Goal: Transaction & Acquisition: Purchase product/service

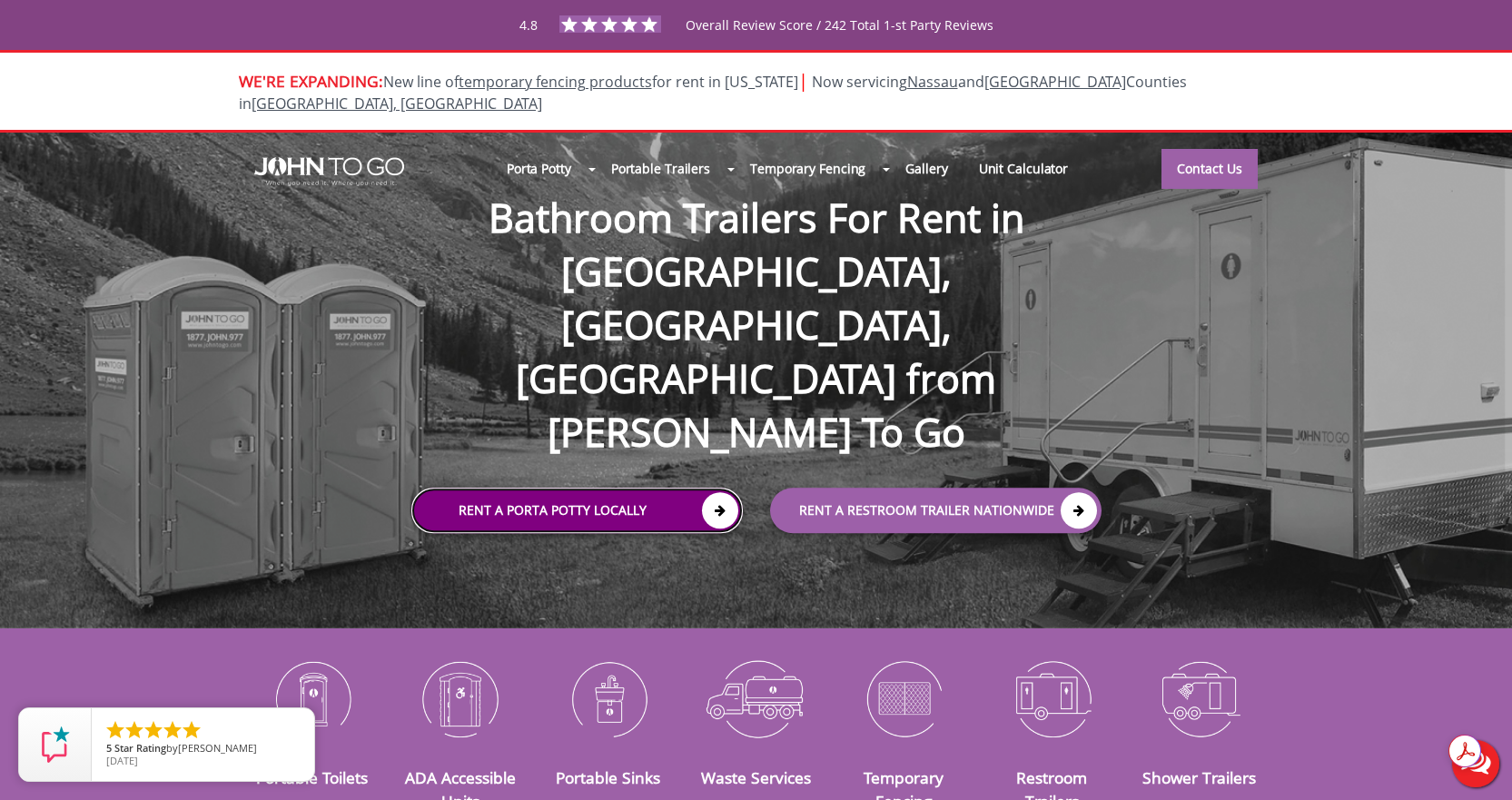
click at [514, 487] on link "Rent a Porta Potty Locally" at bounding box center [577, 510] width 332 height 45
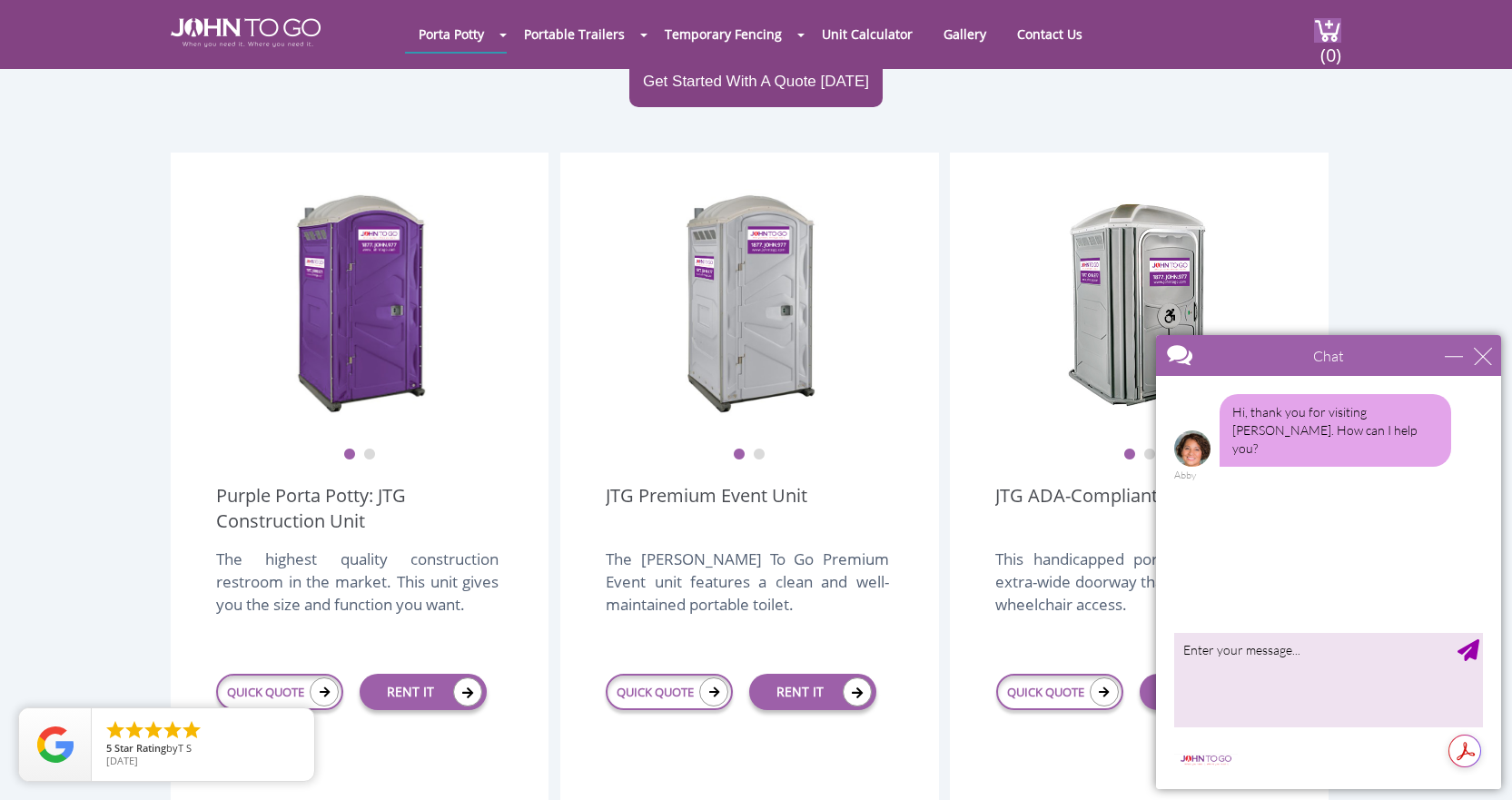
scroll to position [726, 0]
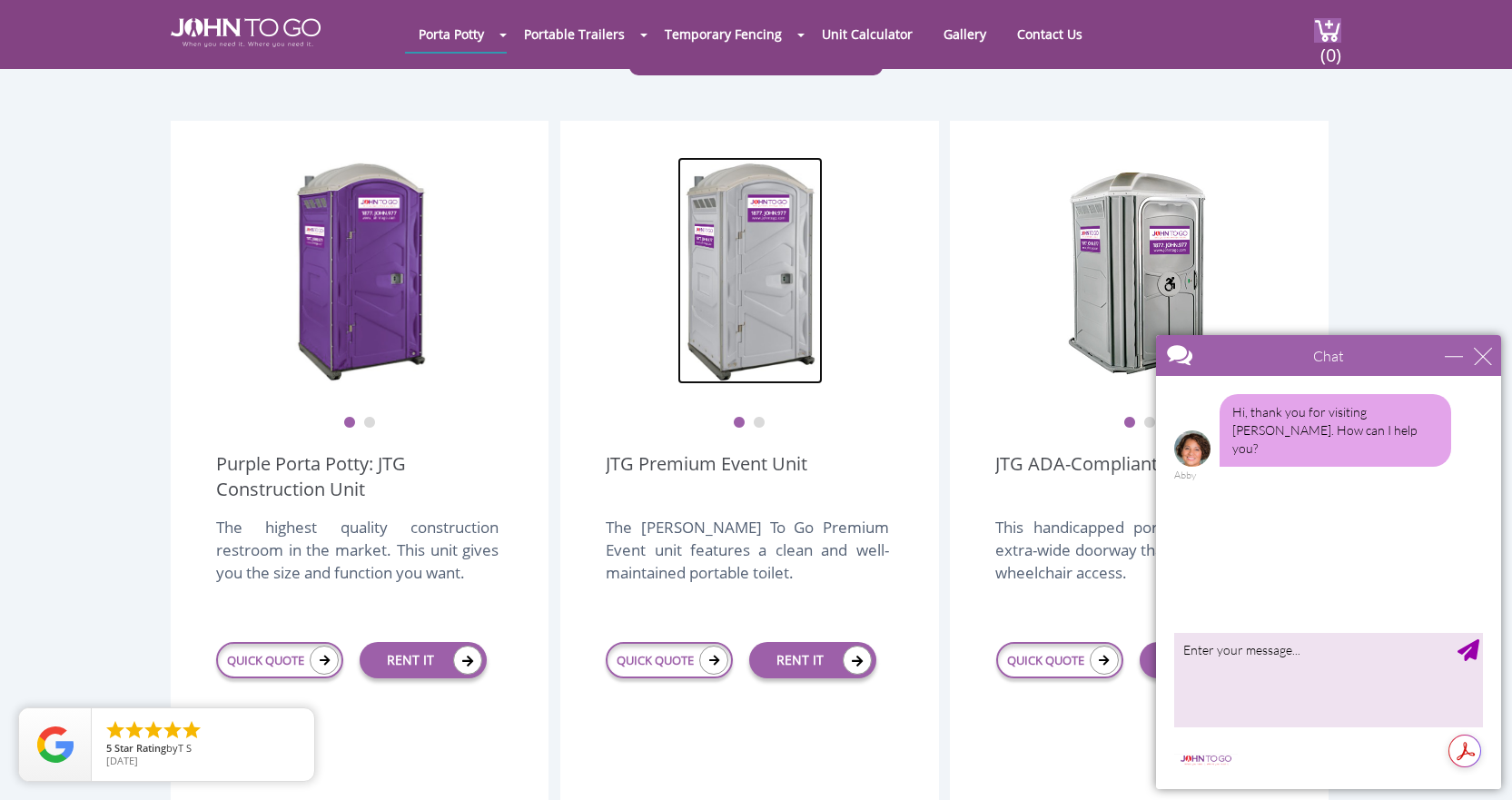
click at [748, 289] on img at bounding box center [750, 271] width 145 height 227
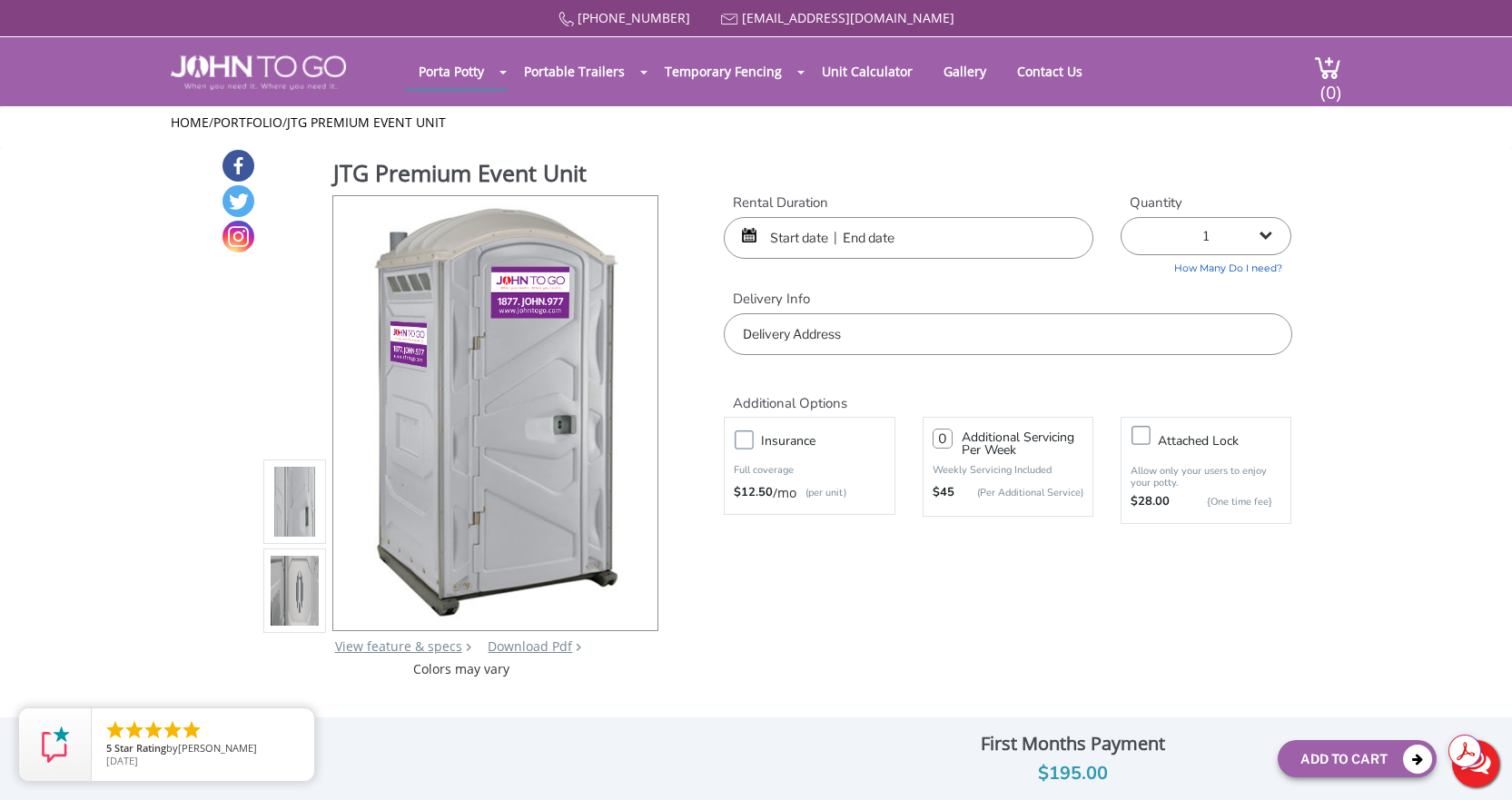
click at [754, 339] on input "text" at bounding box center [1007, 335] width 567 height 42
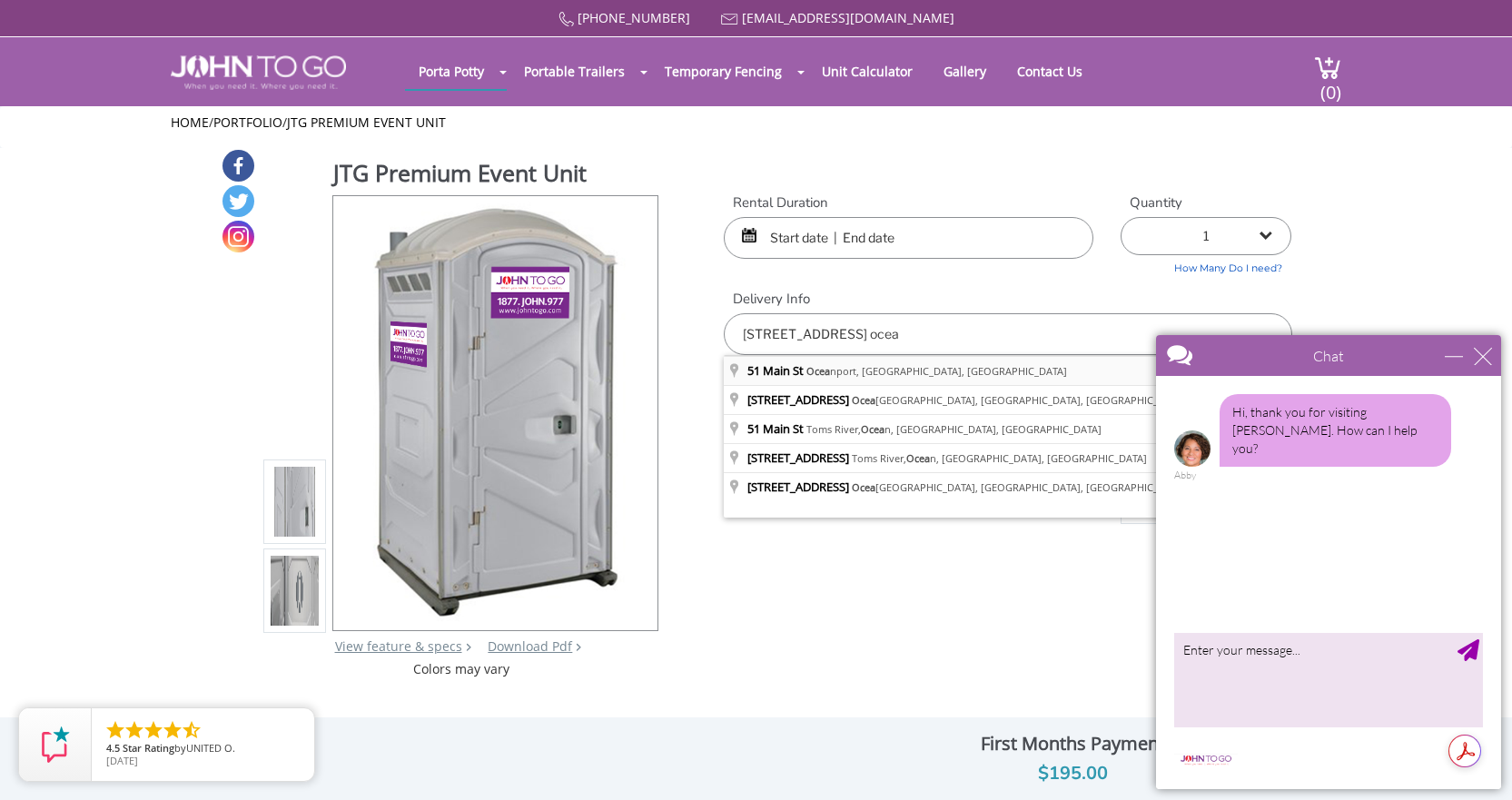
type input "51 Main St, Oceanport, NJ, USA"
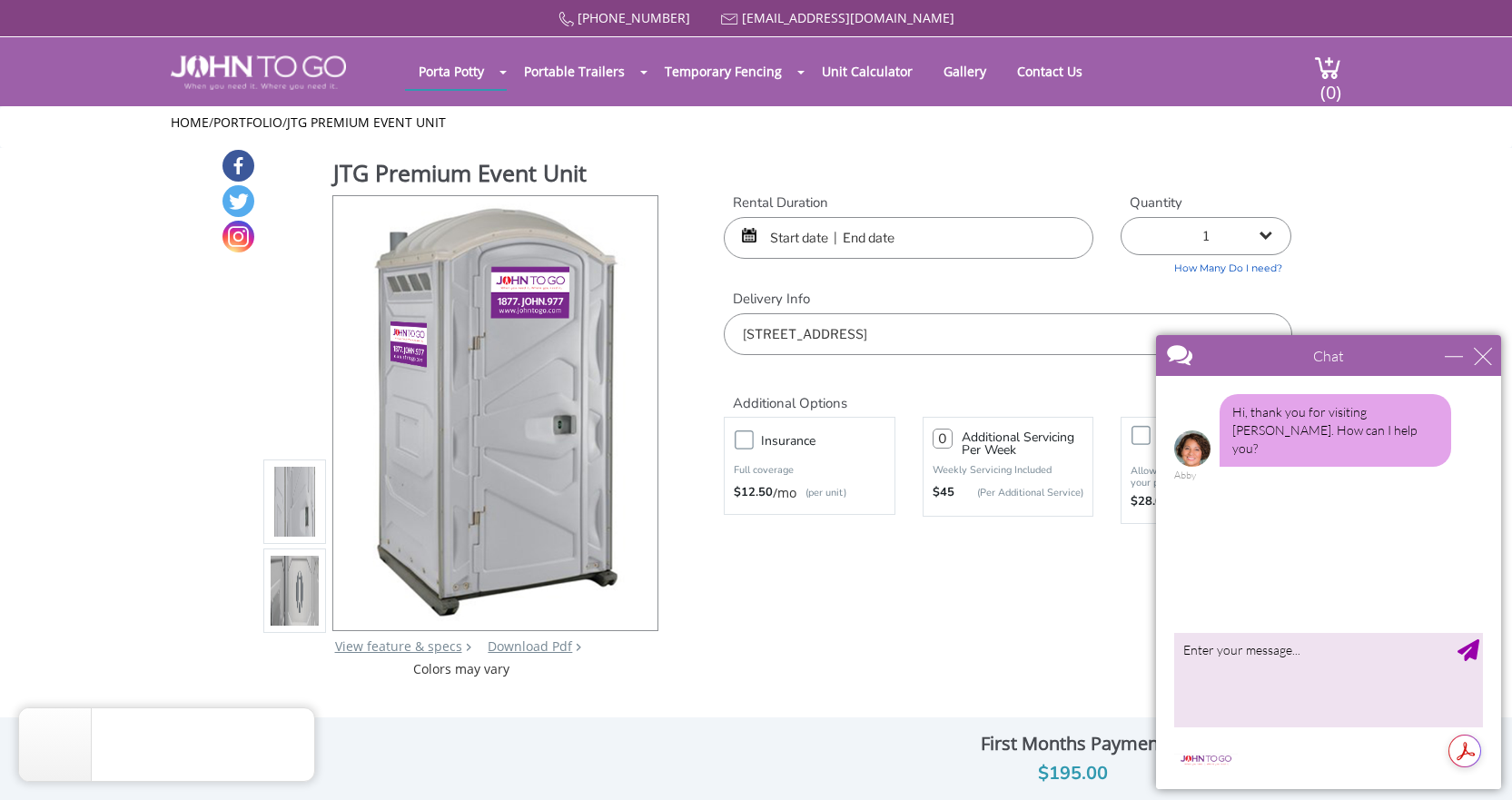
click at [873, 545] on form "Rental Duration Quantity 1 2 (5% discount) 3 (8% discount) 4 (10% discount) 5 (…" at bounding box center [1007, 379] width 567 height 372
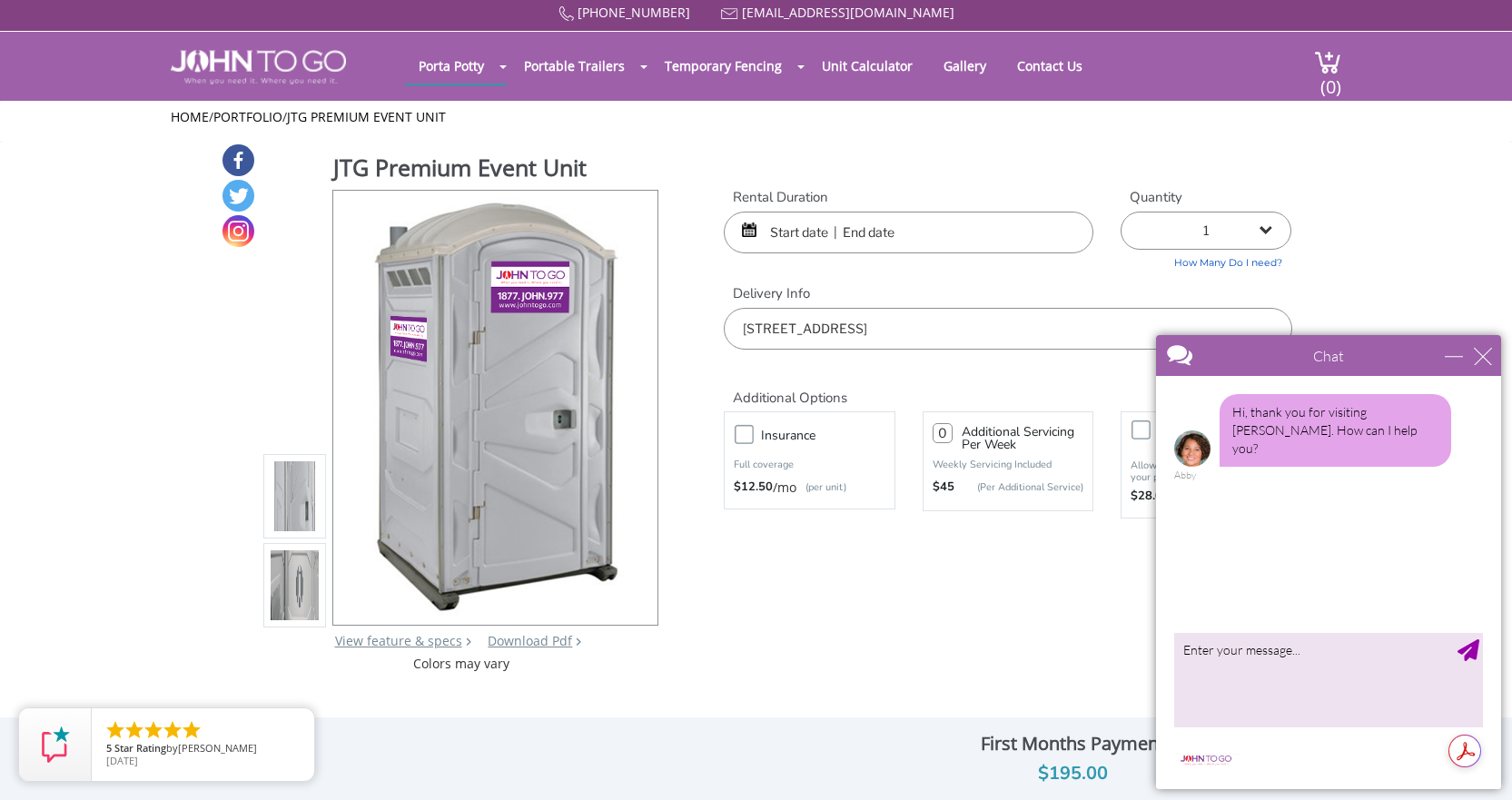
scroll to position [91, 0]
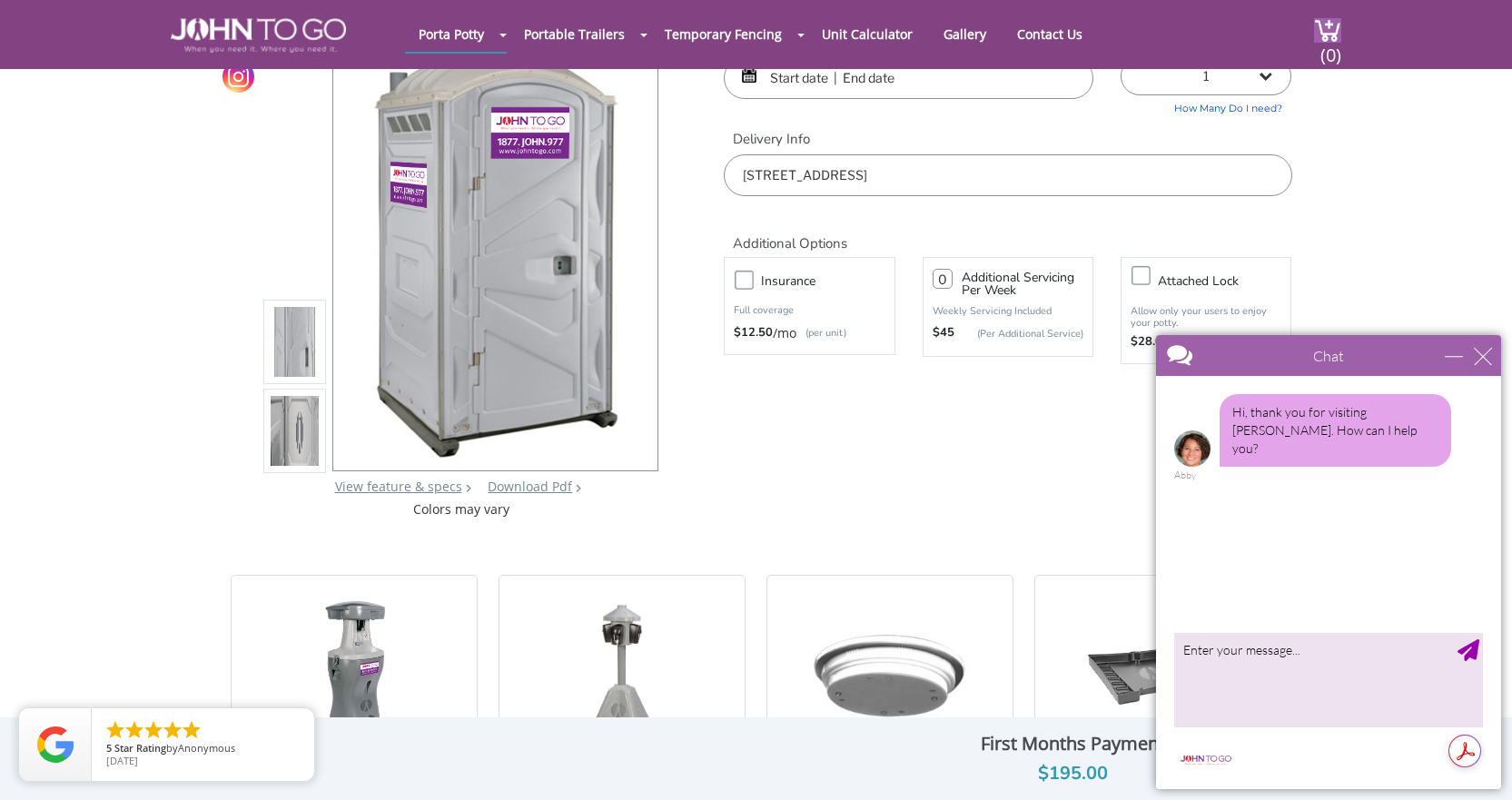
click at [301, 345] on img at bounding box center [295, 342] width 49 height 428
click at [302, 415] on img at bounding box center [295, 431] width 49 height 428
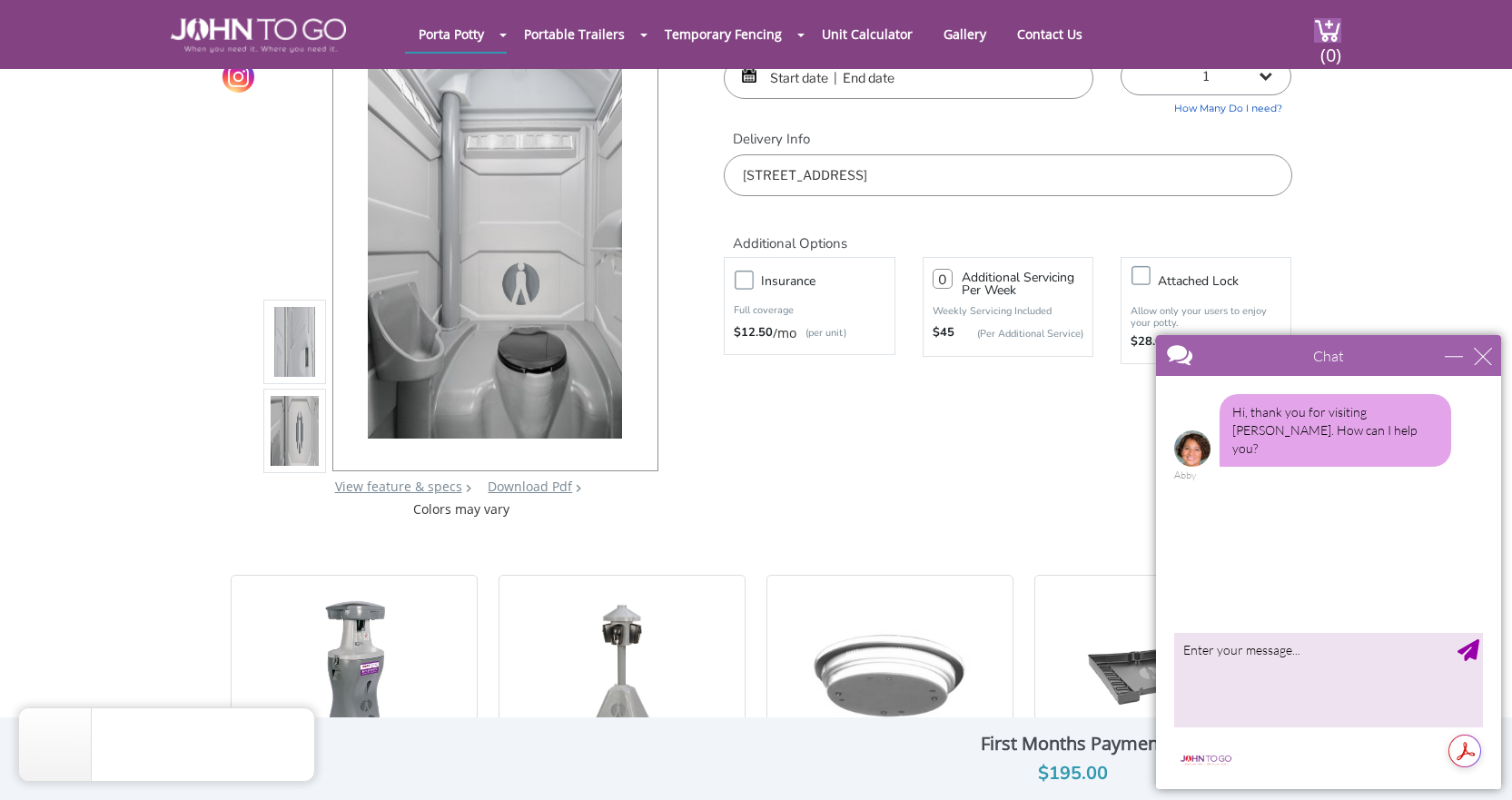
click at [855, 425] on div "JTG Premium Event Unit View feature & specs Download Pdf Product PDF Addon PDF …" at bounding box center [756, 253] width 1072 height 530
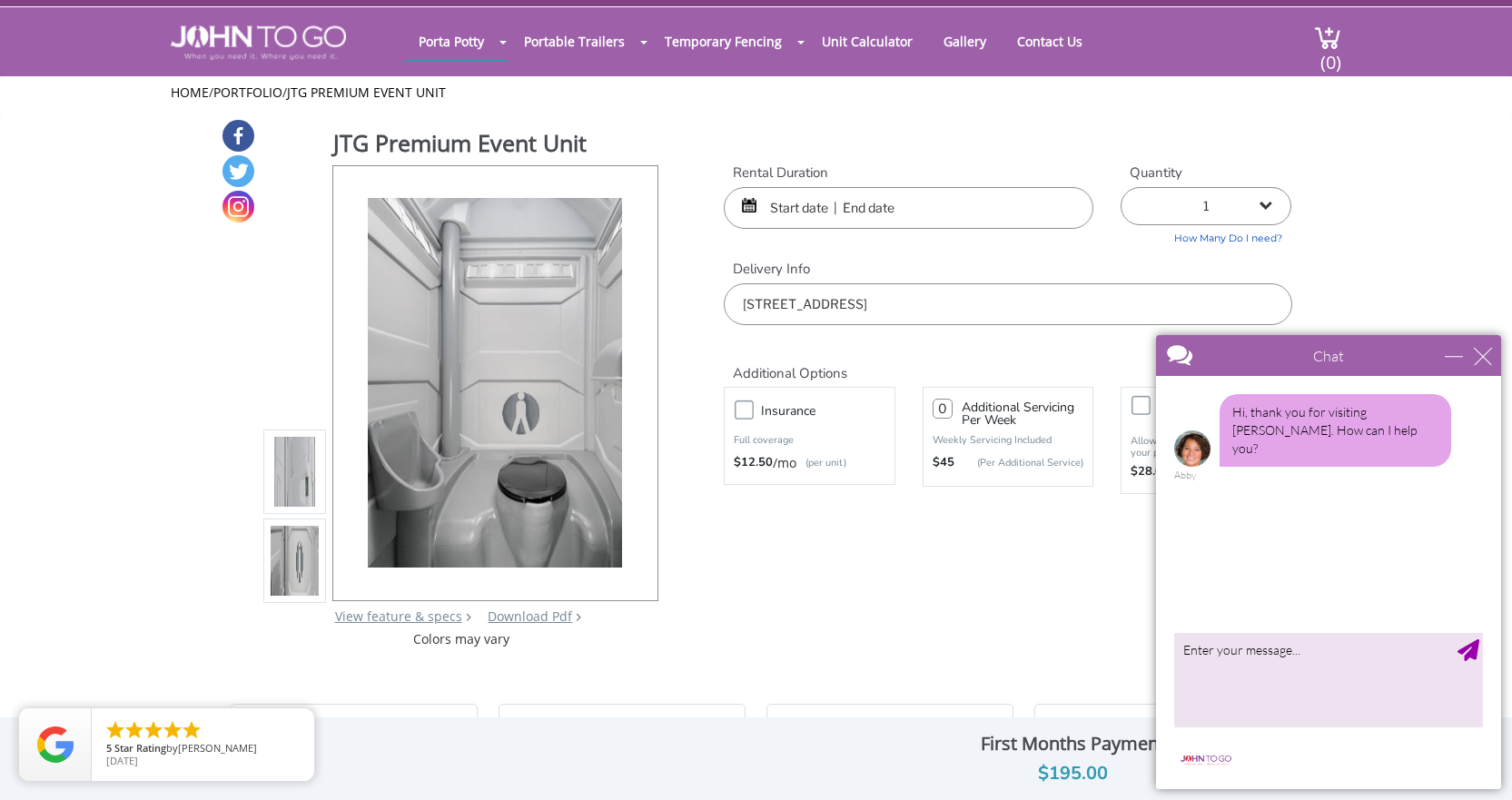
scroll to position [0, 0]
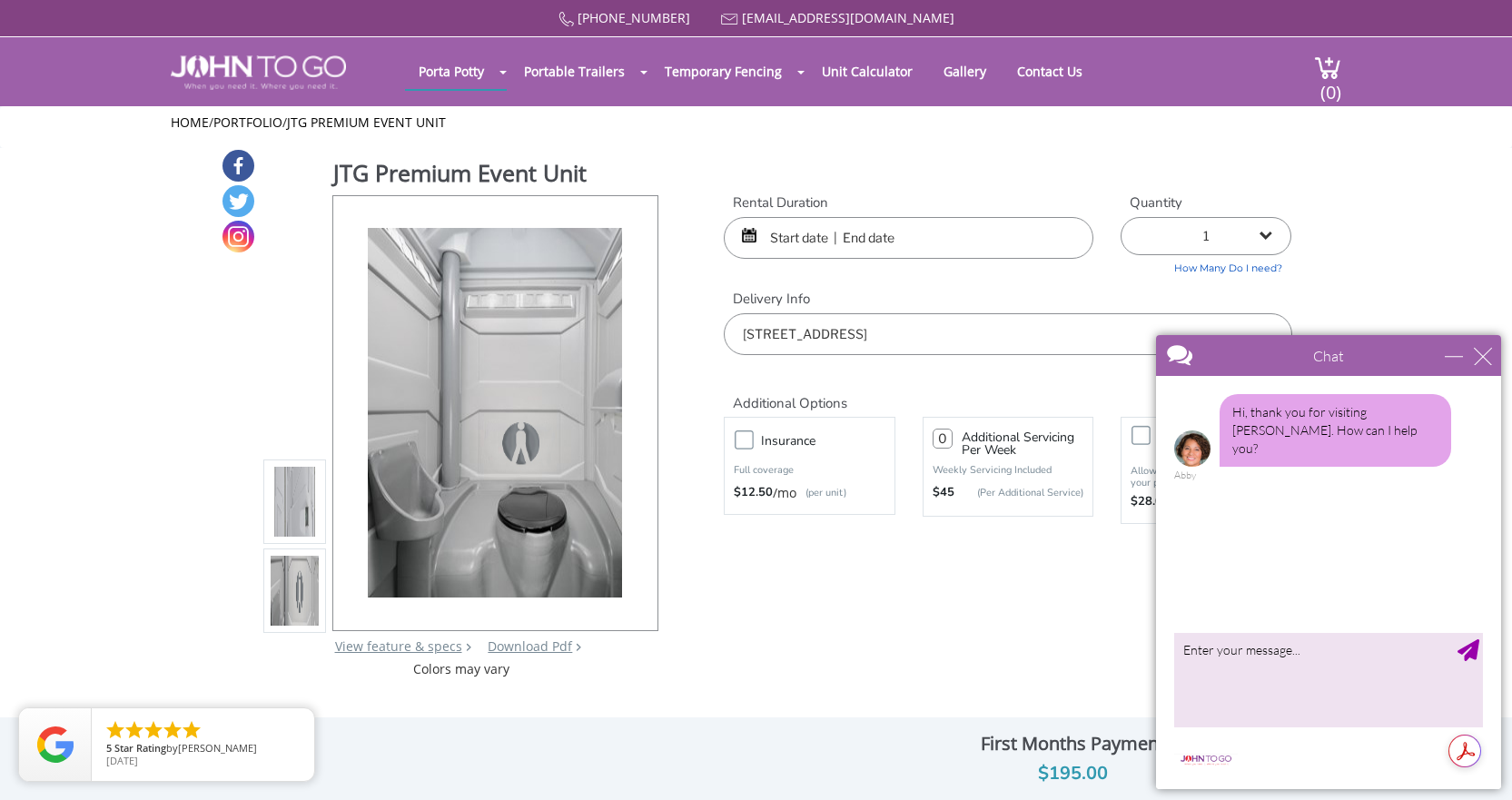
click at [745, 233] on div at bounding box center [908, 238] width 370 height 42
click at [780, 232] on input "text" at bounding box center [908, 238] width 370 height 42
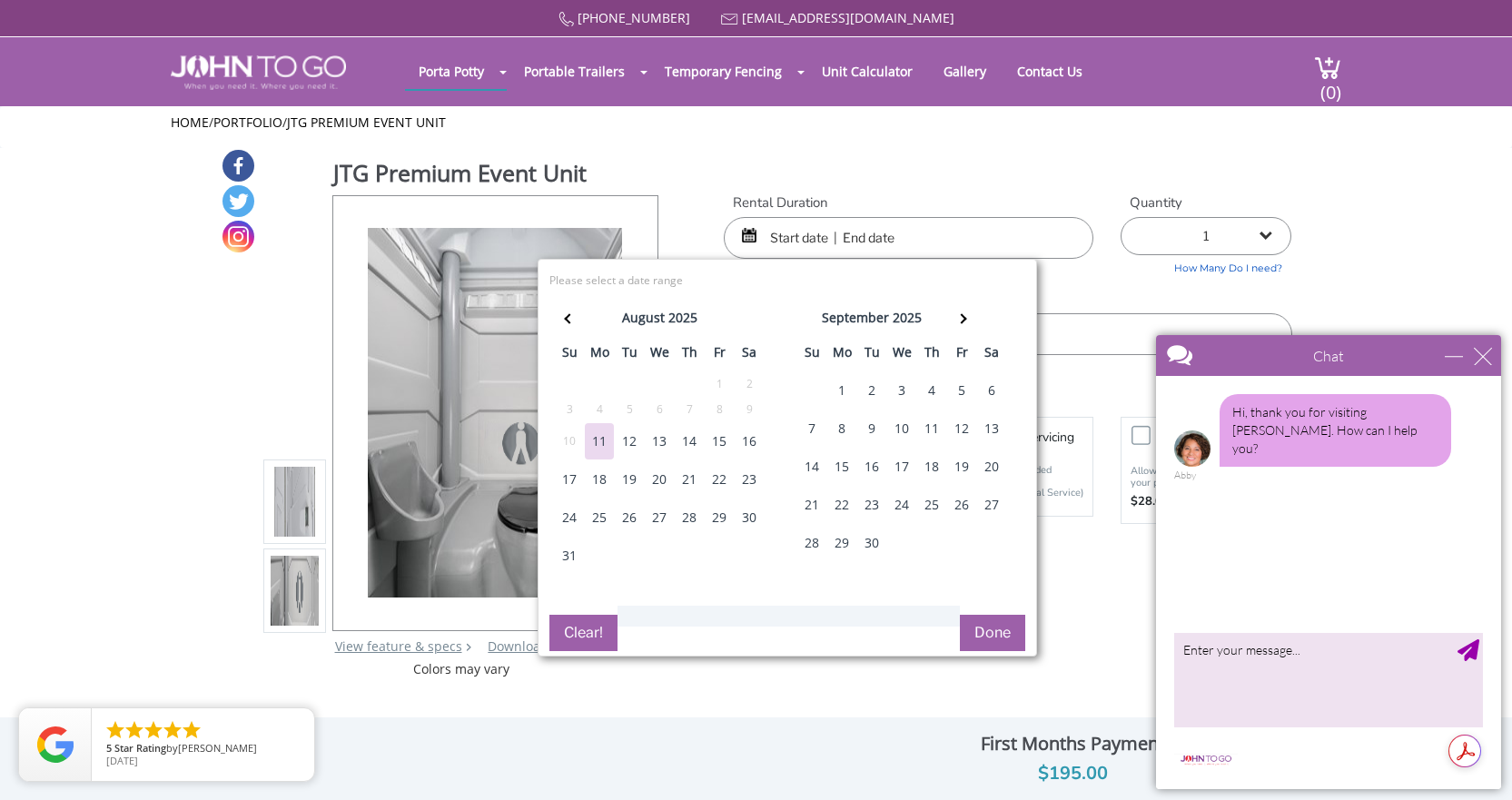
click at [725, 436] on div "15" at bounding box center [719, 442] width 29 height 36
click at [715, 476] on div "22" at bounding box center [719, 480] width 29 height 36
type input "08/15/2025 to 08/22/2025"
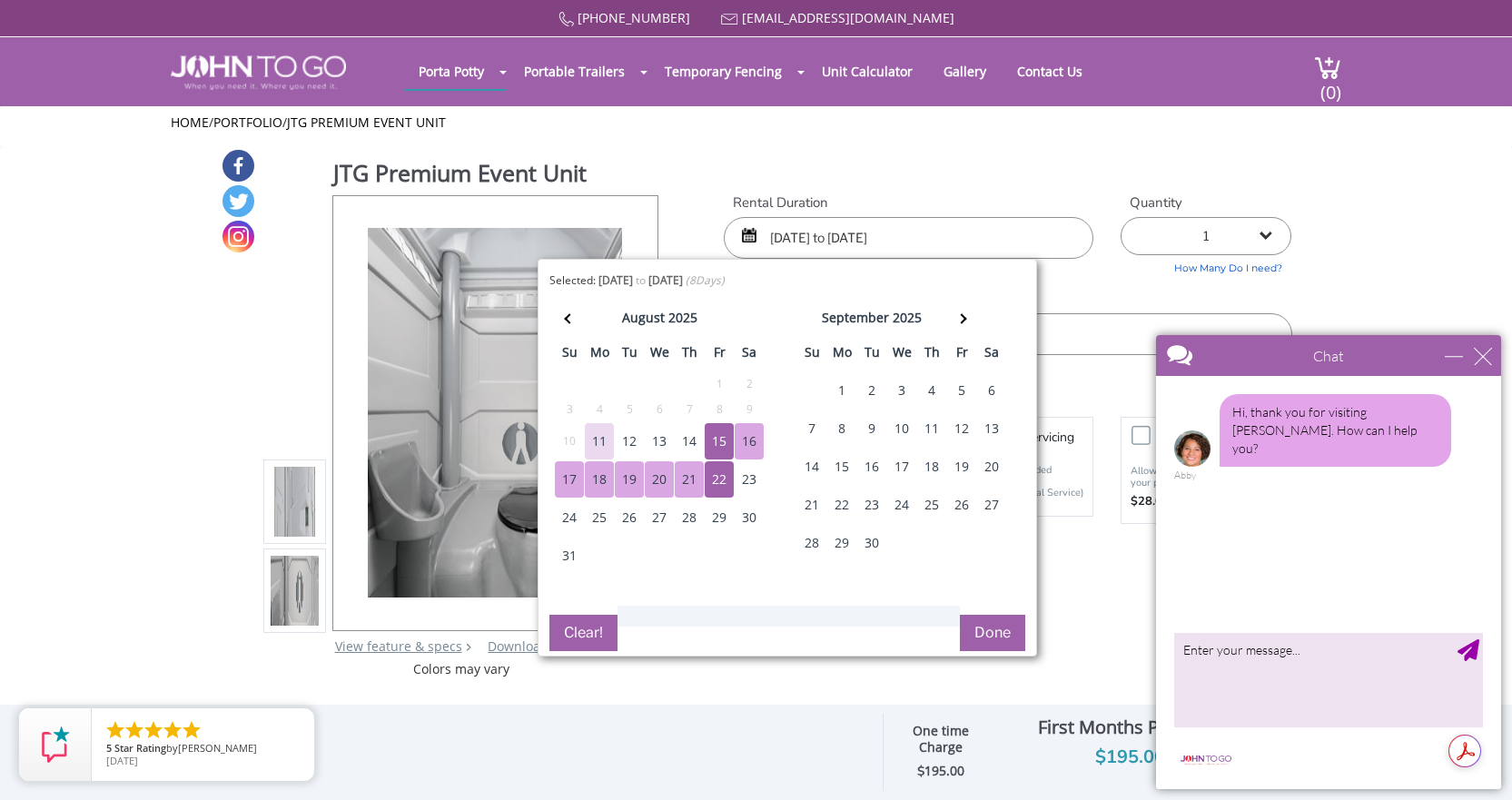
click at [995, 645] on button "Done" at bounding box center [993, 633] width 65 height 36
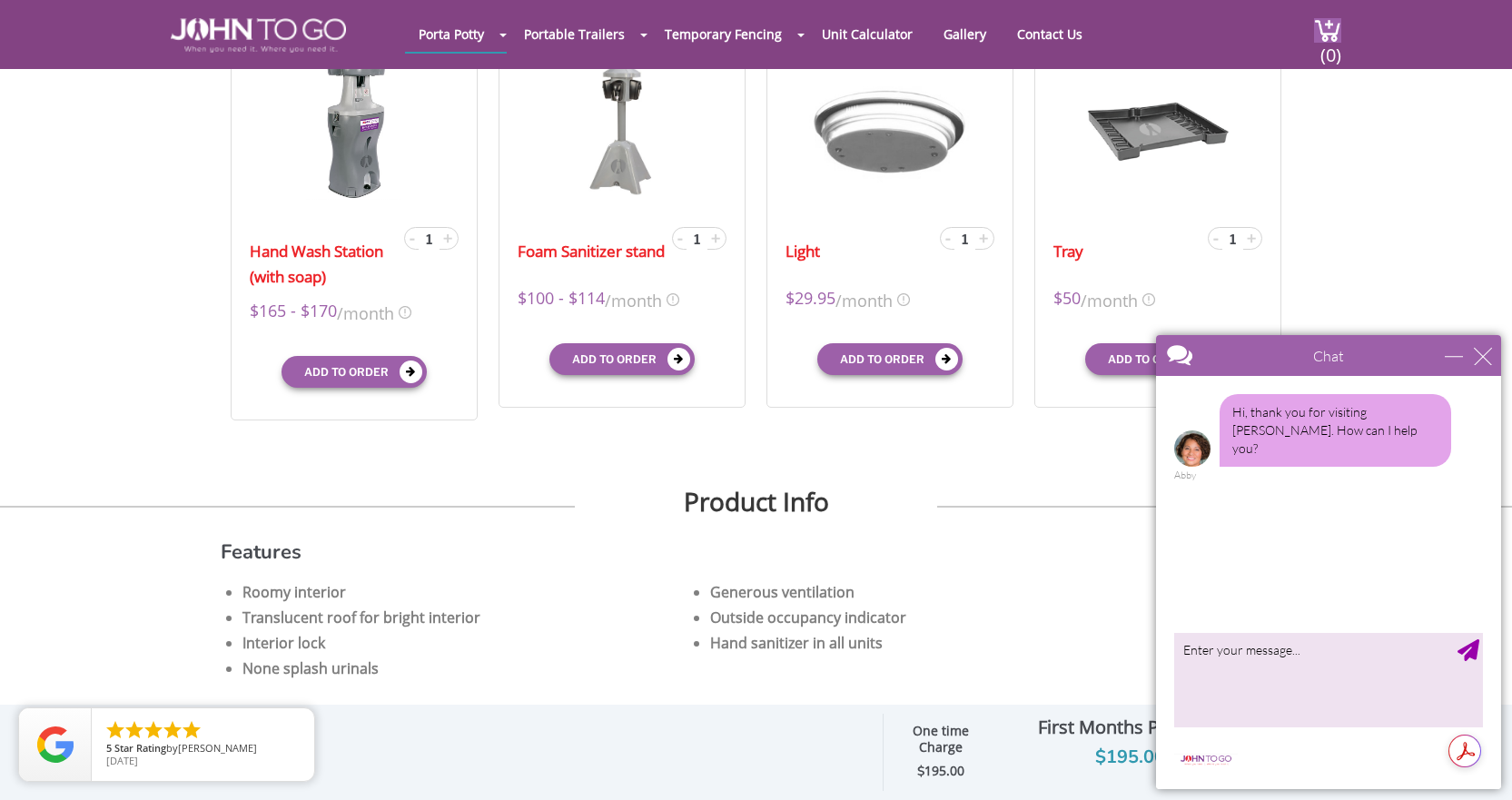
scroll to position [635, 0]
drag, startPoint x: 2603, startPoint y: 682, endPoint x: 1457, endPoint y: 348, distance: 1193.7
click at [1457, 357] on div "minimize" at bounding box center [1454, 356] width 18 height 18
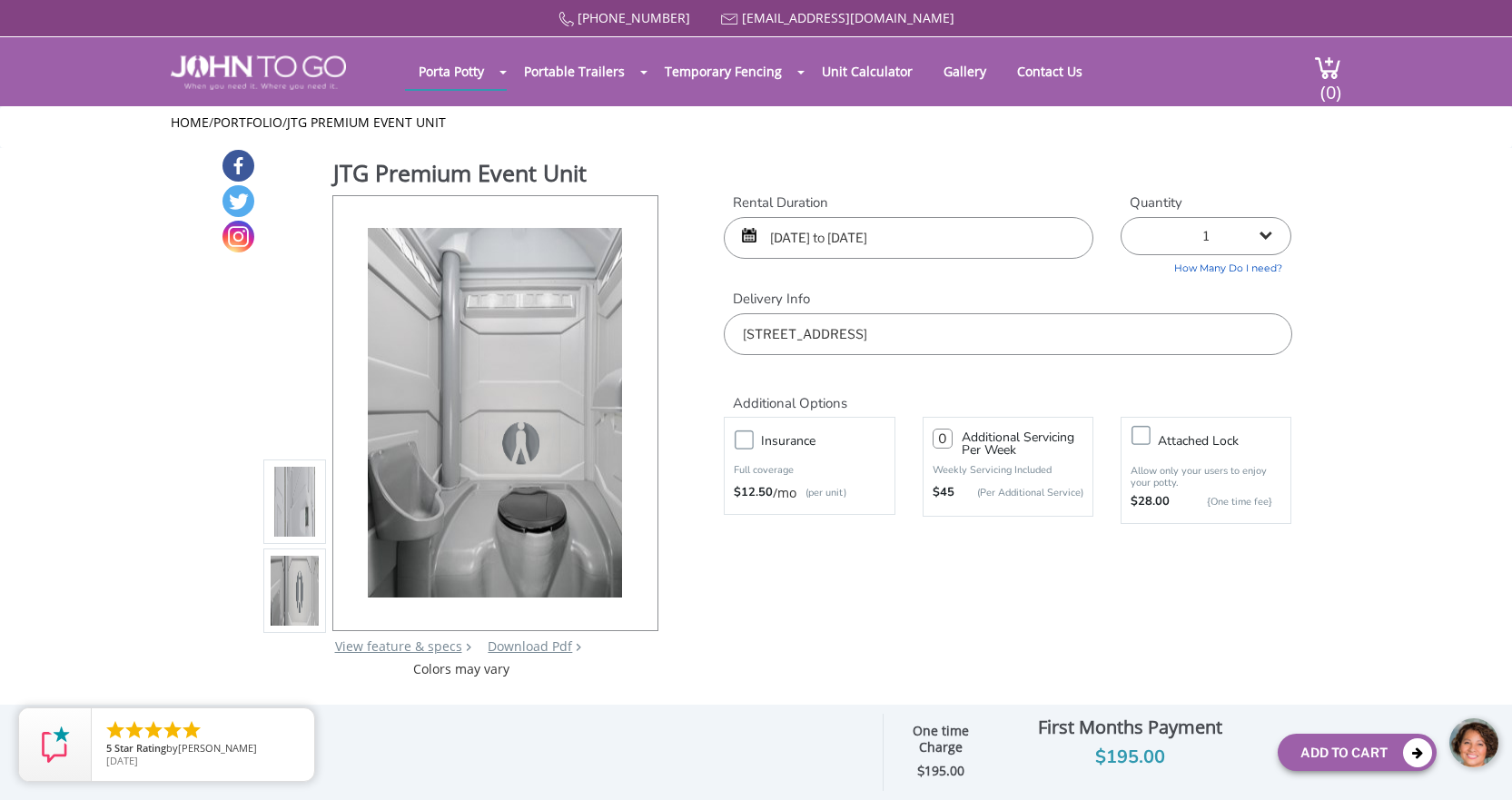
scroll to position [455, 0]
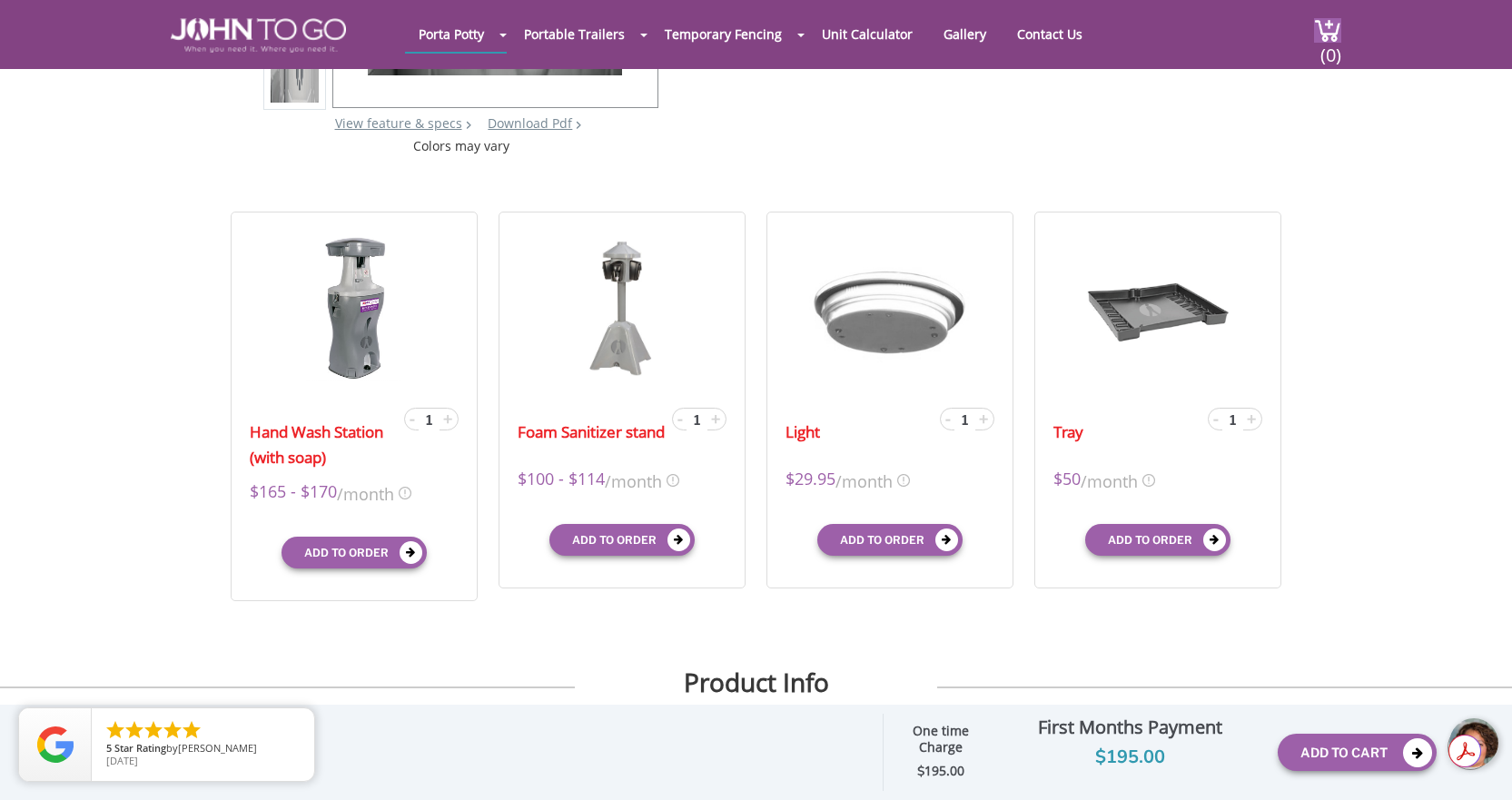
click at [1479, 723] on div at bounding box center [1475, 744] width 55 height 55
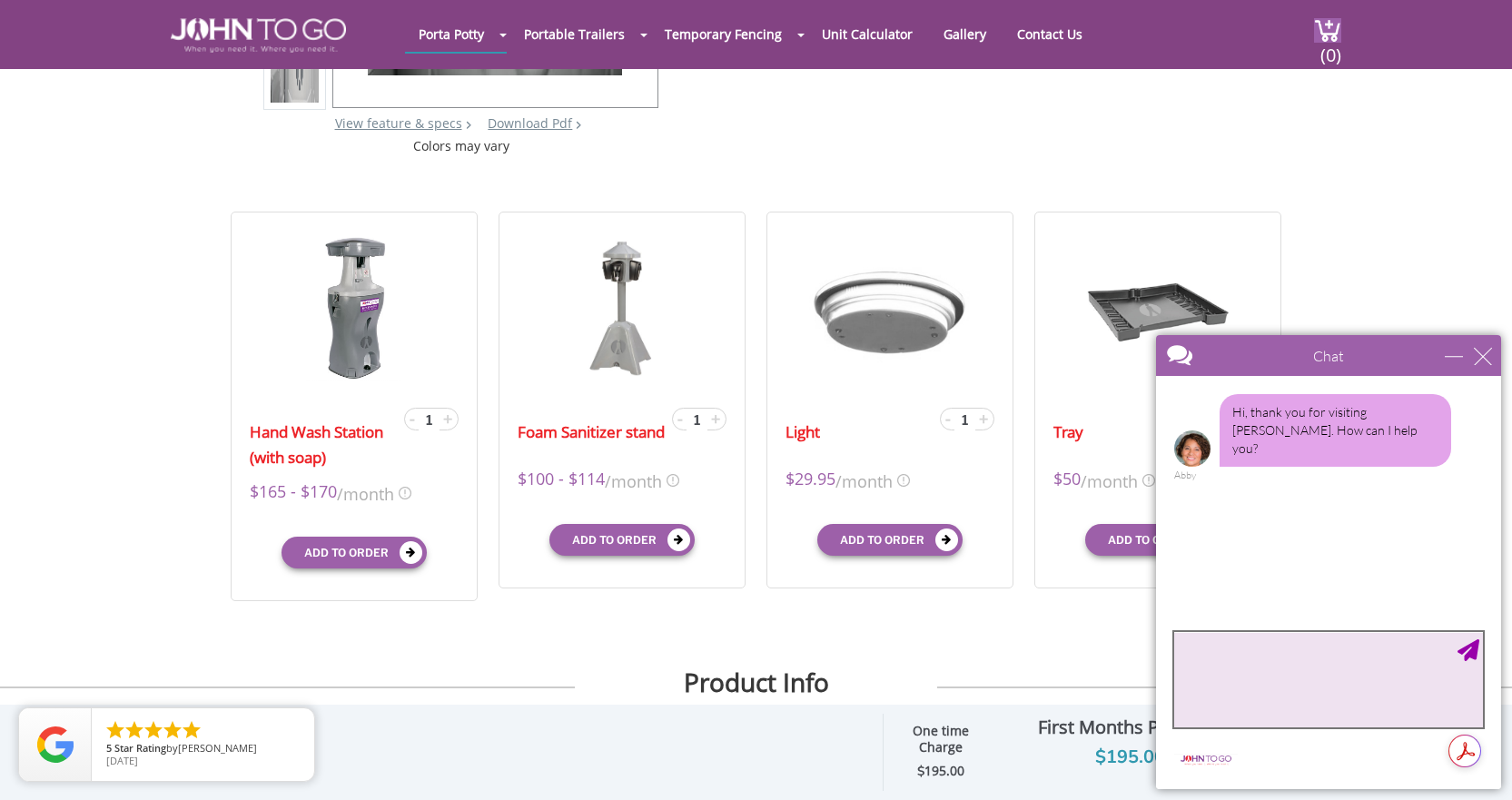
click at [1264, 648] on textarea "type your message" at bounding box center [1329, 679] width 309 height 95
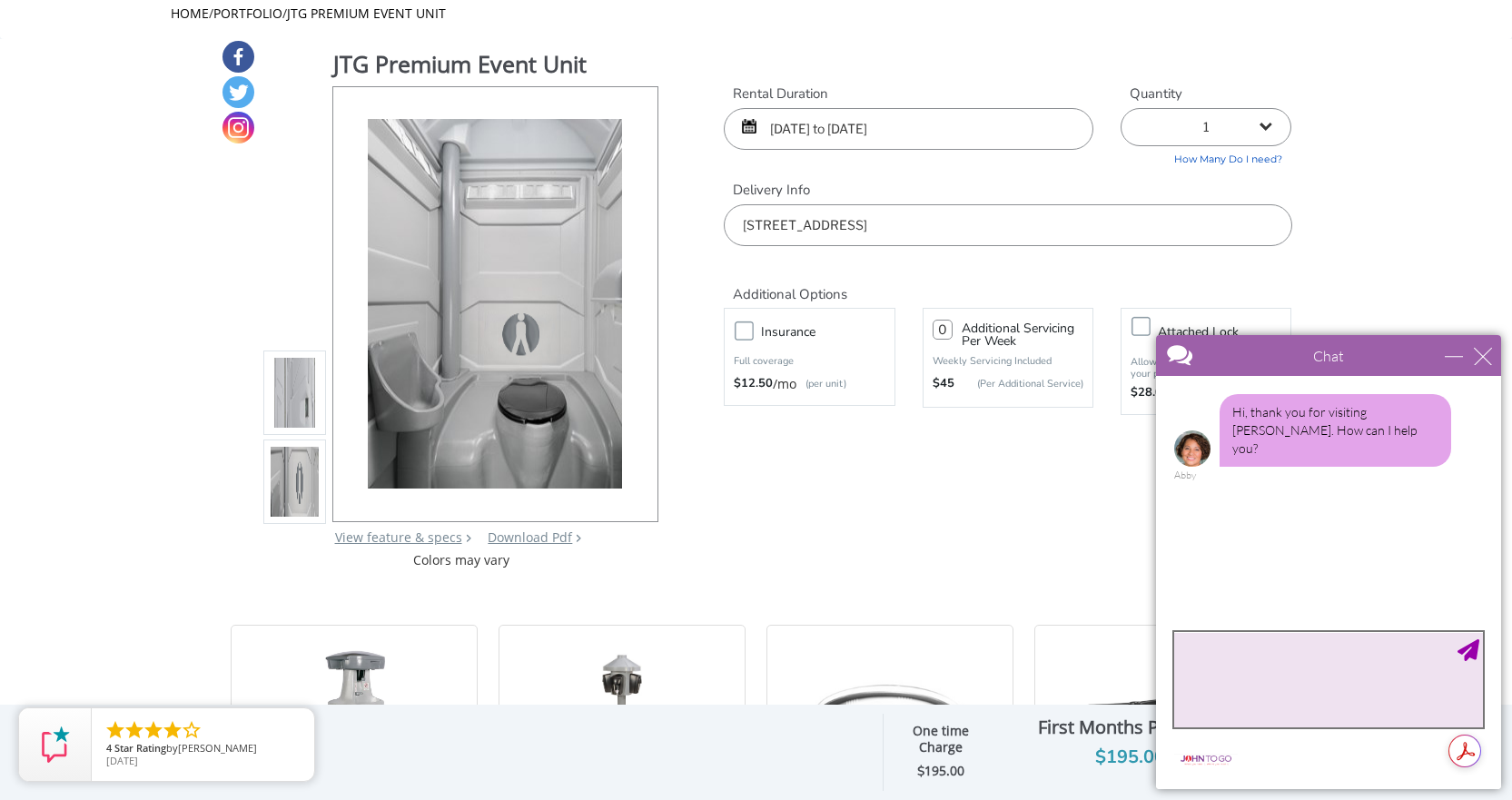
scroll to position [0, 0]
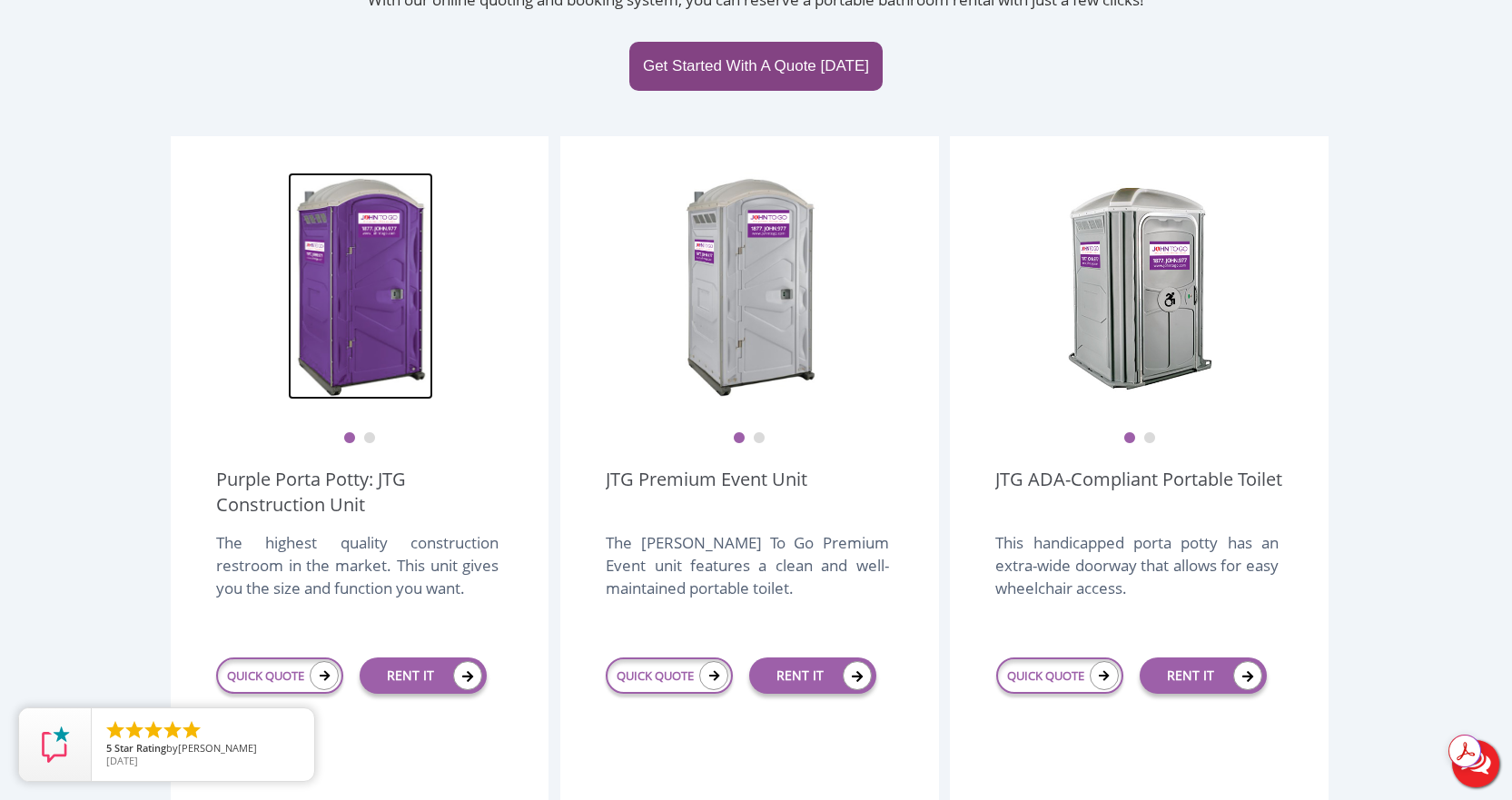
click at [372, 257] on img at bounding box center [361, 286] width 145 height 227
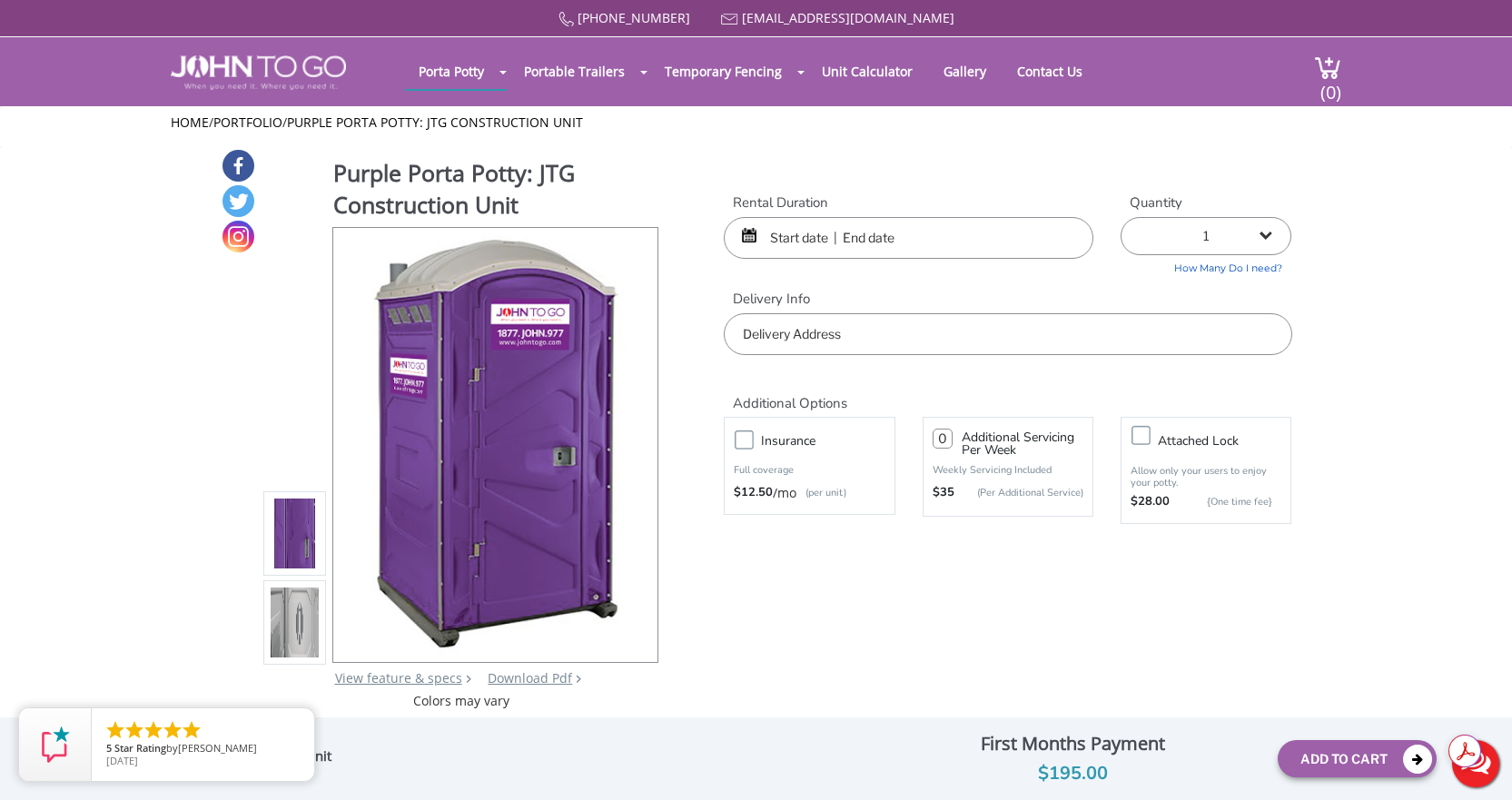
click at [790, 236] on input "text" at bounding box center [908, 238] width 370 height 42
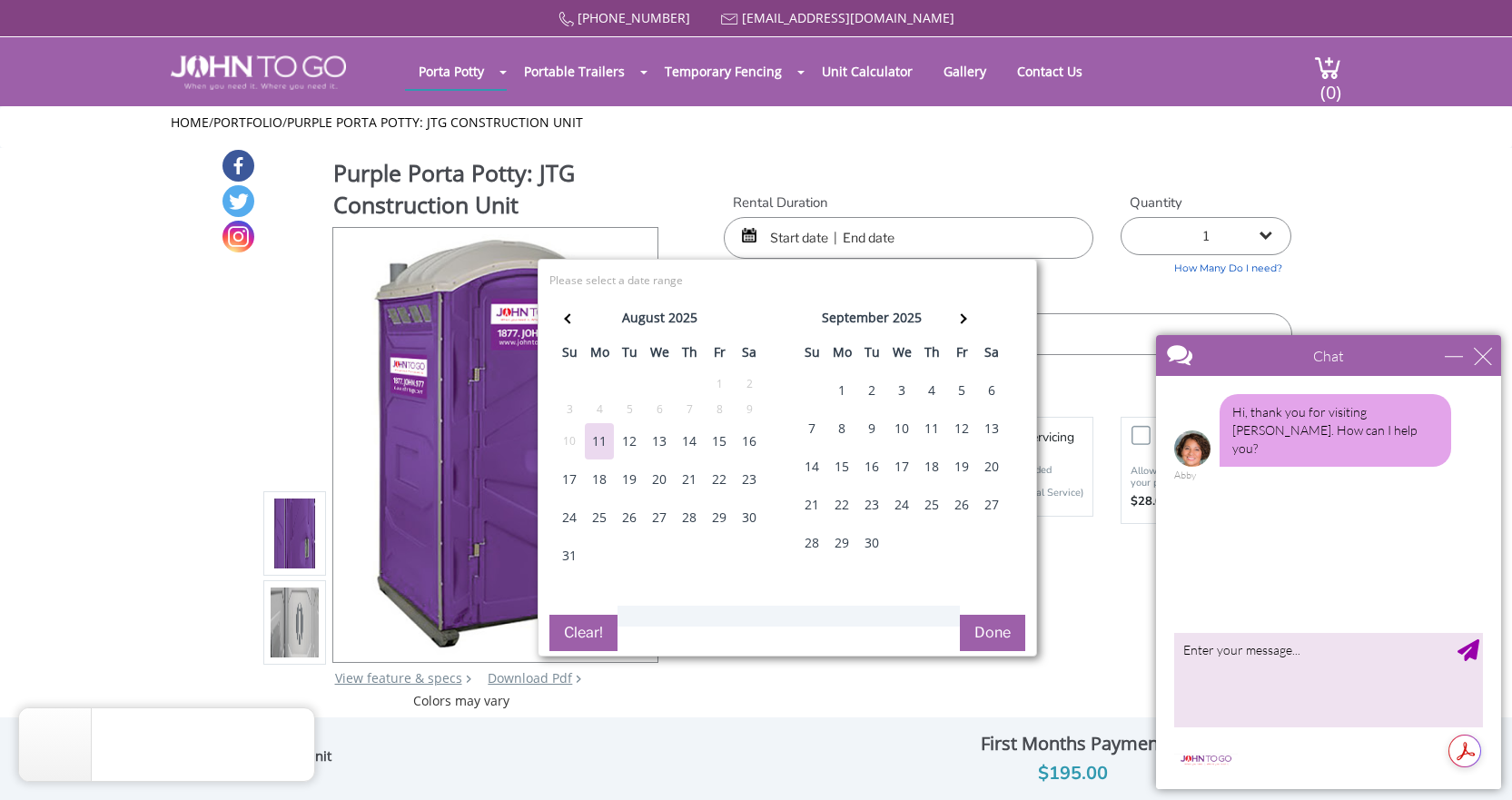
click at [726, 435] on div "15" at bounding box center [719, 442] width 29 height 36
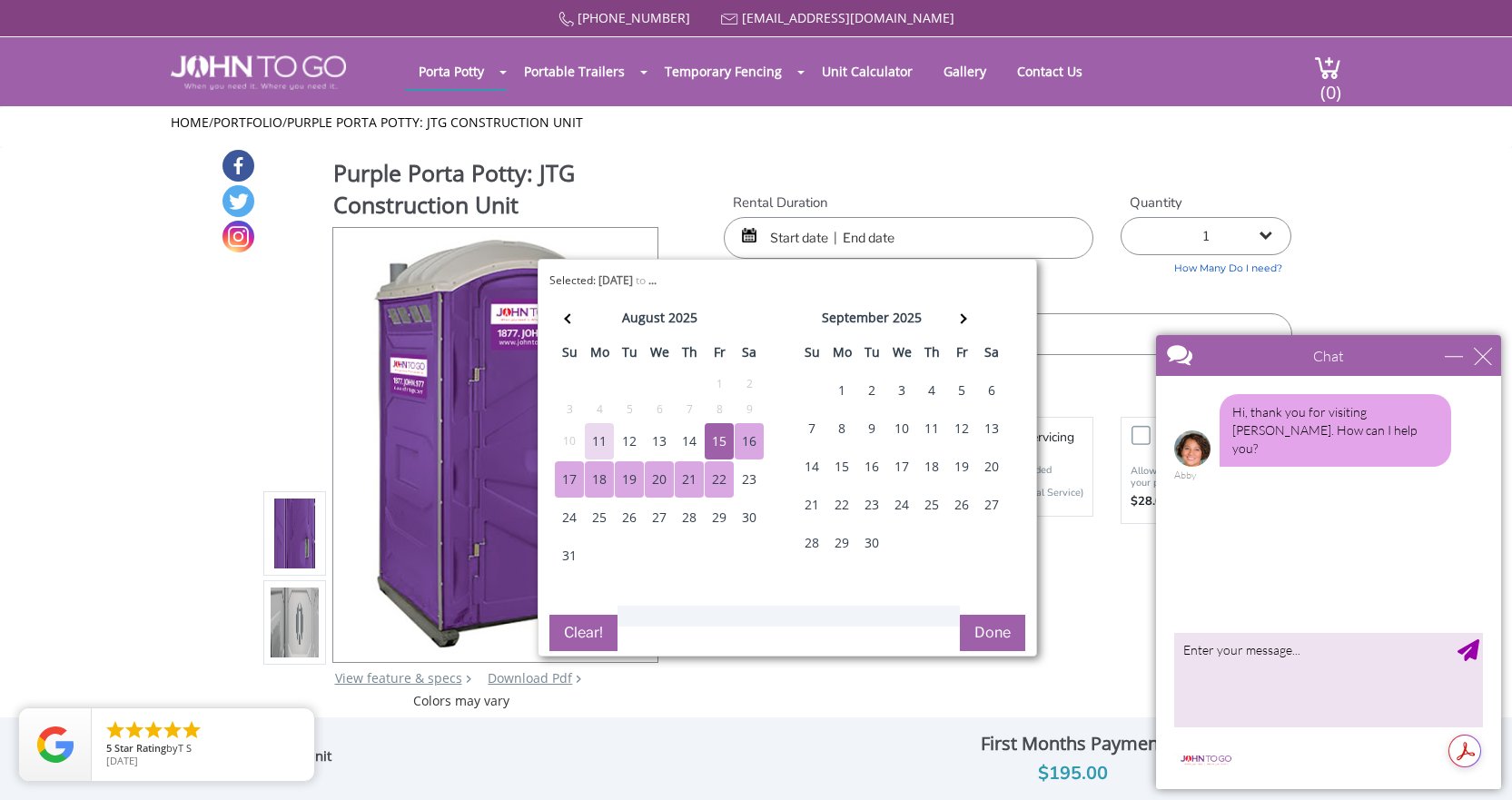
click at [718, 476] on div "22" at bounding box center [719, 480] width 29 height 36
type input "08/15/2025 to 08/22/2025"
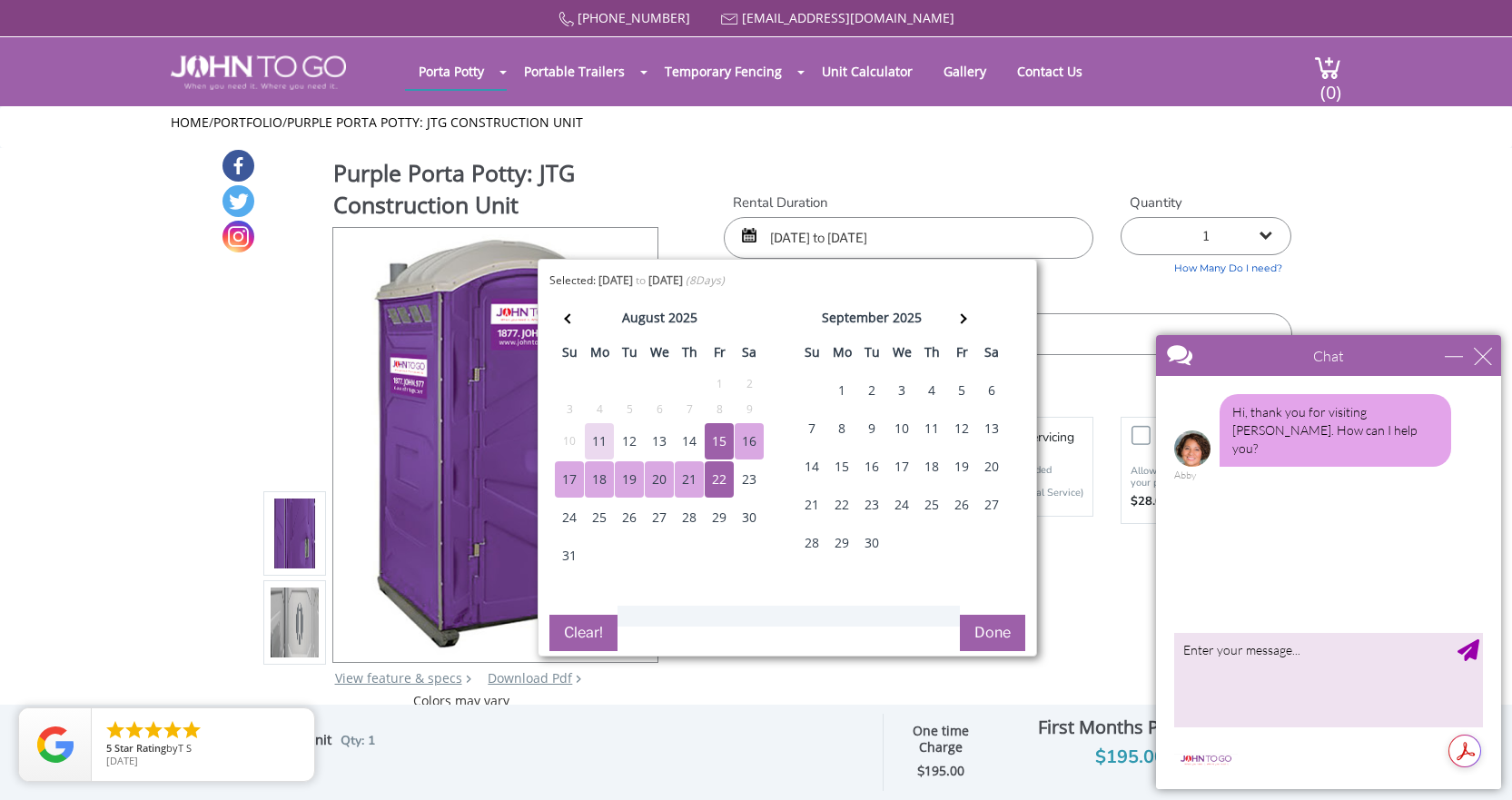
click at [1090, 318] on input "text" at bounding box center [1007, 335] width 567 height 42
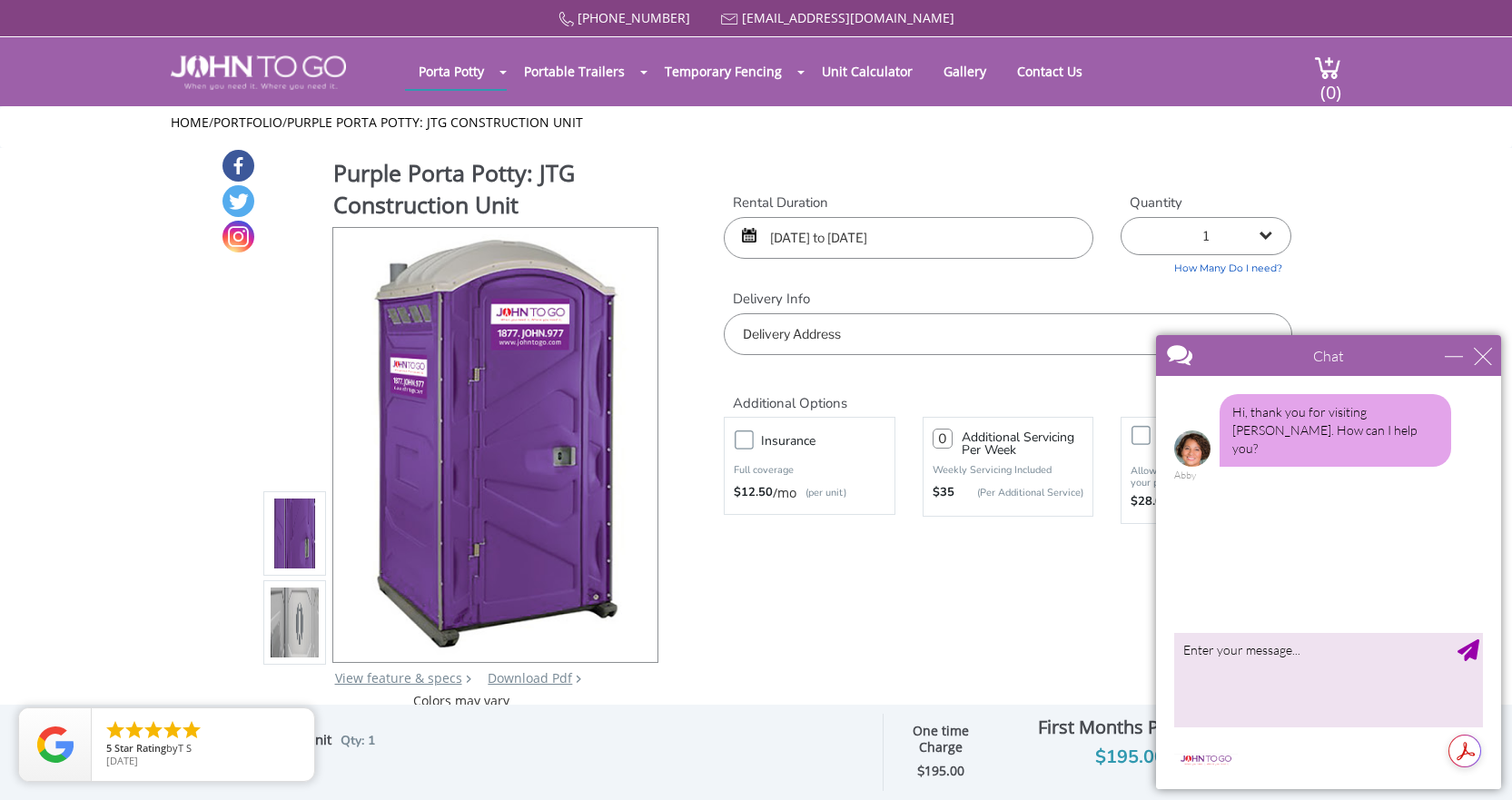
click at [861, 342] on input "text" at bounding box center [1007, 335] width 567 height 42
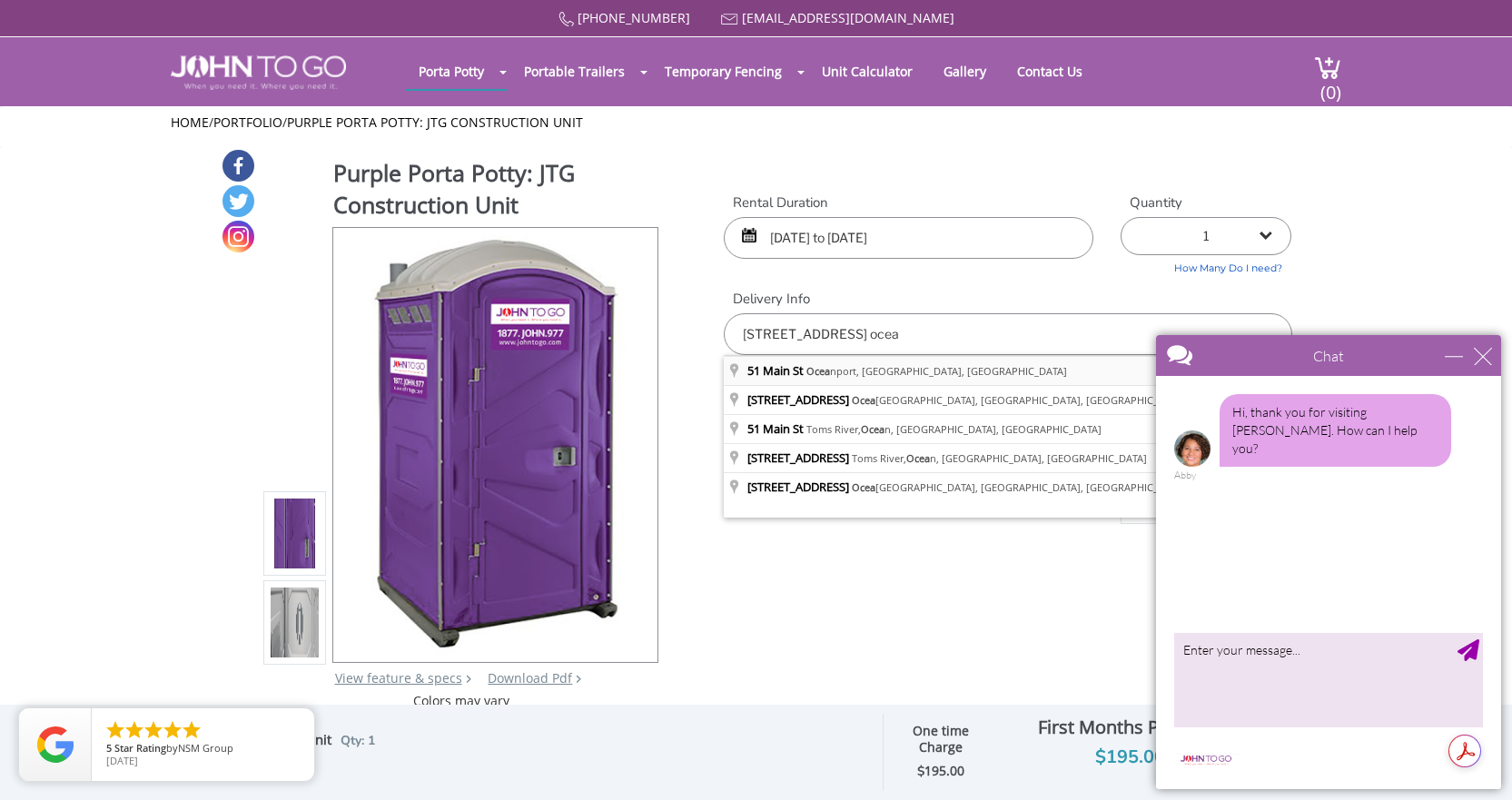
type input "51 Main St, Oceanport, NJ, USA"
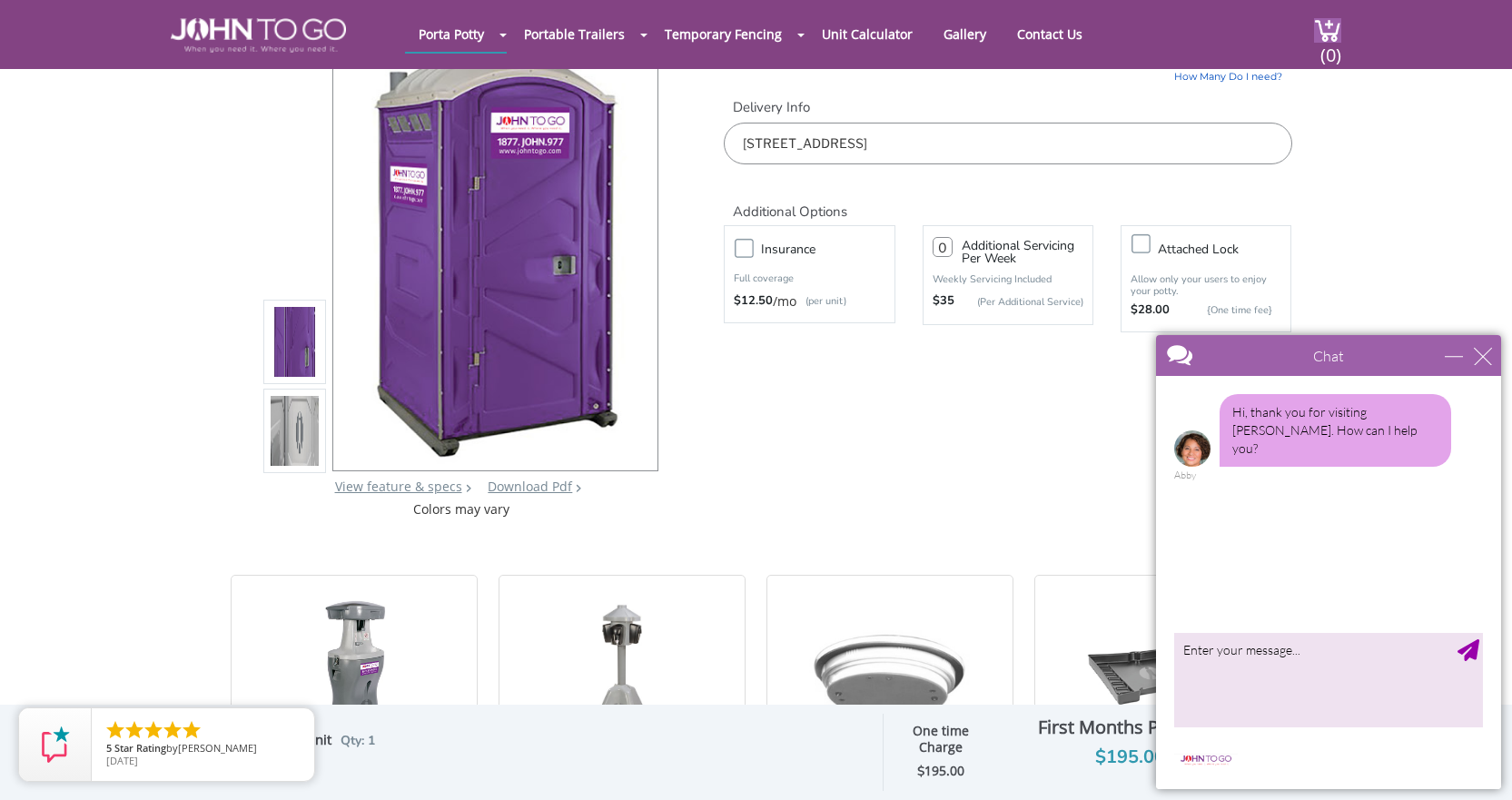
scroll to position [91, 0]
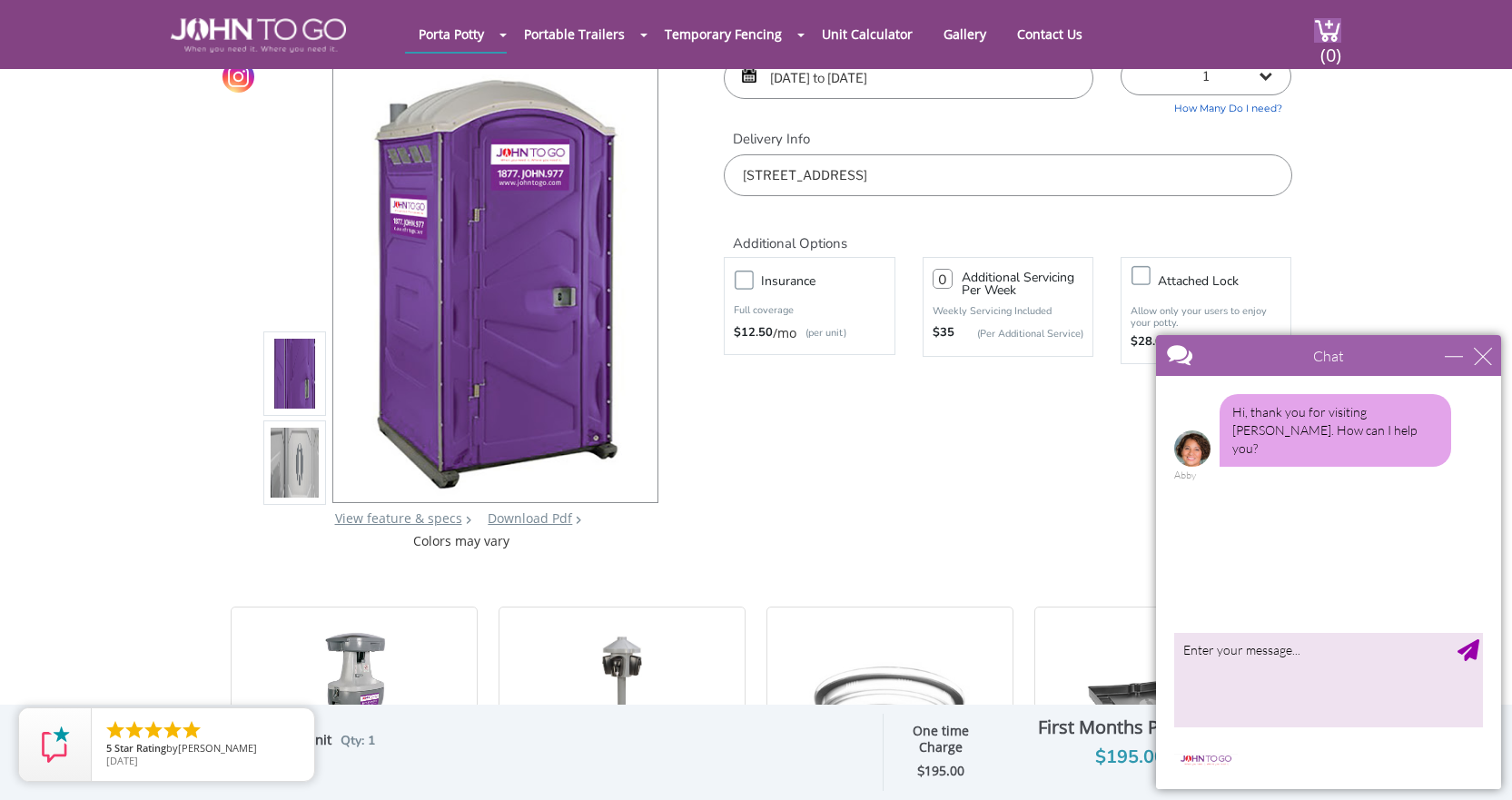
click at [295, 451] on img at bounding box center [295, 463] width 49 height 428
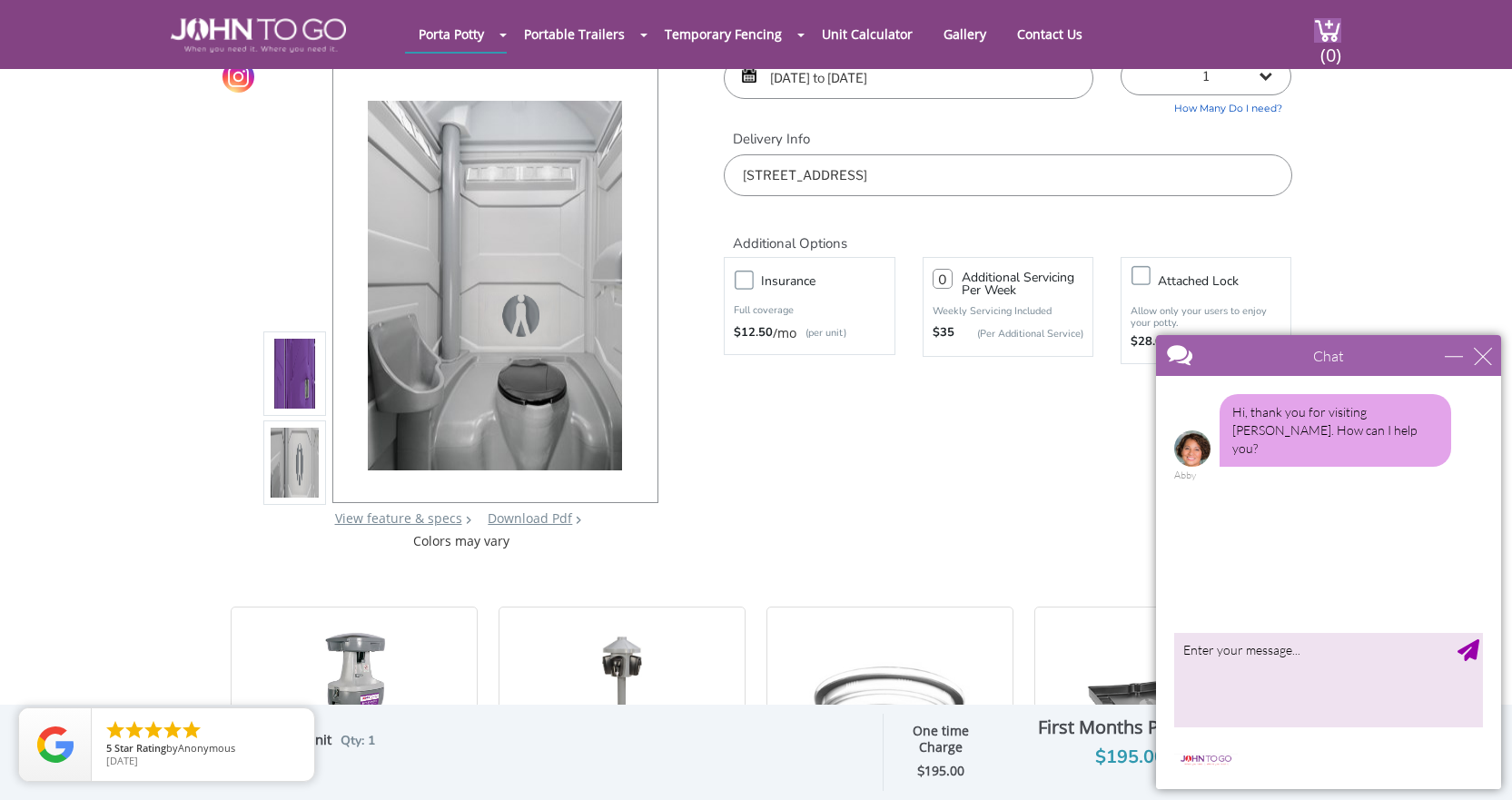
click at [299, 347] on img at bounding box center [295, 374] width 49 height 428
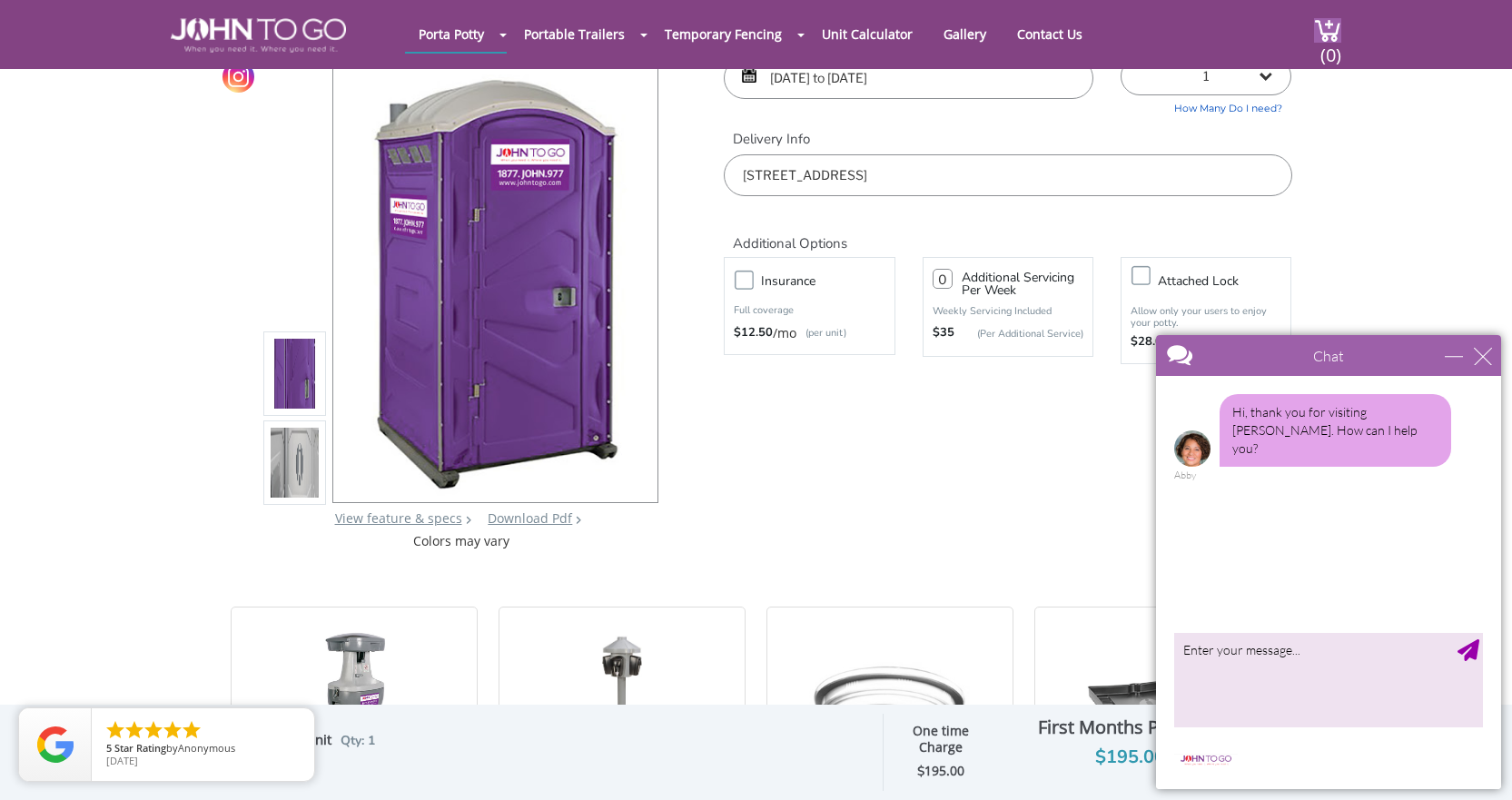
click at [290, 440] on img at bounding box center [295, 463] width 49 height 428
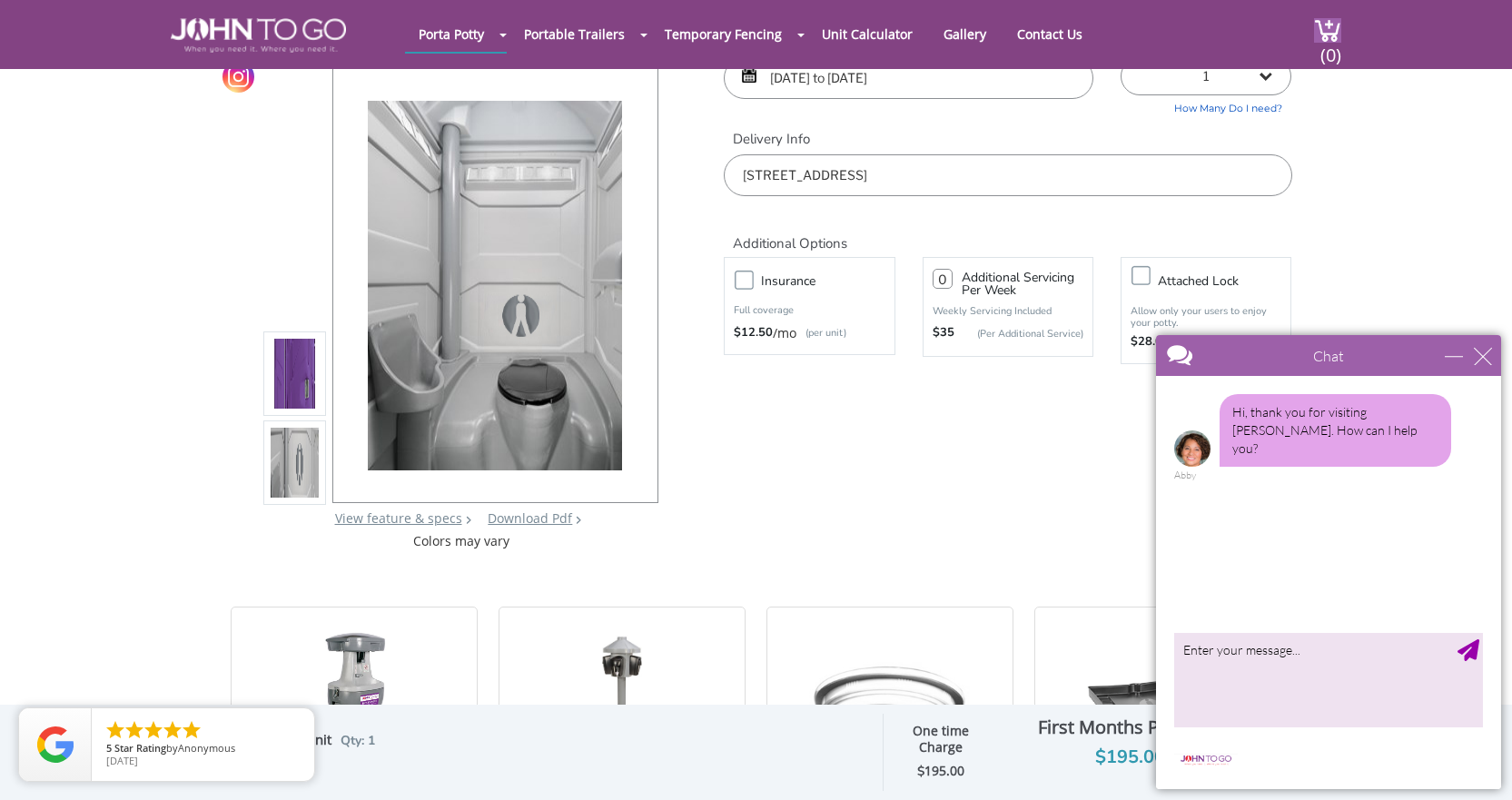
click at [295, 374] on img at bounding box center [295, 374] width 49 height 428
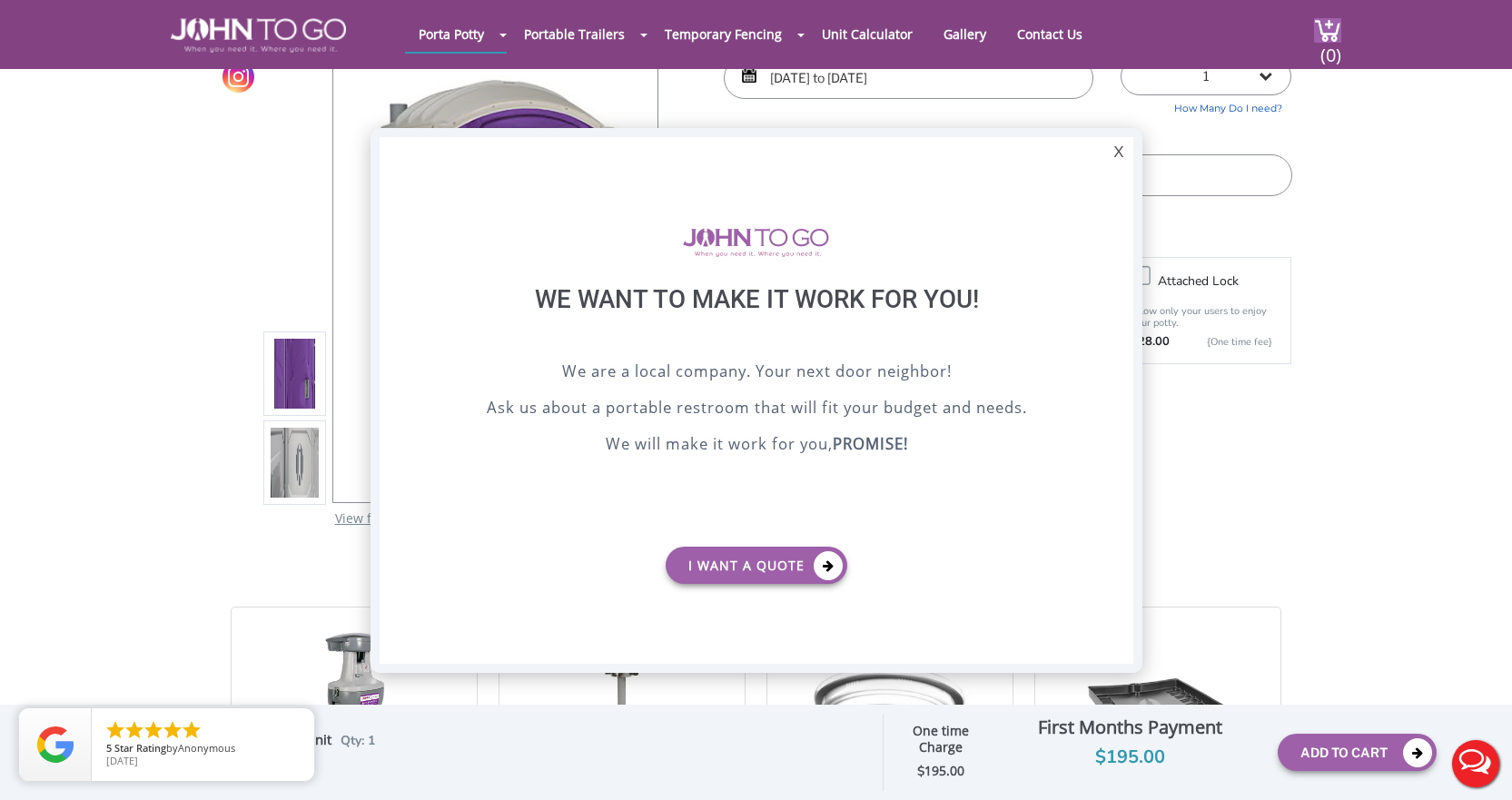
scroll to position [0, 0]
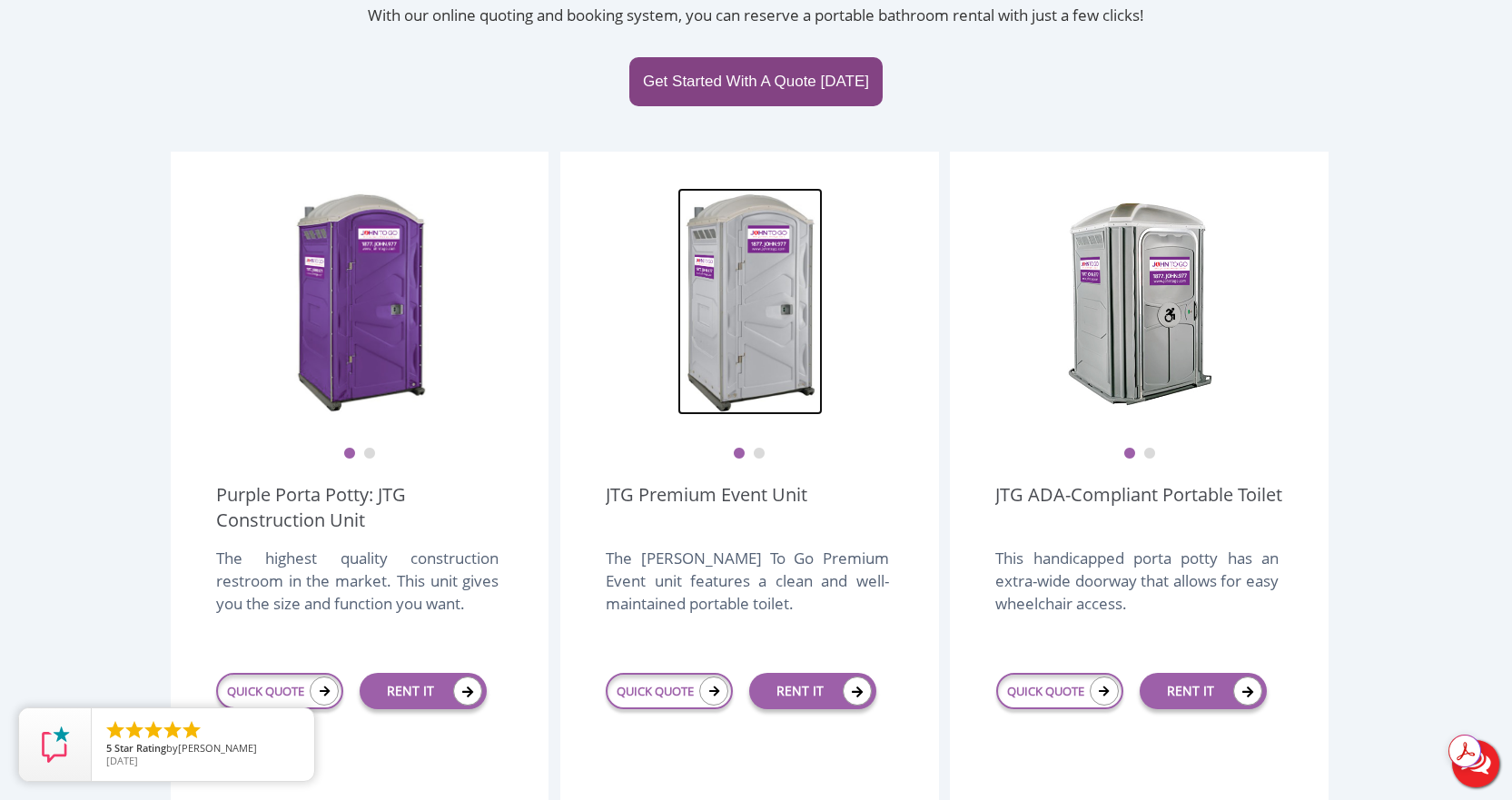
click at [770, 235] on img at bounding box center [750, 302] width 145 height 227
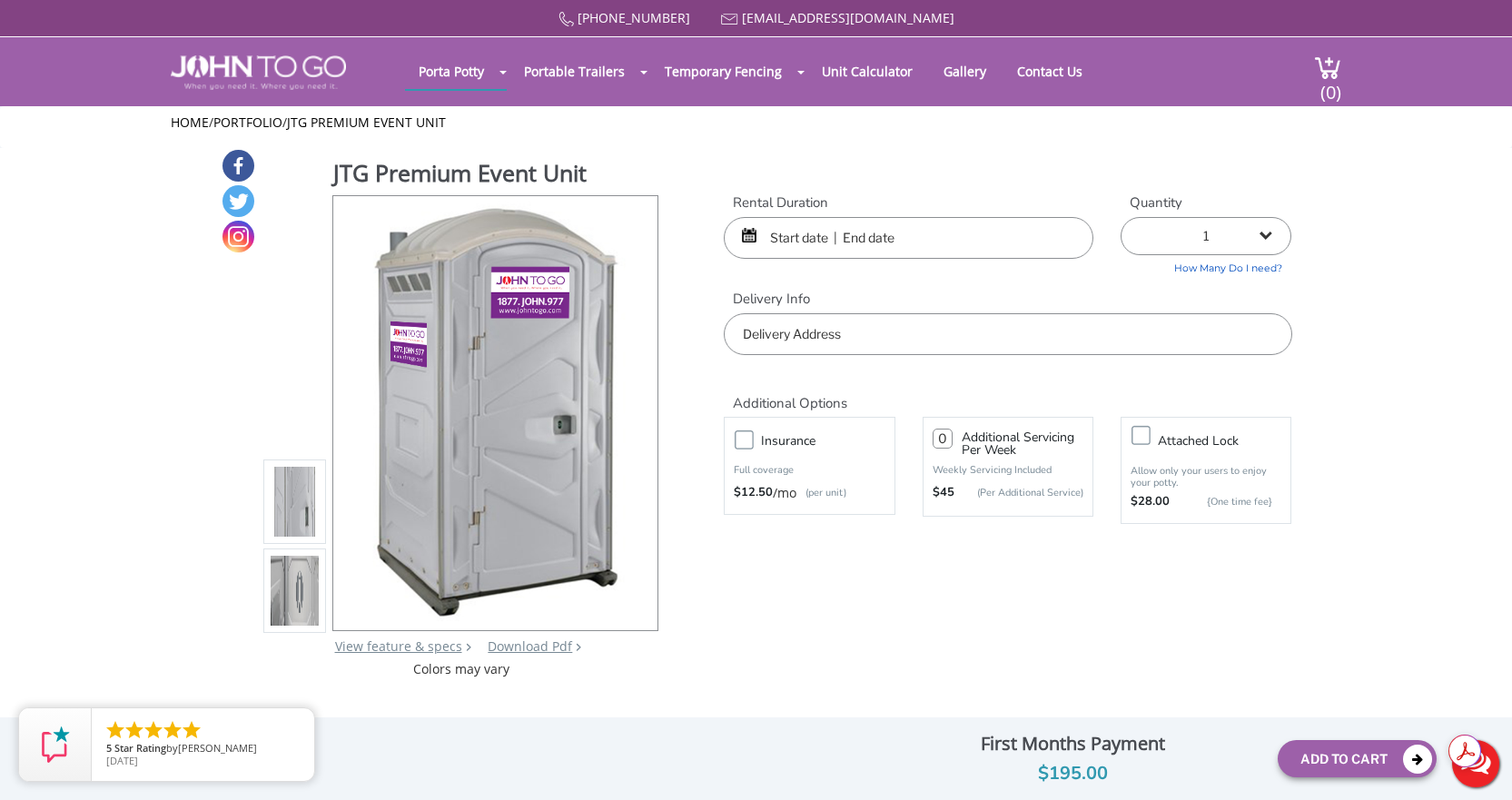
click at [785, 241] on input "text" at bounding box center [908, 238] width 370 height 42
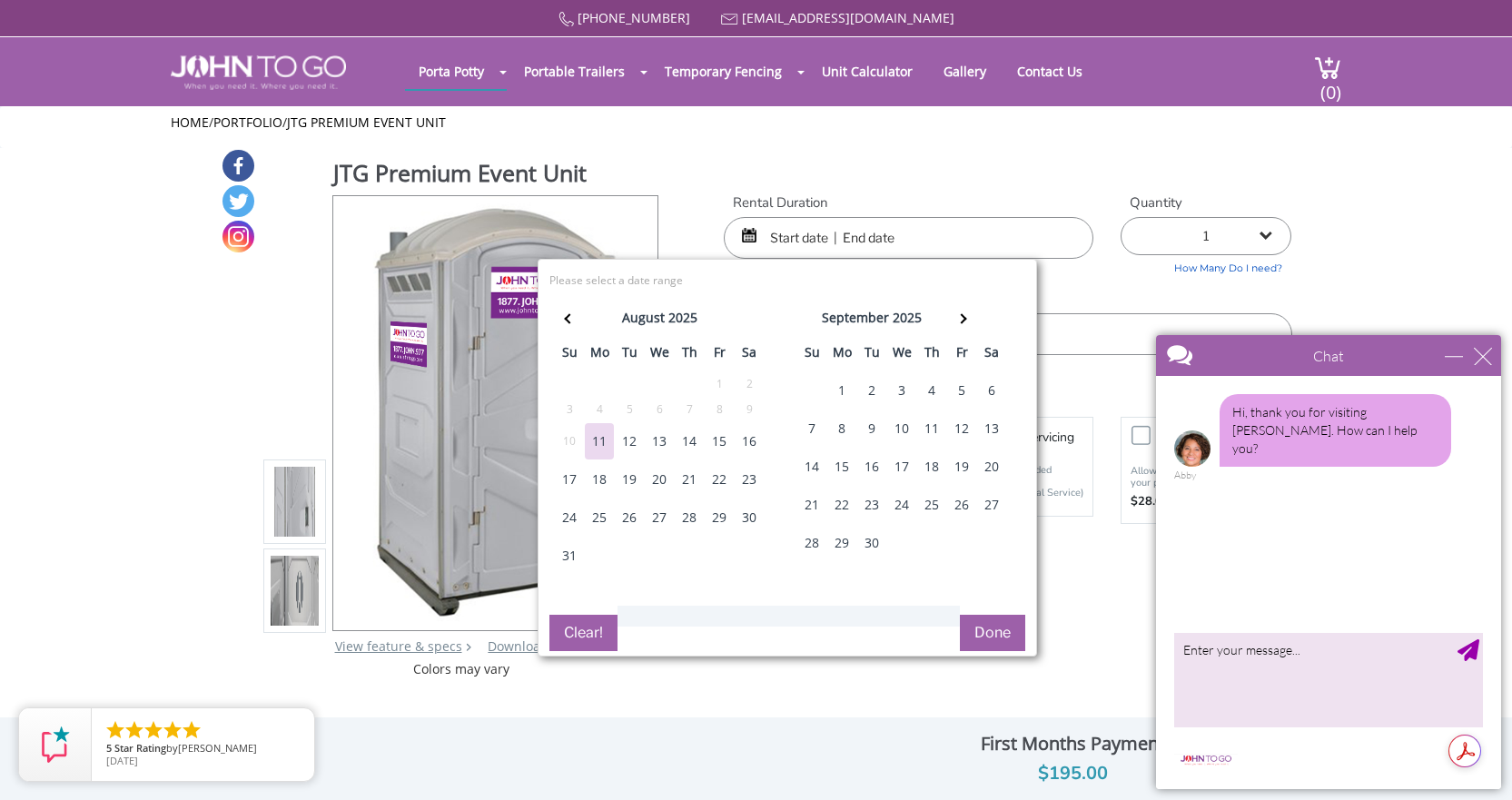
click at [720, 441] on div "15" at bounding box center [719, 442] width 29 height 36
click at [715, 478] on div "22" at bounding box center [719, 480] width 29 height 36
type input "08/15/2025 to 08/22/2025"
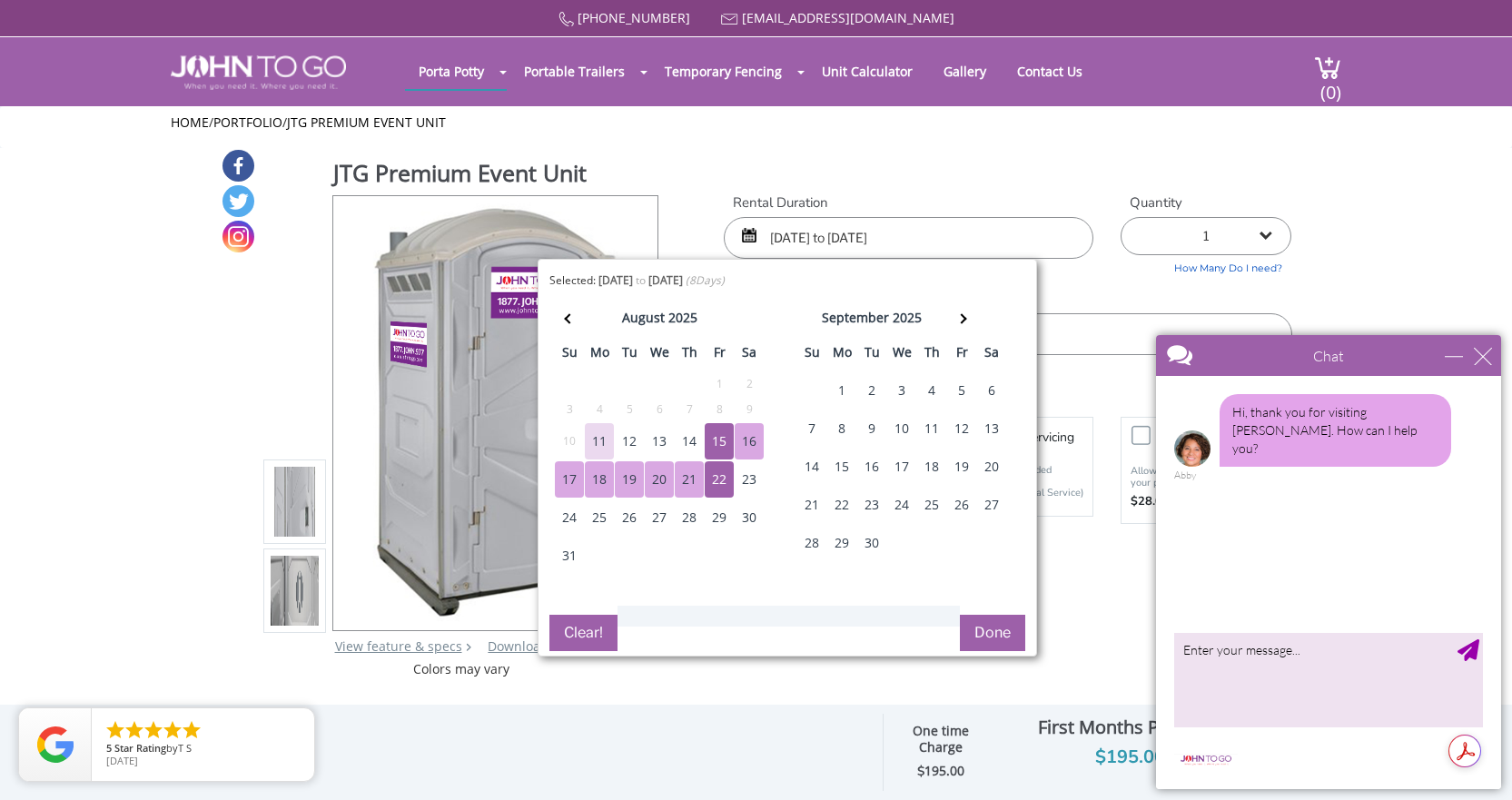
click at [981, 630] on button "Done" at bounding box center [993, 633] width 65 height 36
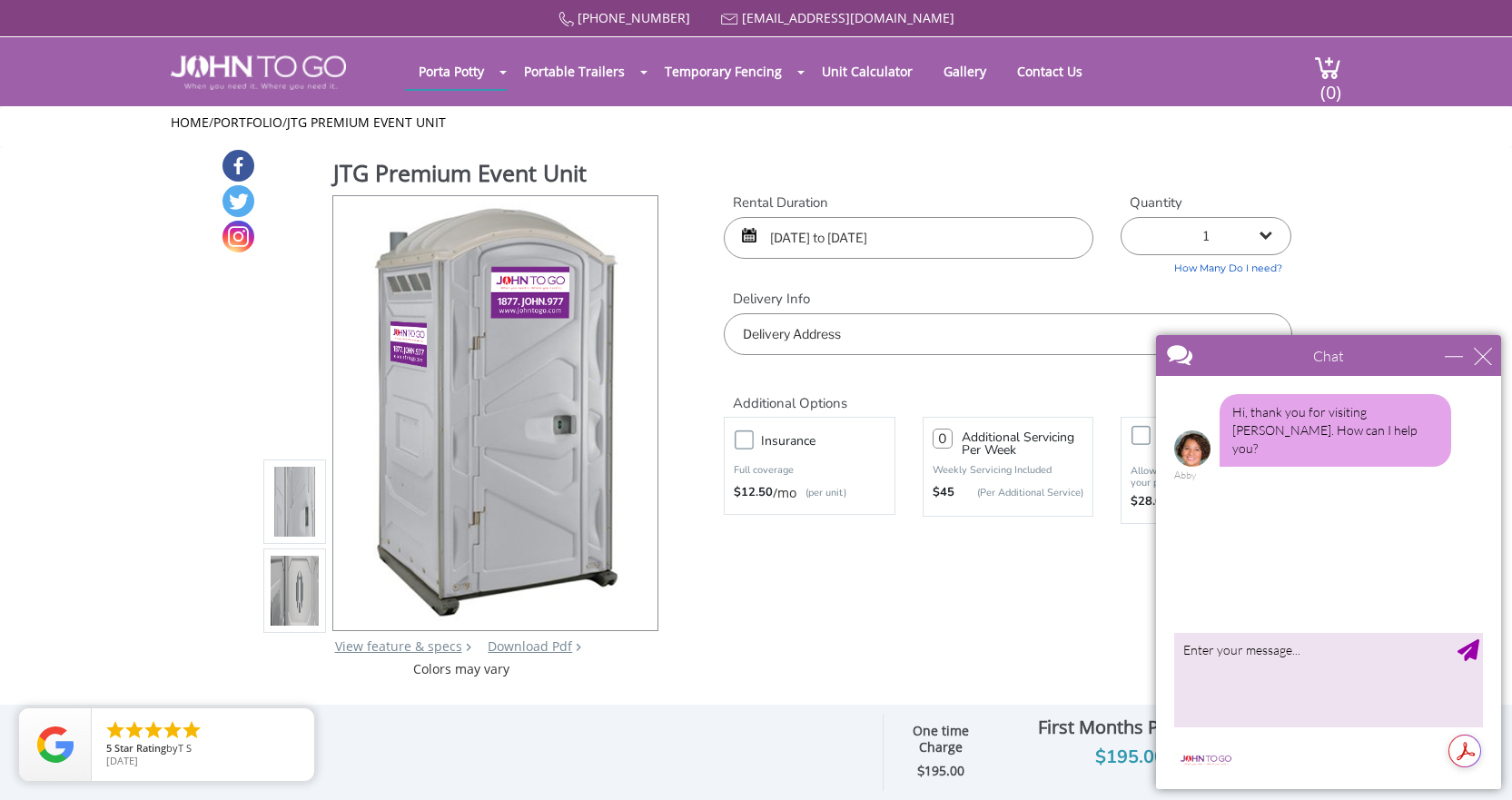
click at [781, 336] on input "text" at bounding box center [1007, 335] width 567 height 42
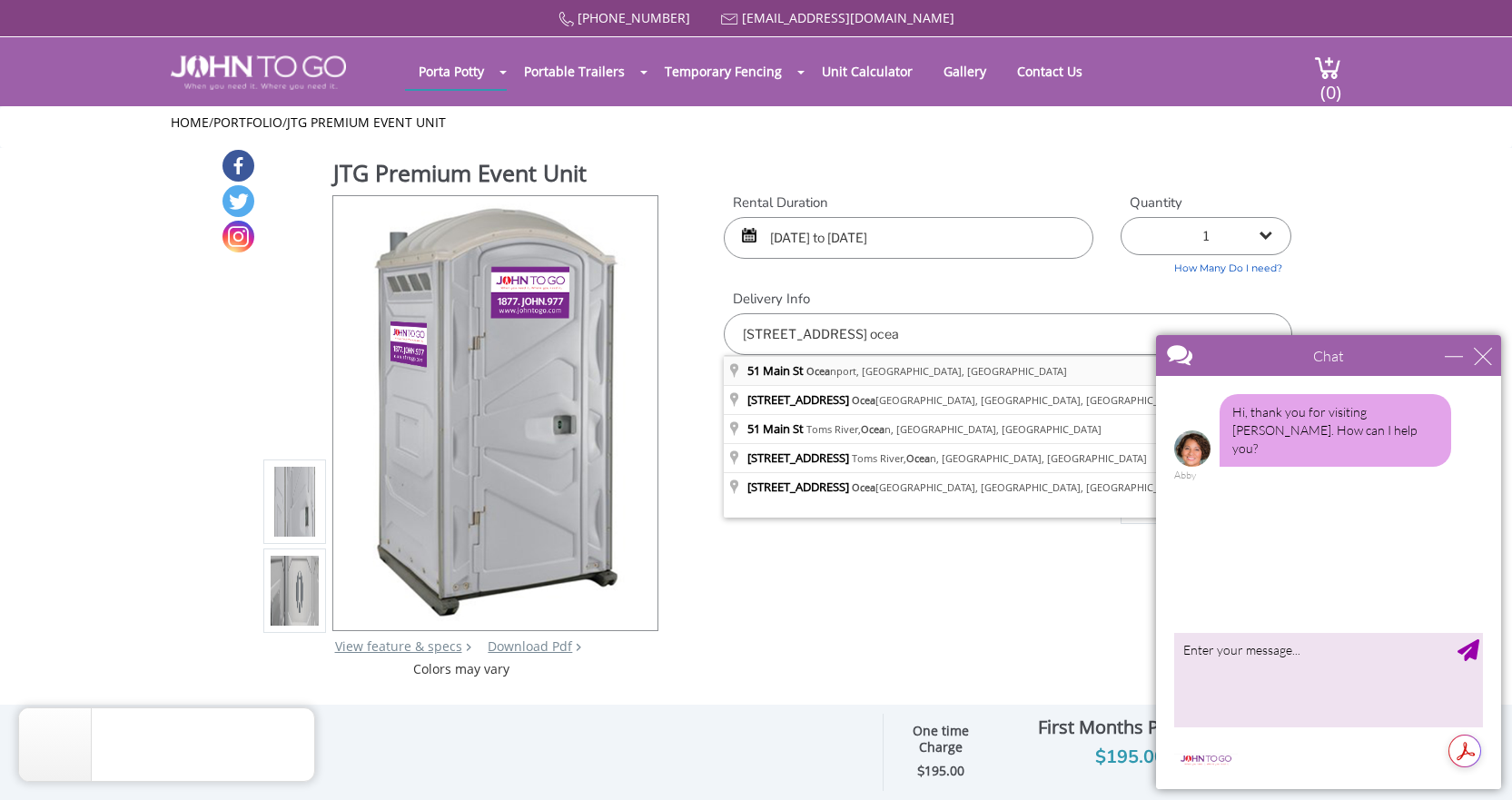
type input "51 Main St, Oceanport, NJ, USA"
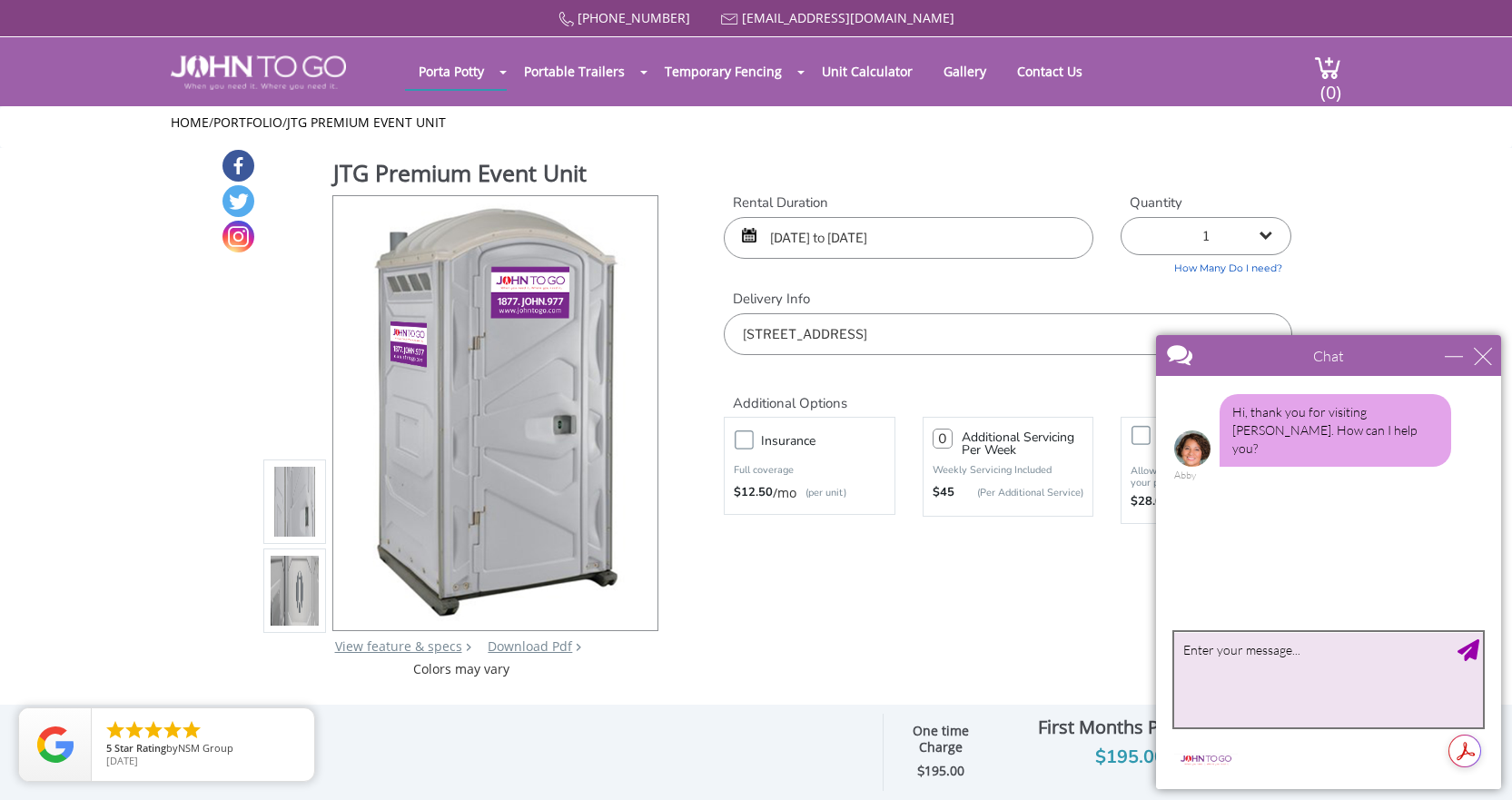
click at [1258, 662] on textarea "type your message" at bounding box center [1329, 679] width 309 height 95
type textarea "looking at Premium Event Unit. Just want to confirm, but it appears that the fi…"
click at [977, 607] on div "JTG Premium Event Unit View feature & specs Download Pdf Product PDF Addon PDF …" at bounding box center [756, 413] width 1072 height 530
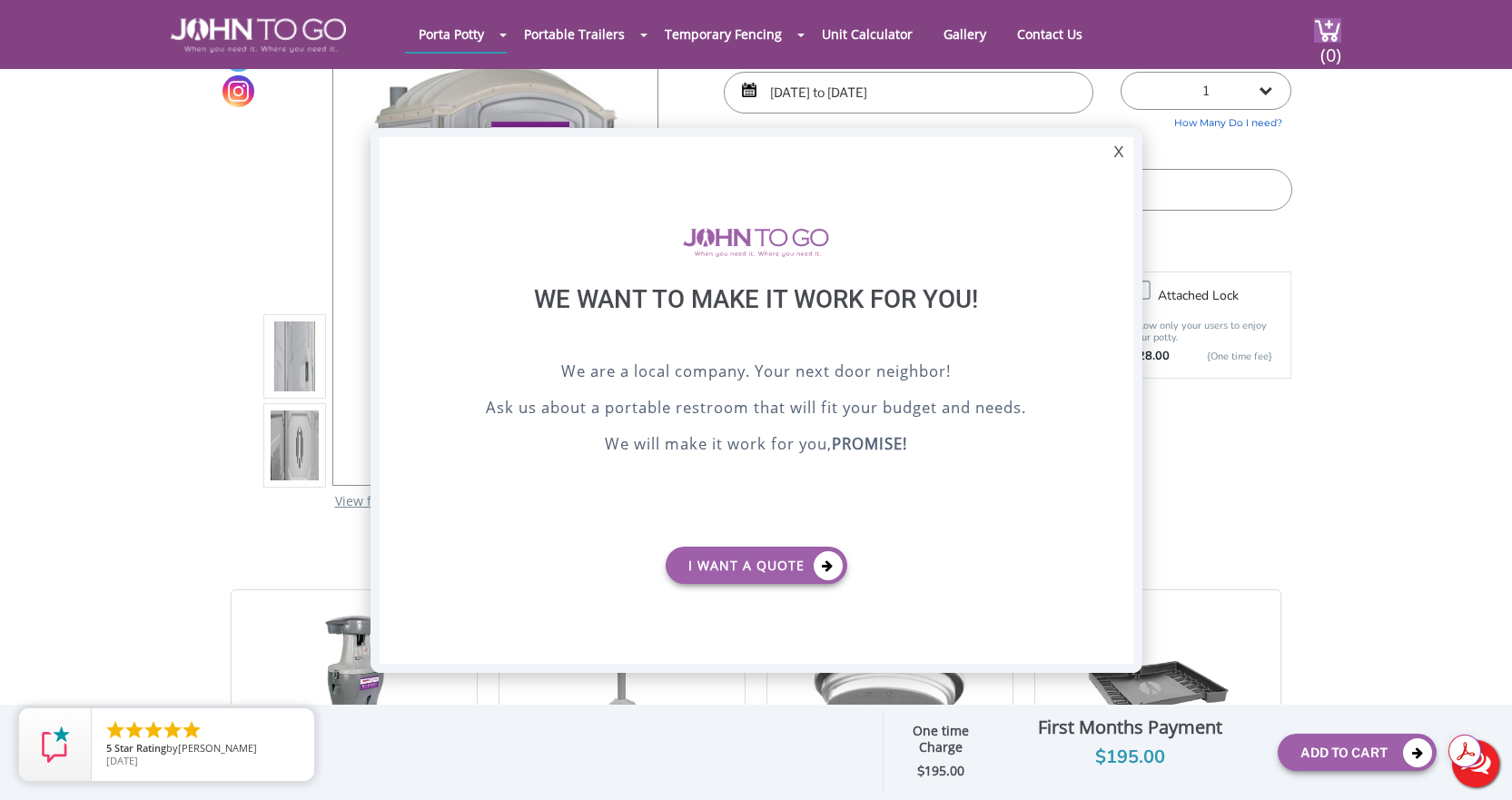
click at [1474, 777] on button "Live Chat" at bounding box center [1476, 764] width 73 height 73
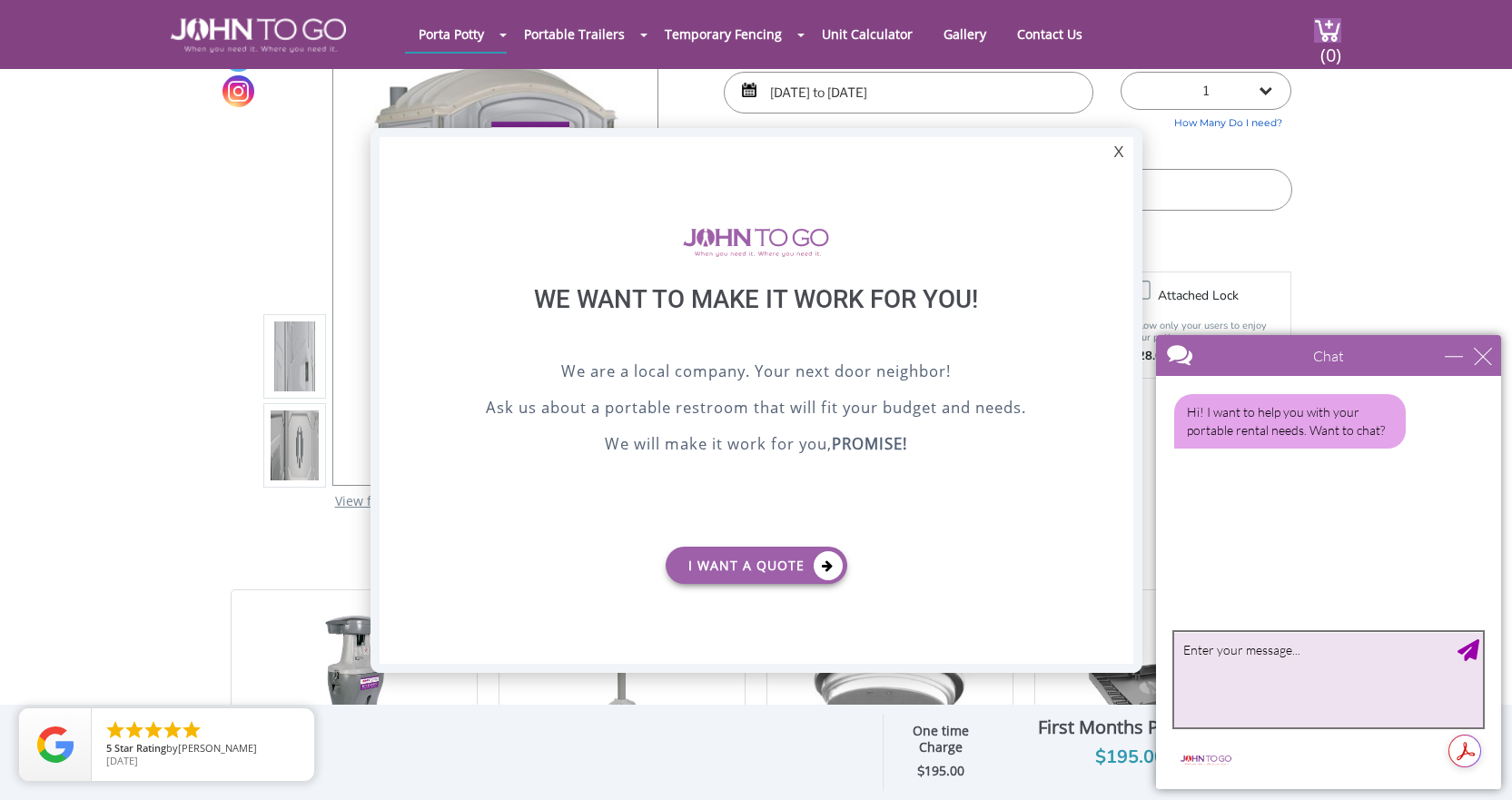
click at [1247, 692] on textarea "type your message" at bounding box center [1329, 679] width 309 height 95
type textarea "i"
click at [1118, 157] on div "X" at bounding box center [1118, 153] width 28 height 31
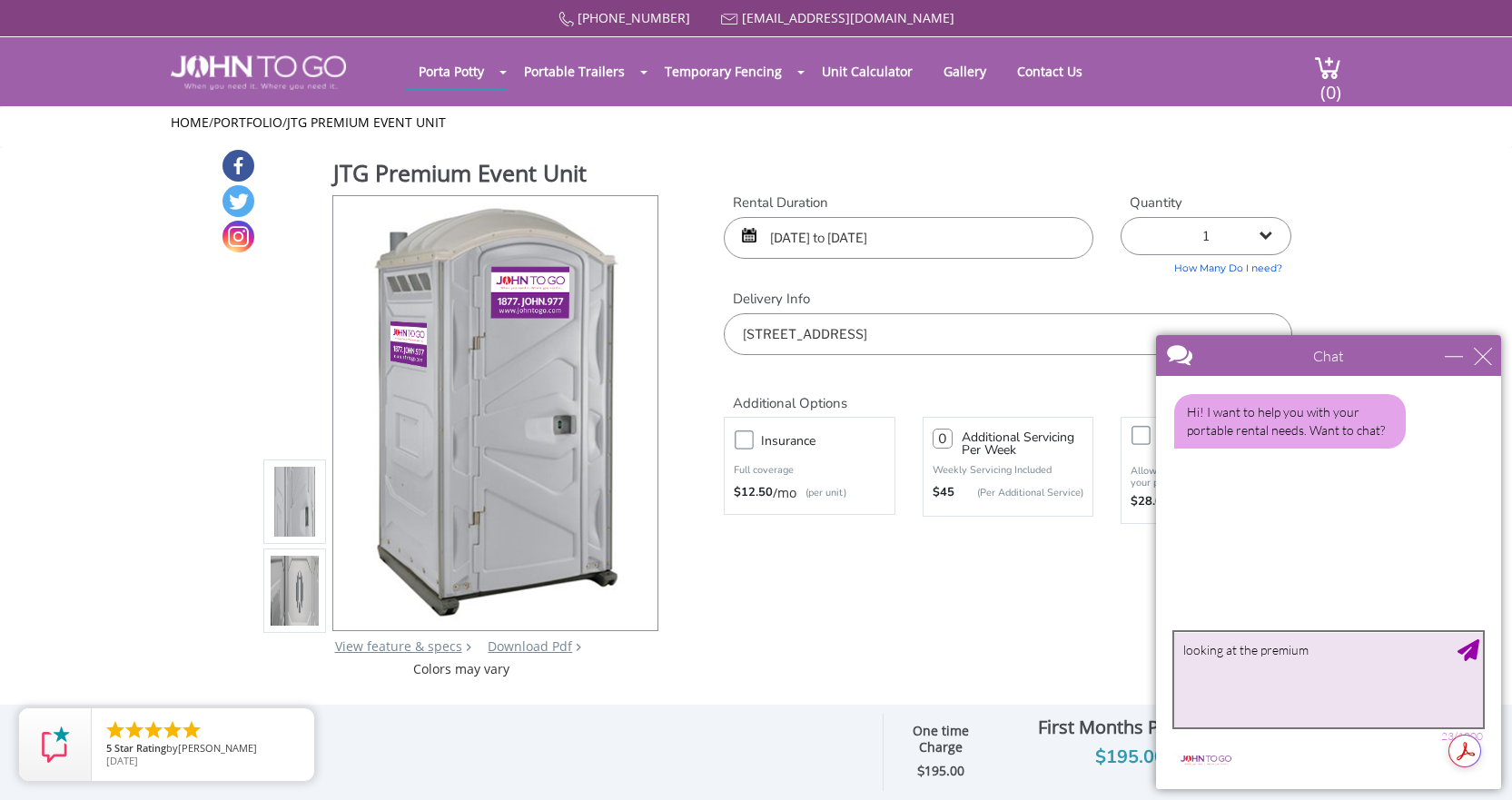
click at [1338, 657] on textarea "looking at the premium" at bounding box center [1329, 679] width 309 height 95
click at [1383, 655] on textarea "looking at the premium event unit." at bounding box center [1329, 679] width 309 height 95
type textarea "looking at the premium event unit. looks like it's a monthly rental for $195.00…"
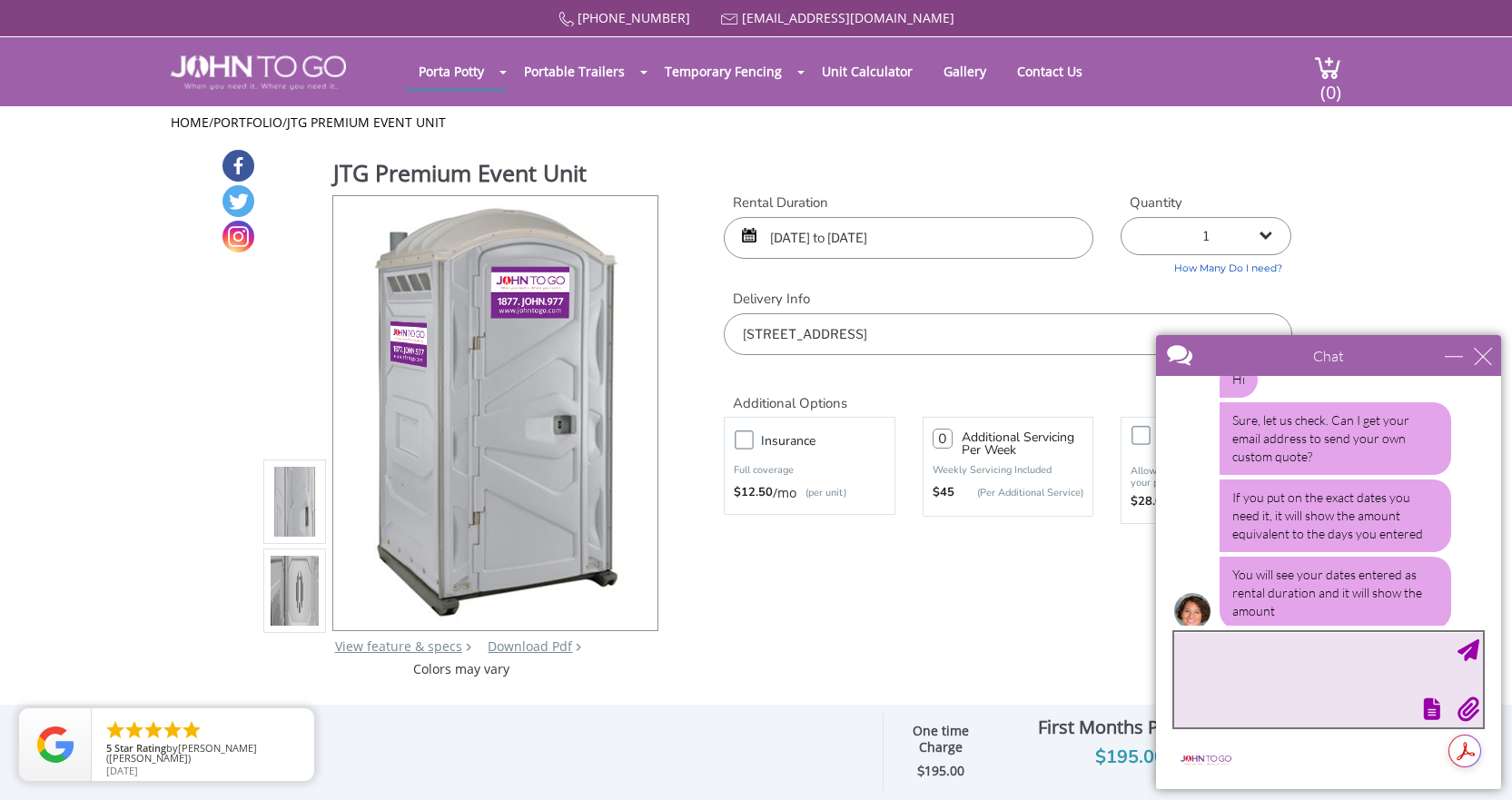
scroll to position [238, 0]
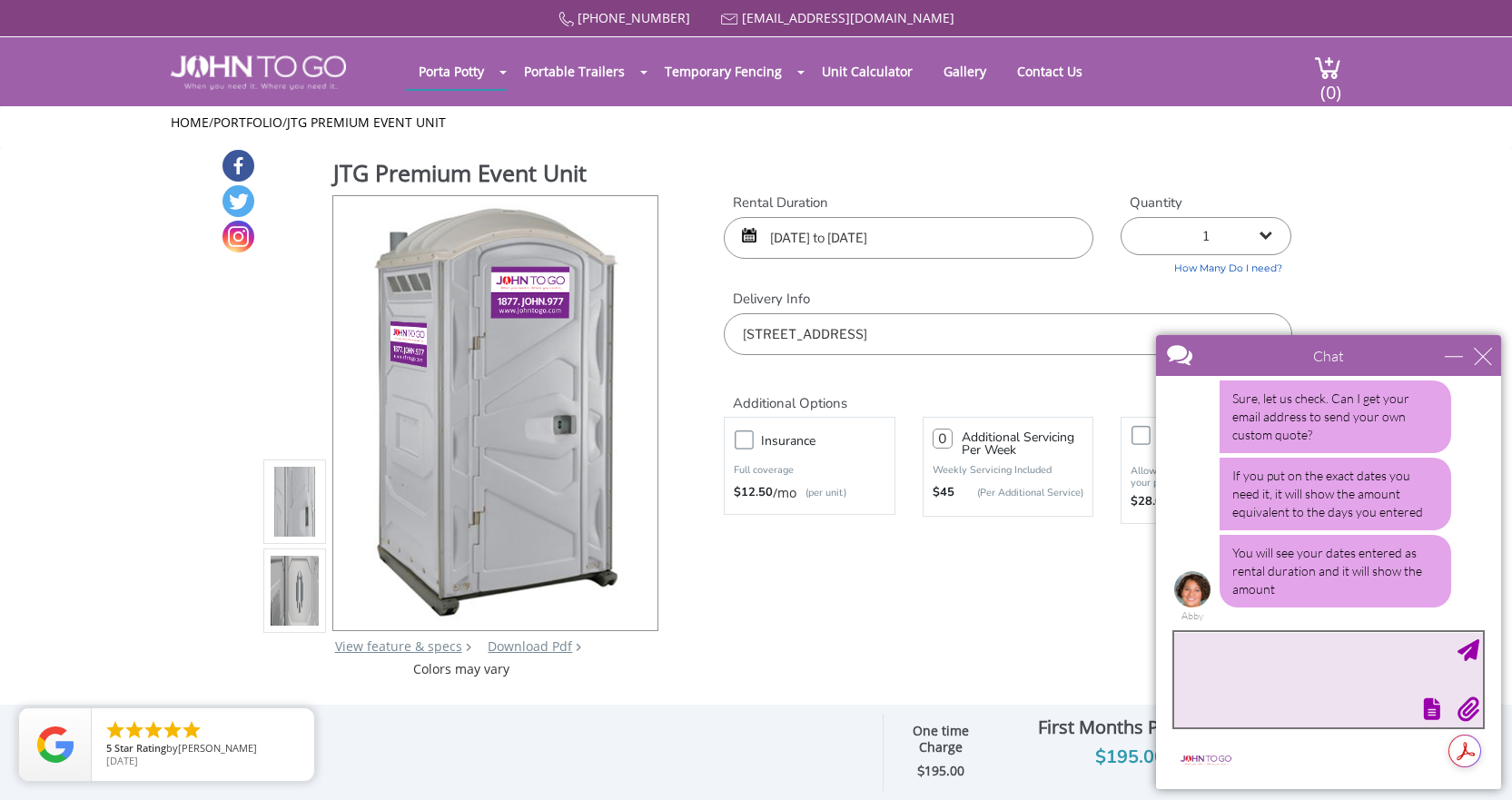
click at [1291, 651] on textarea "type your message" at bounding box center [1329, 679] width 309 height 95
type textarea "[EMAIL_ADDRESS][DOMAIN_NAME]"
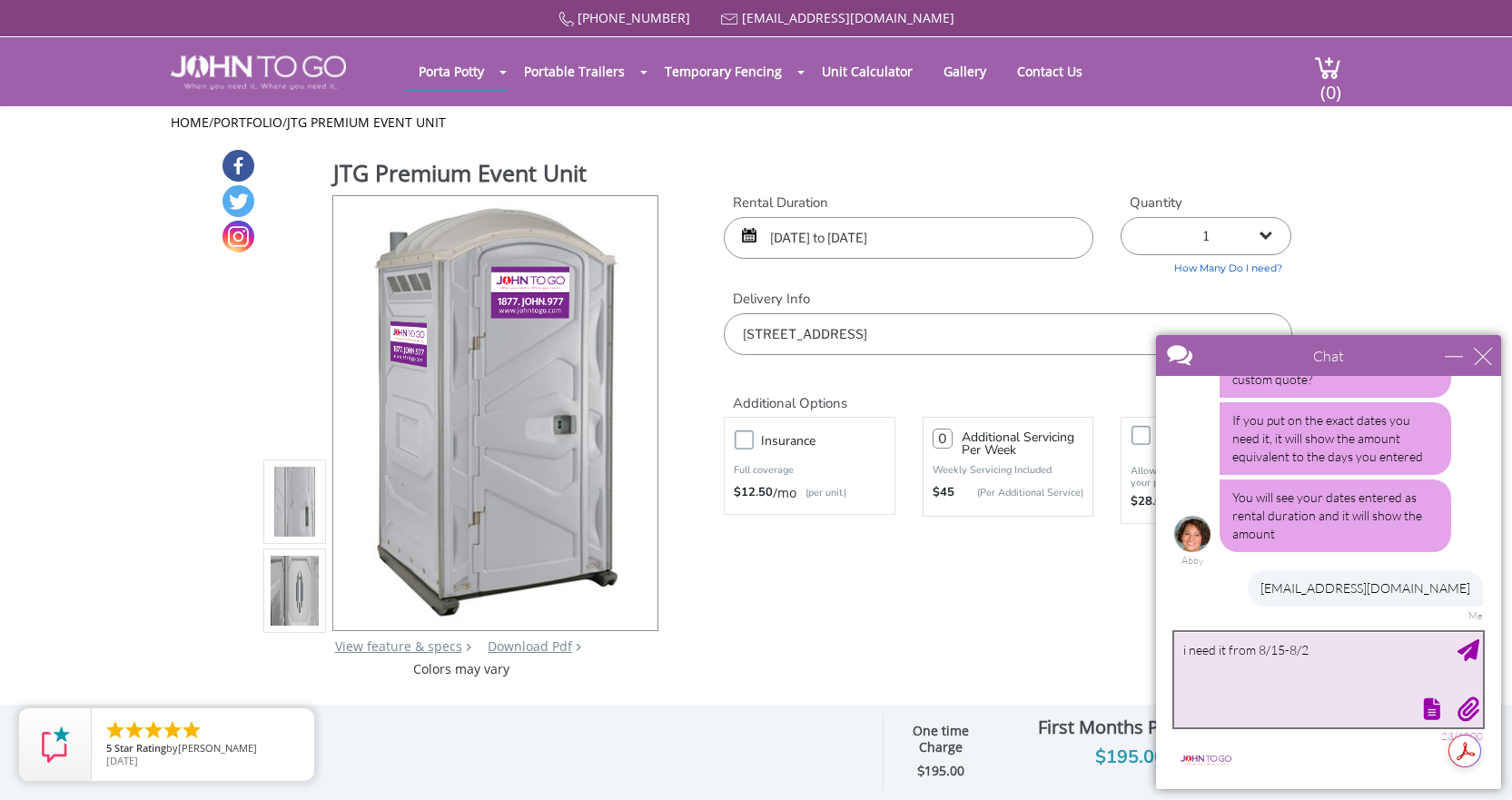
type textarea "i need it from 8/15-8/22"
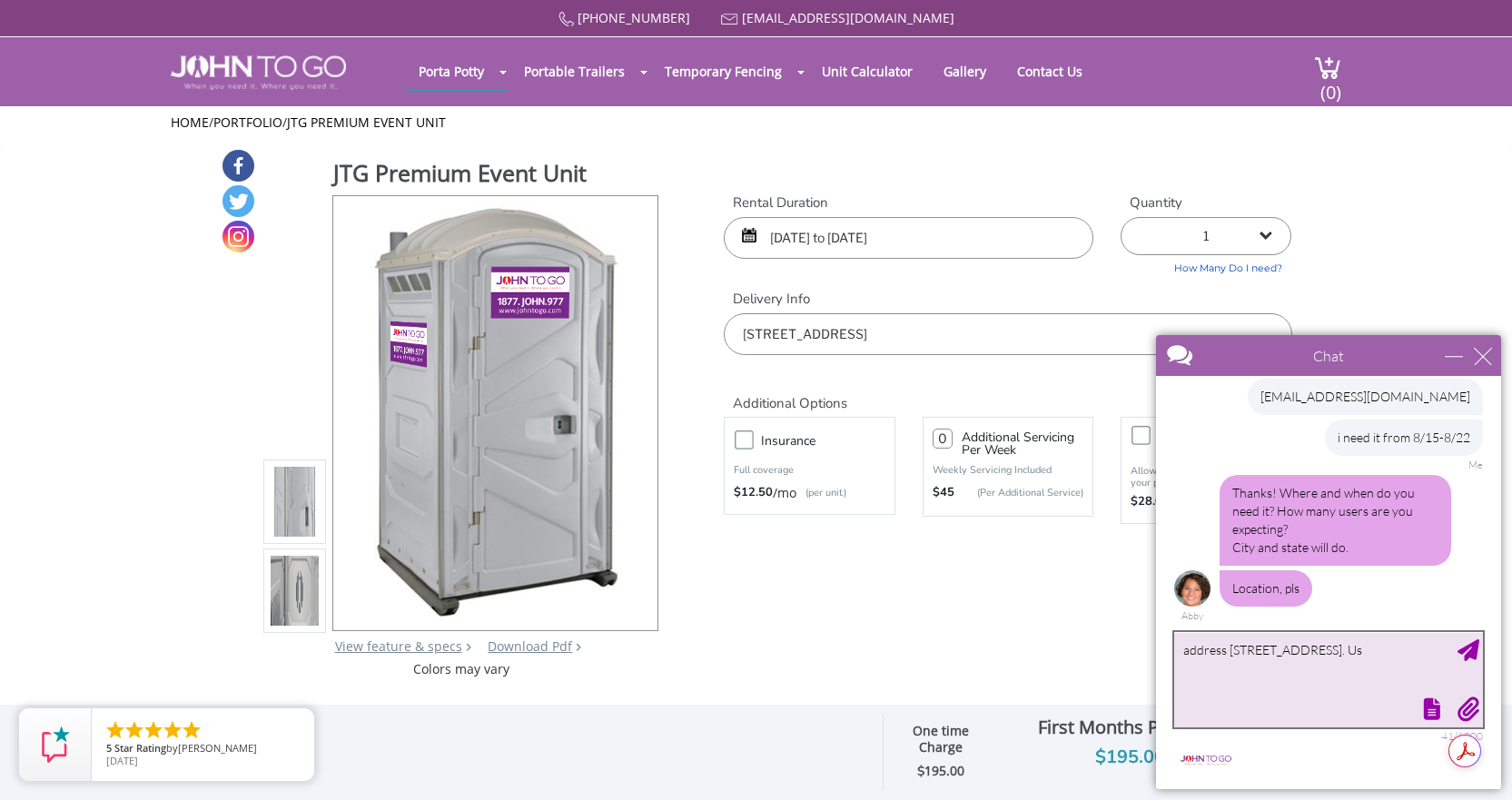
scroll to position [485, 0]
type textarea "address 51 Main st Oceanport NJ 07757. Users probably around 50"
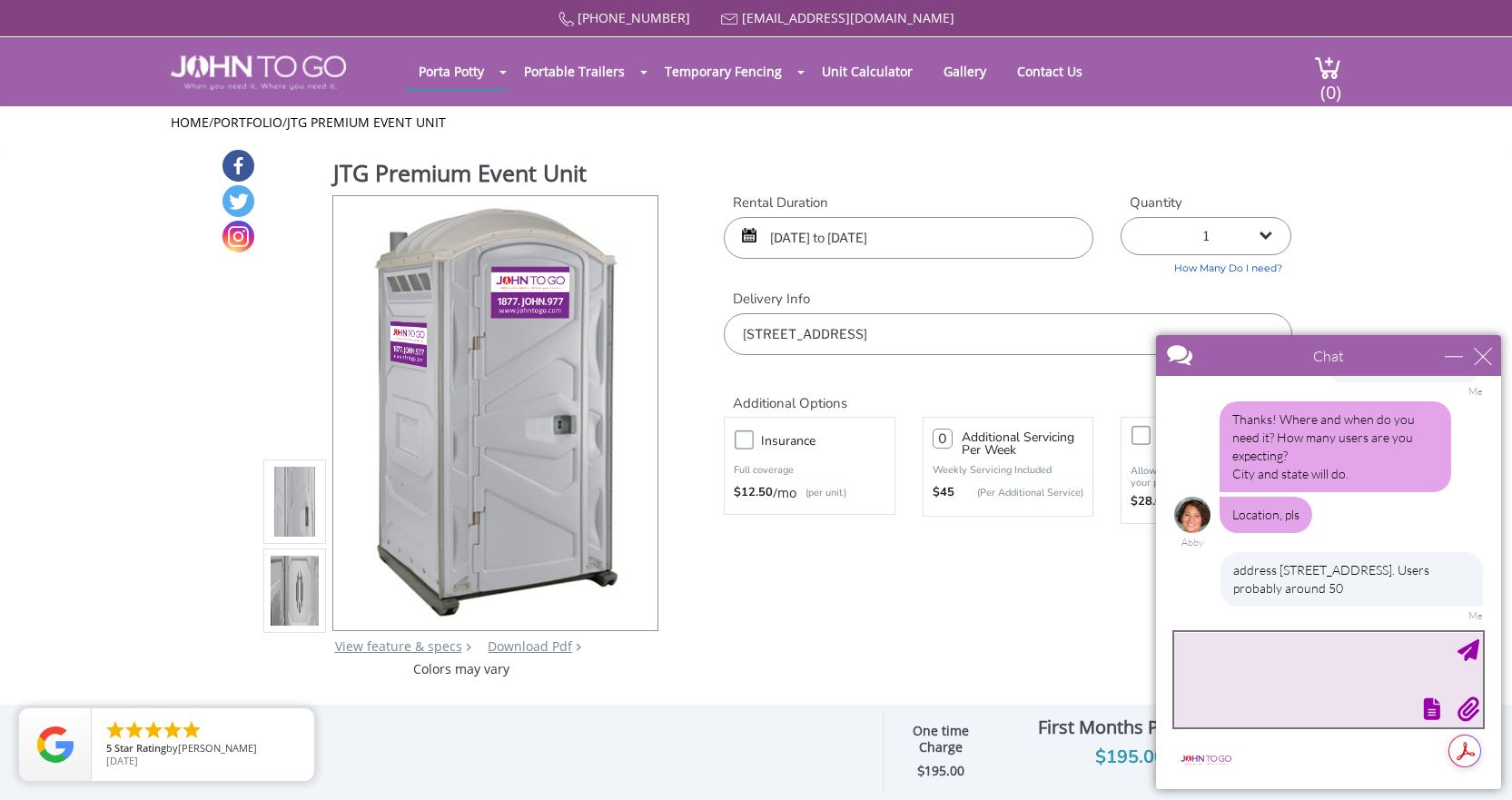
click at [1205, 661] on textarea "type your message" at bounding box center [1329, 679] width 309 height 95
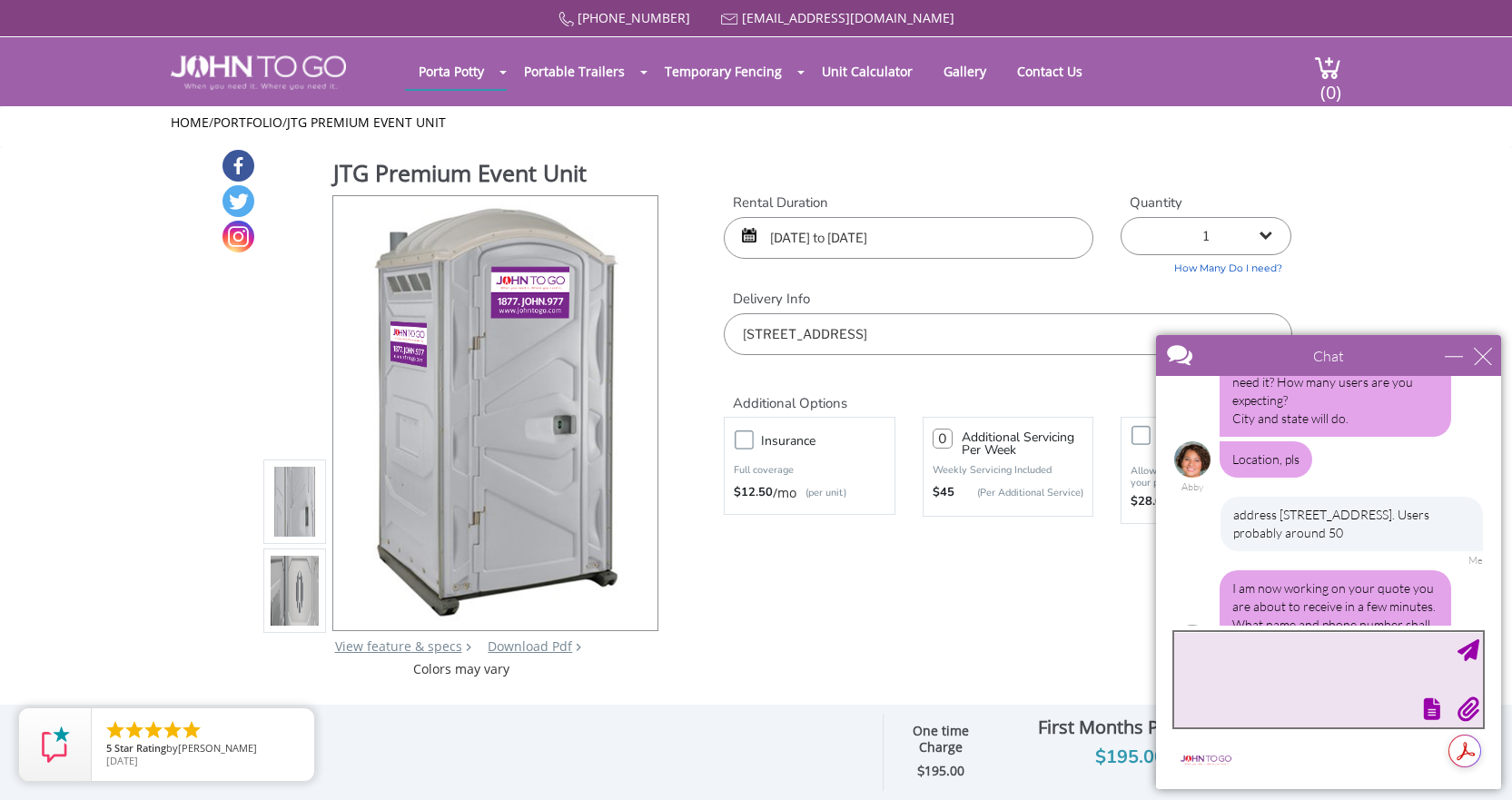
scroll to position [668, 0]
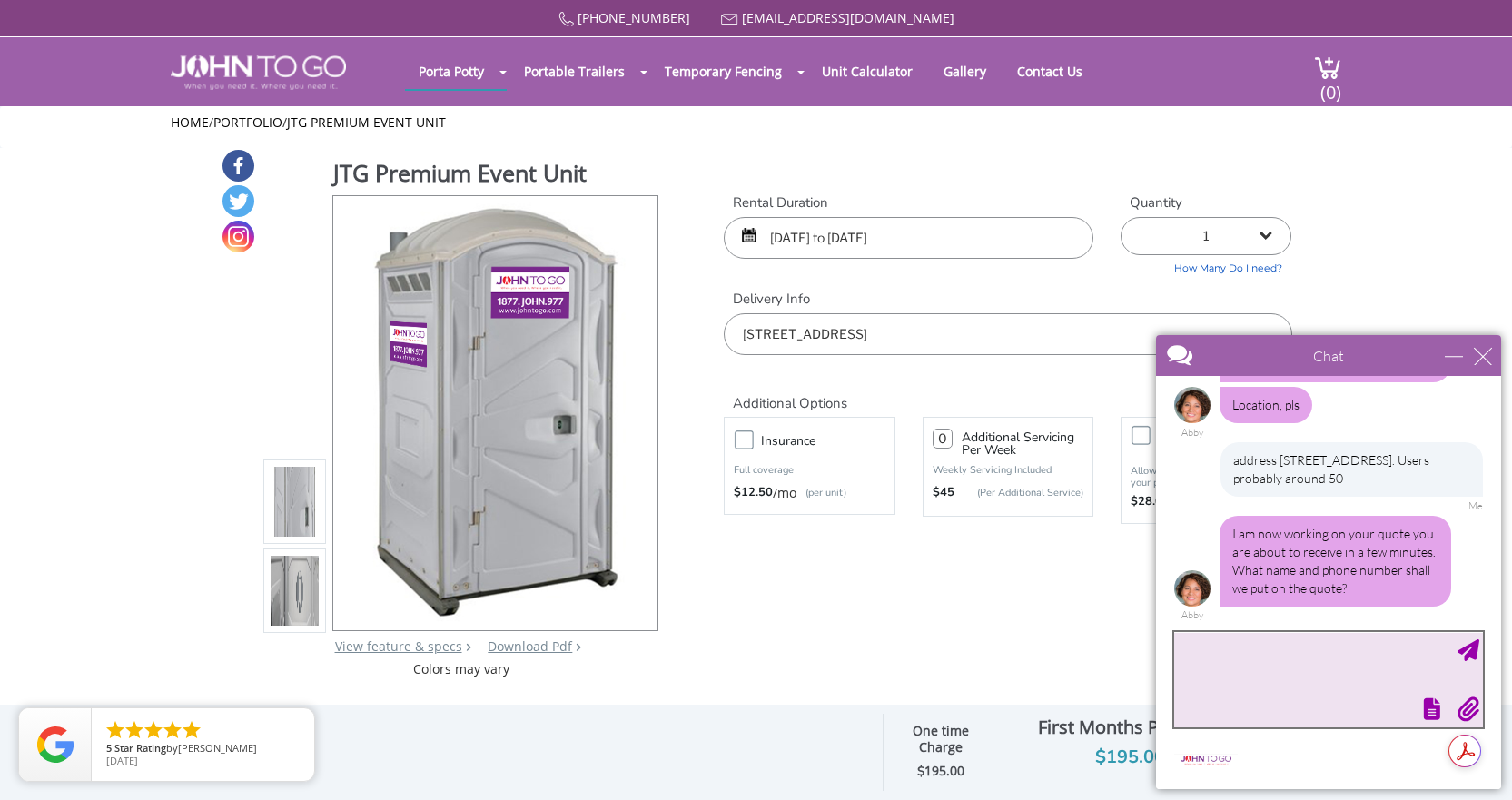
click at [1281, 656] on textarea "type your message" at bounding box center [1329, 679] width 309 height 95
type textarea "Ralph Zarate"
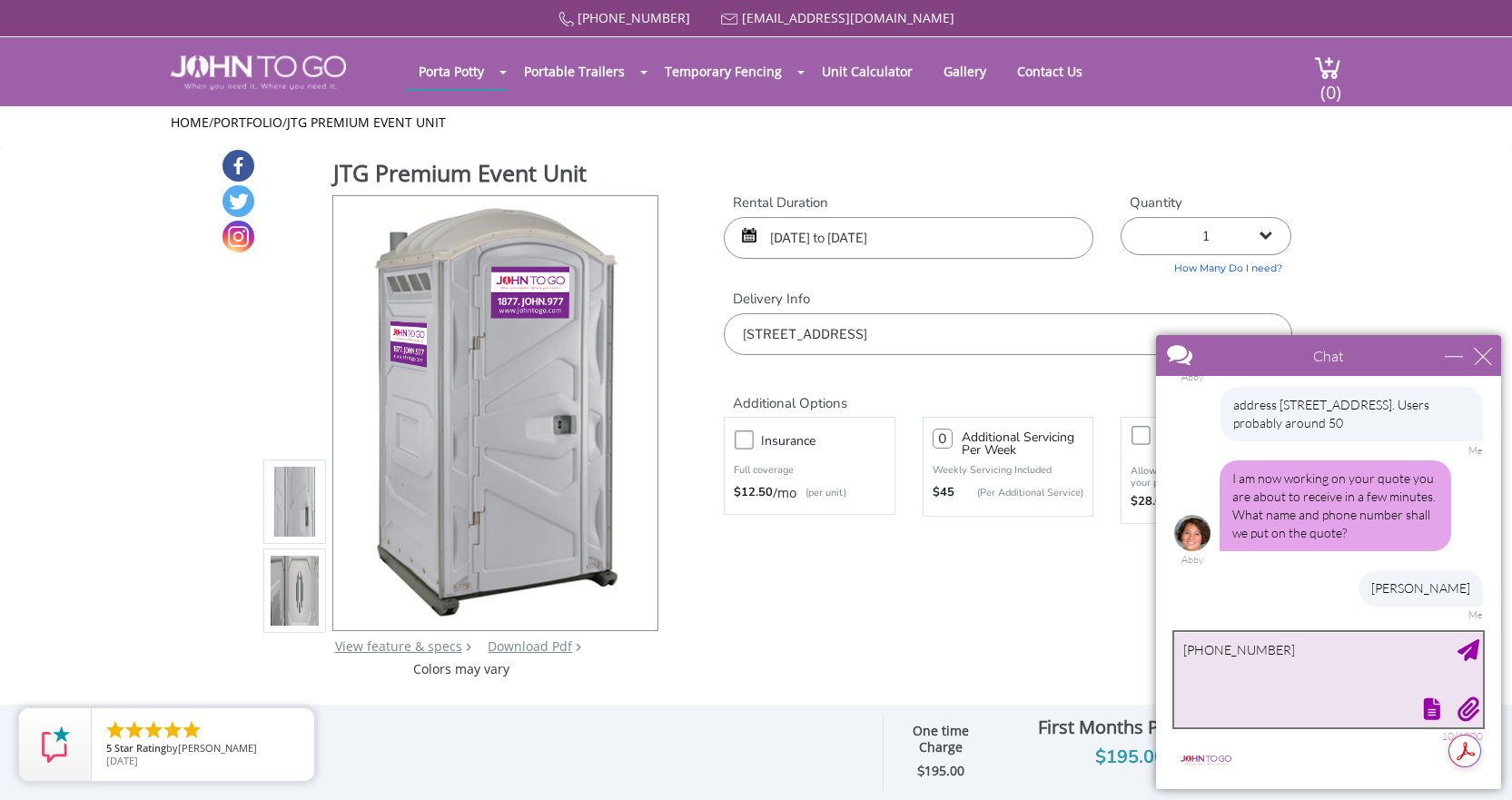
type textarea "732-284-0050"
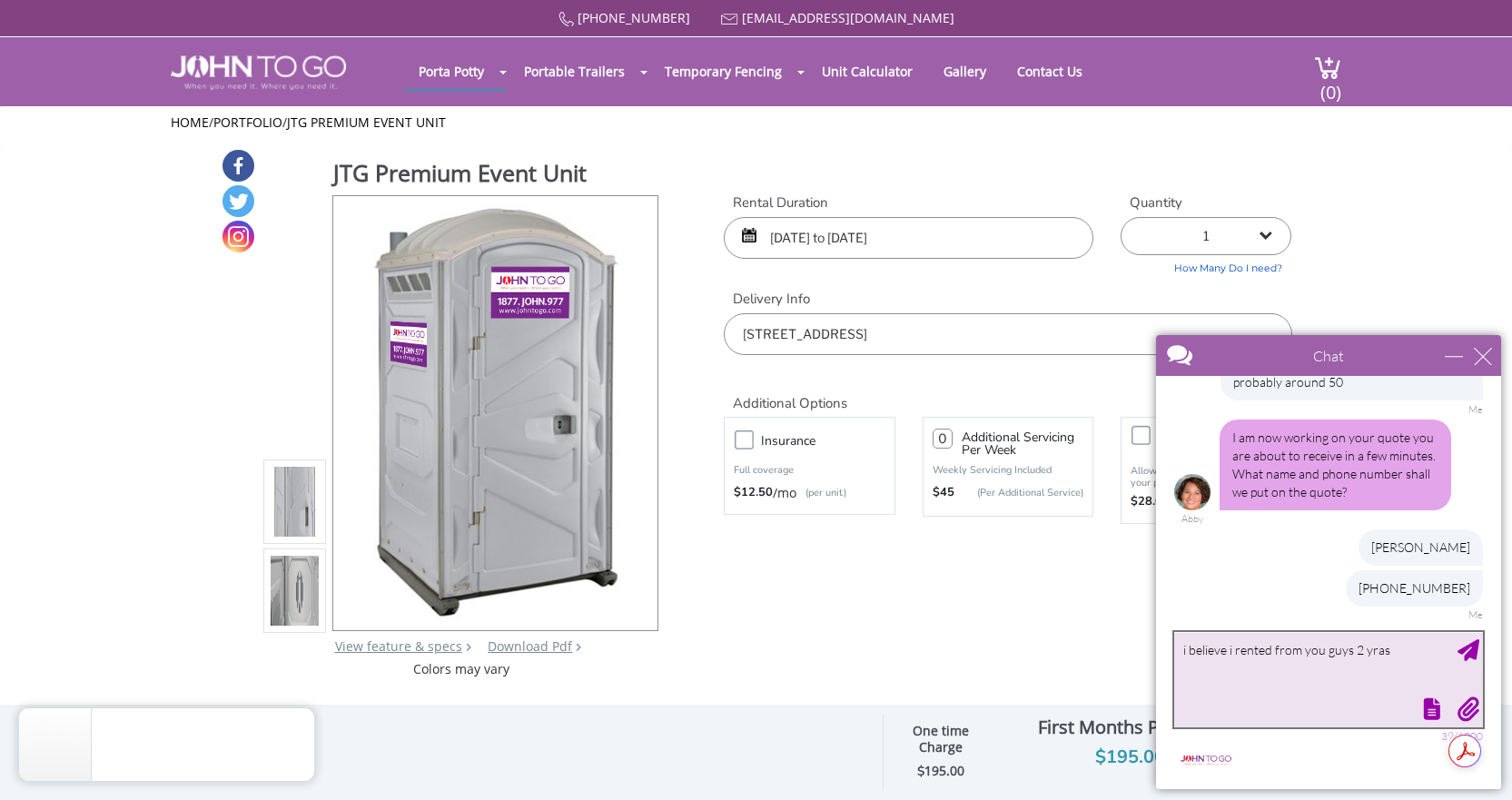
scroll to position [819, 0]
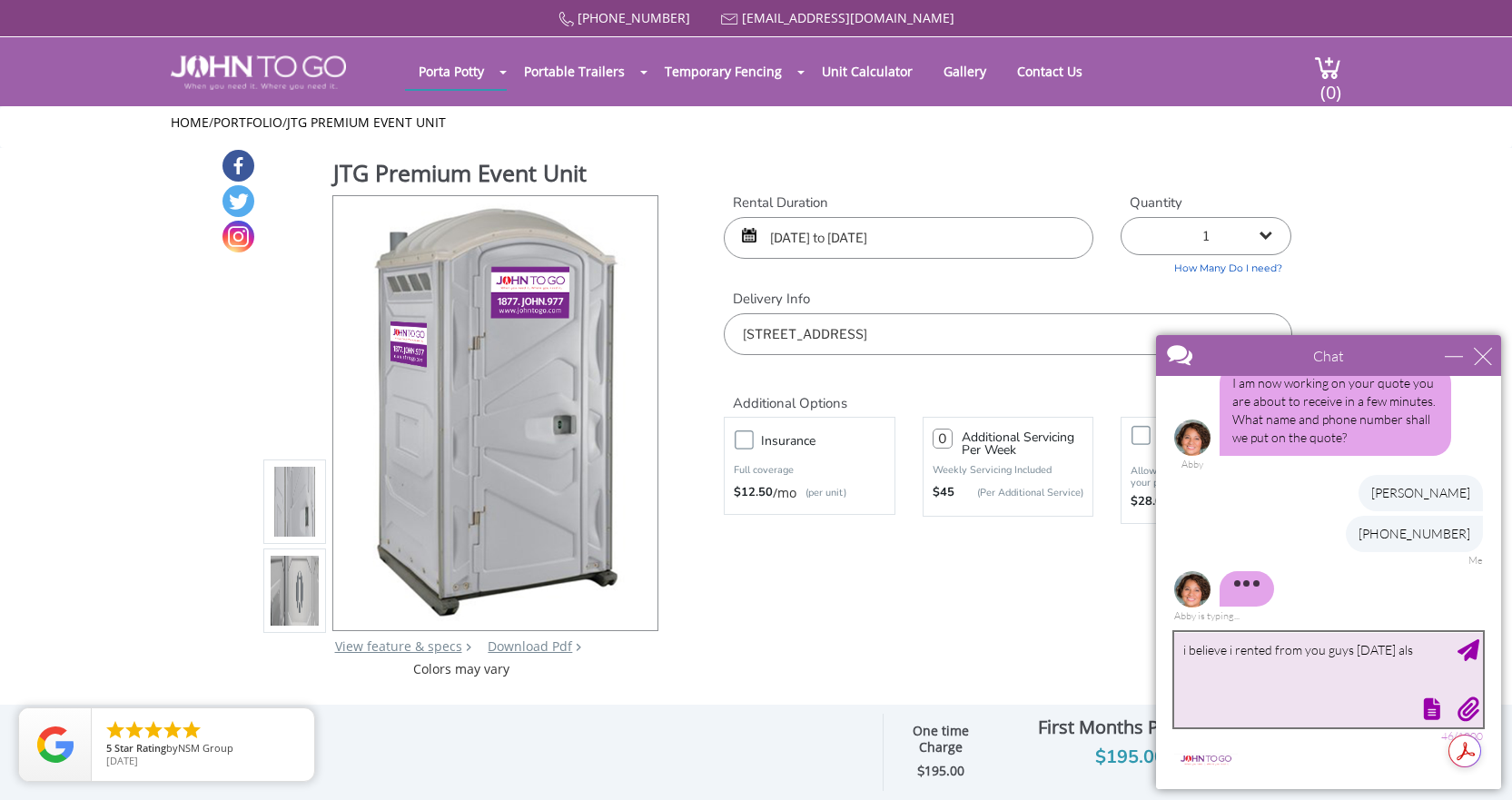
type textarea "i believe i rented from you guys 2 yrs ago also"
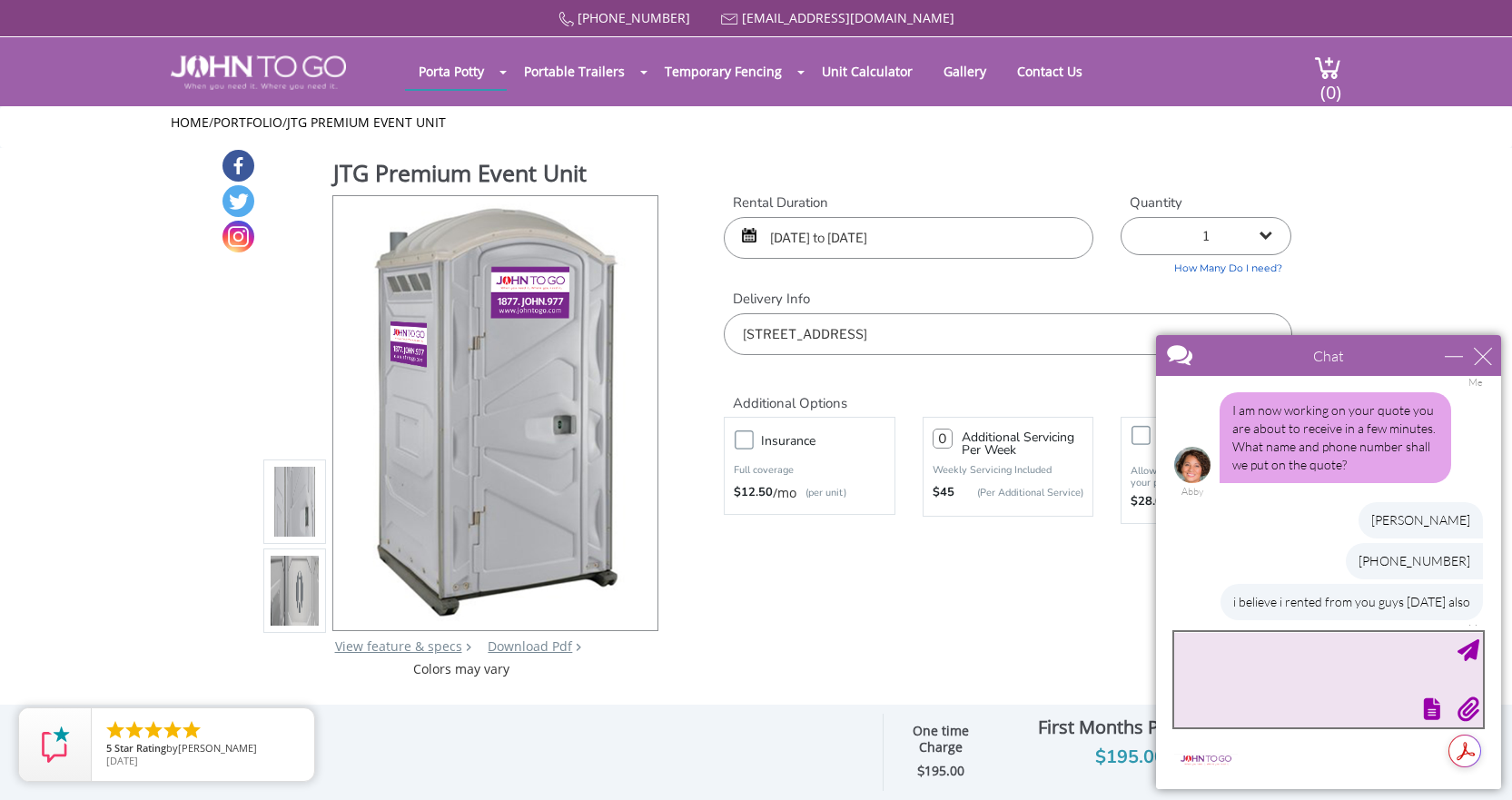
scroll to position [824, 0]
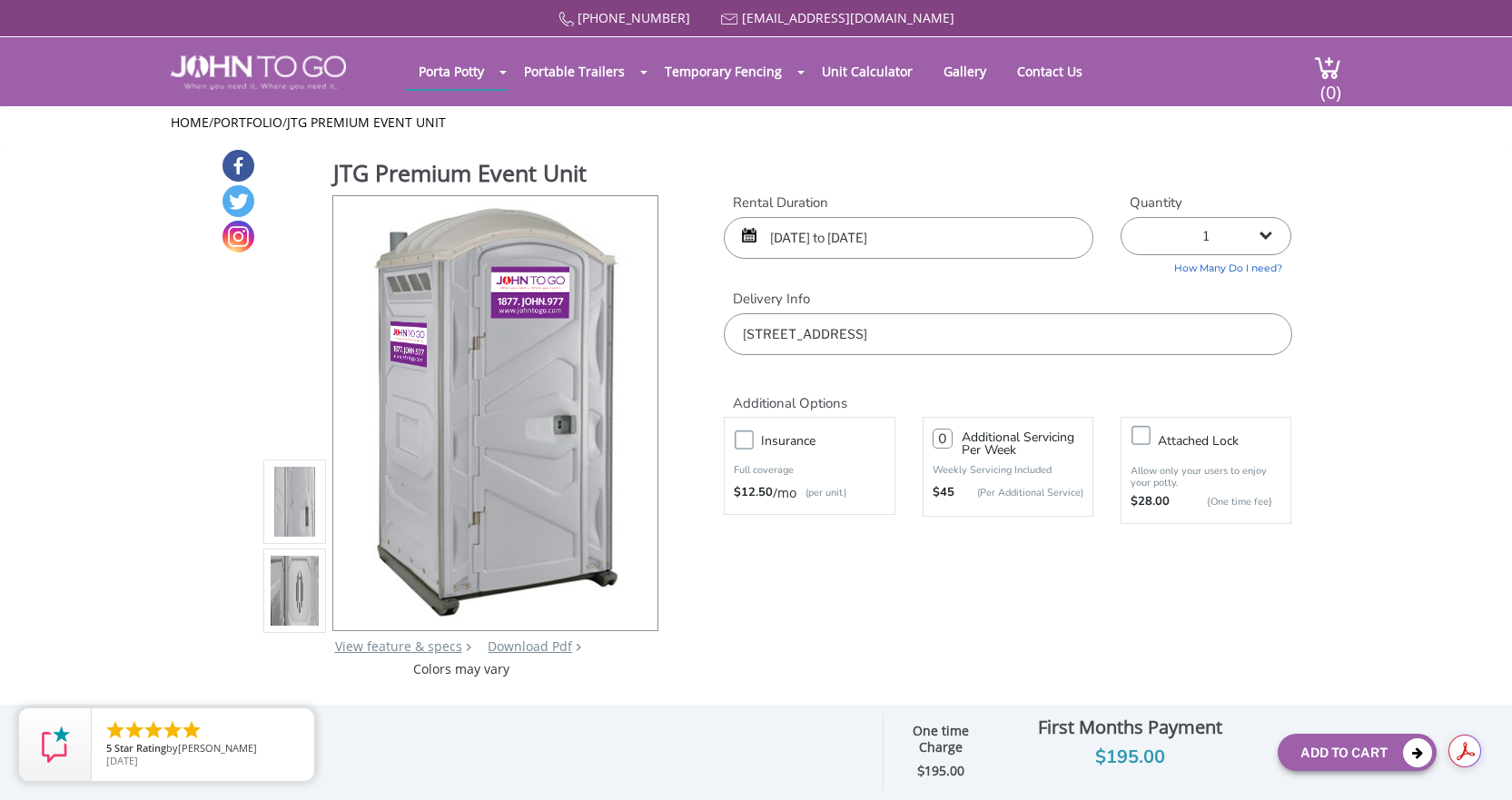
click at [788, 233] on input "08/15/2025 to 08/22/2025" at bounding box center [908, 238] width 370 height 42
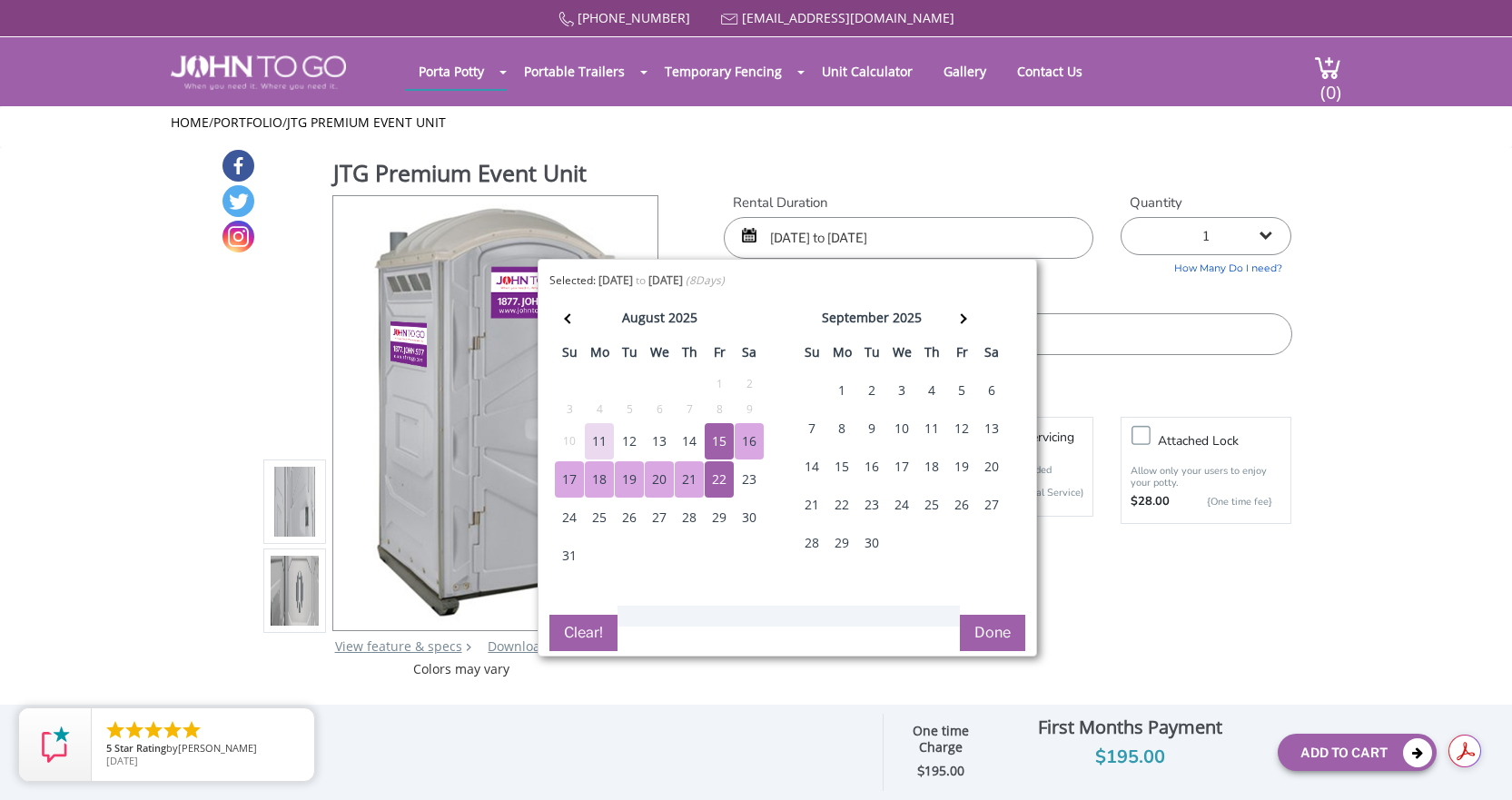
click at [720, 438] on div "15" at bounding box center [719, 442] width 29 height 36
click at [605, 483] on div "18" at bounding box center [599, 480] width 29 height 36
type input "08/15/2025 to 08/18/2025"
click at [998, 636] on button "Done" at bounding box center [993, 633] width 65 height 36
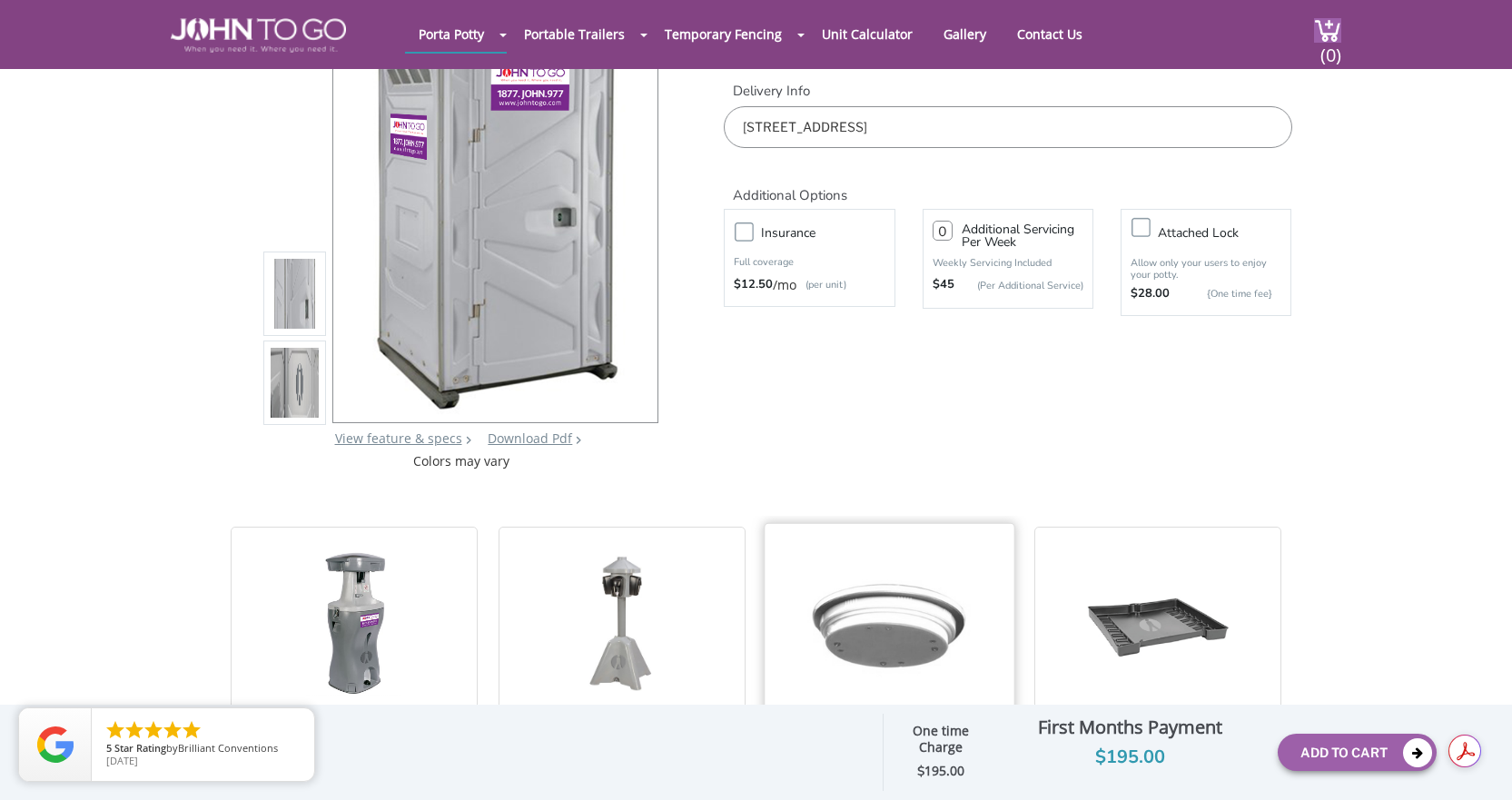
scroll to position [273, 0]
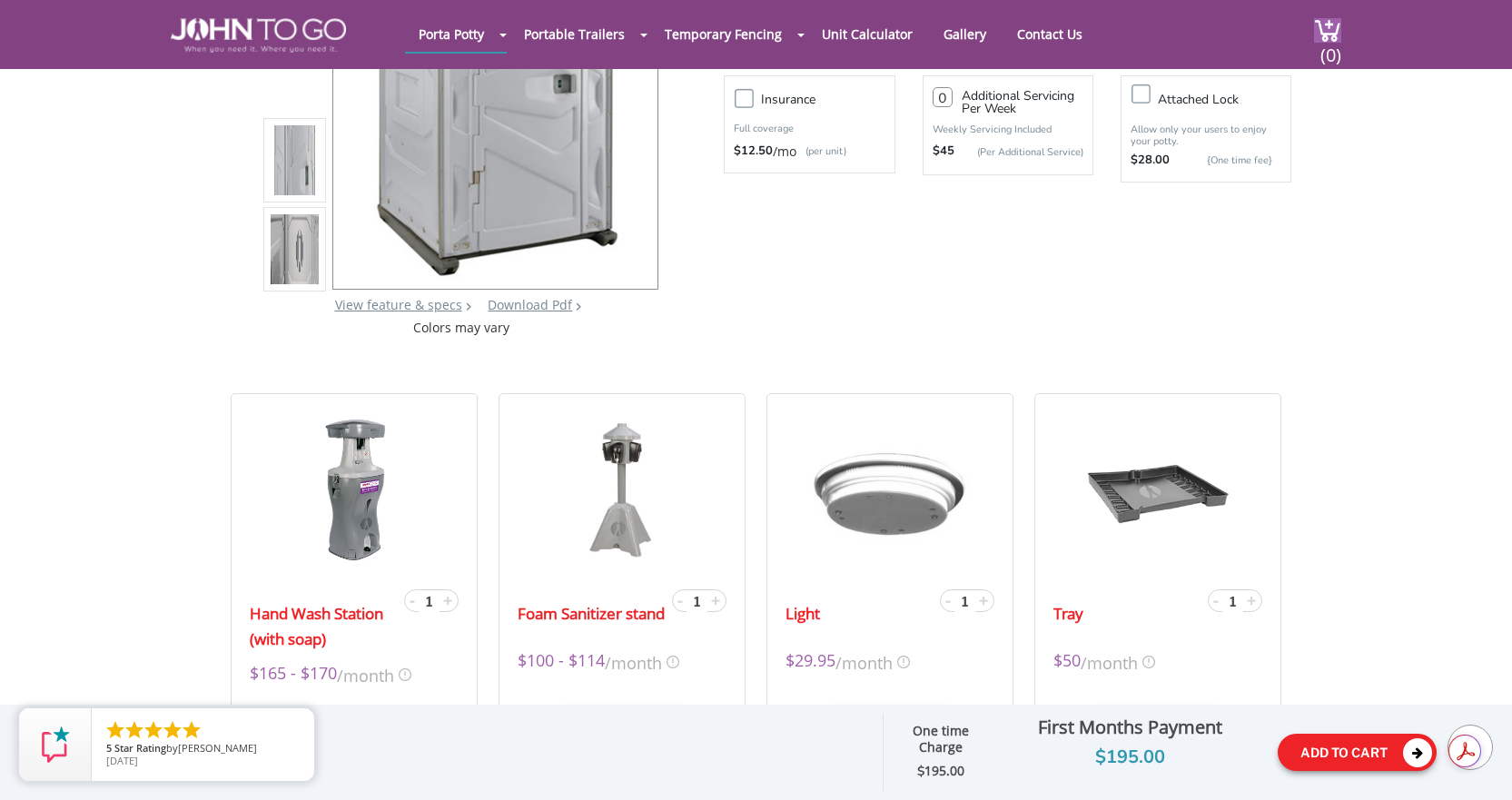
click at [1332, 763] on button "Add To Cart" at bounding box center [1357, 752] width 159 height 37
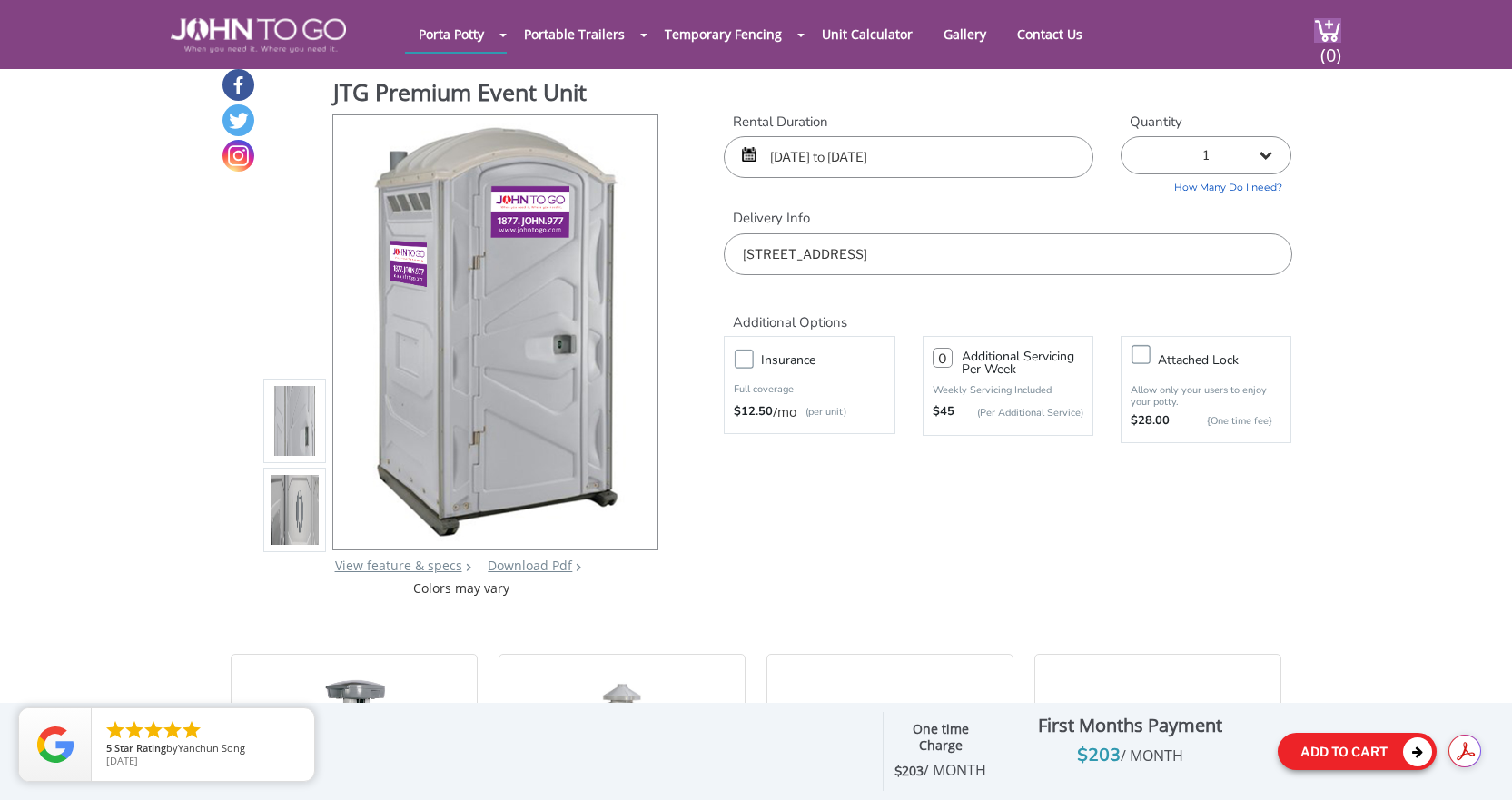
scroll to position [0, 0]
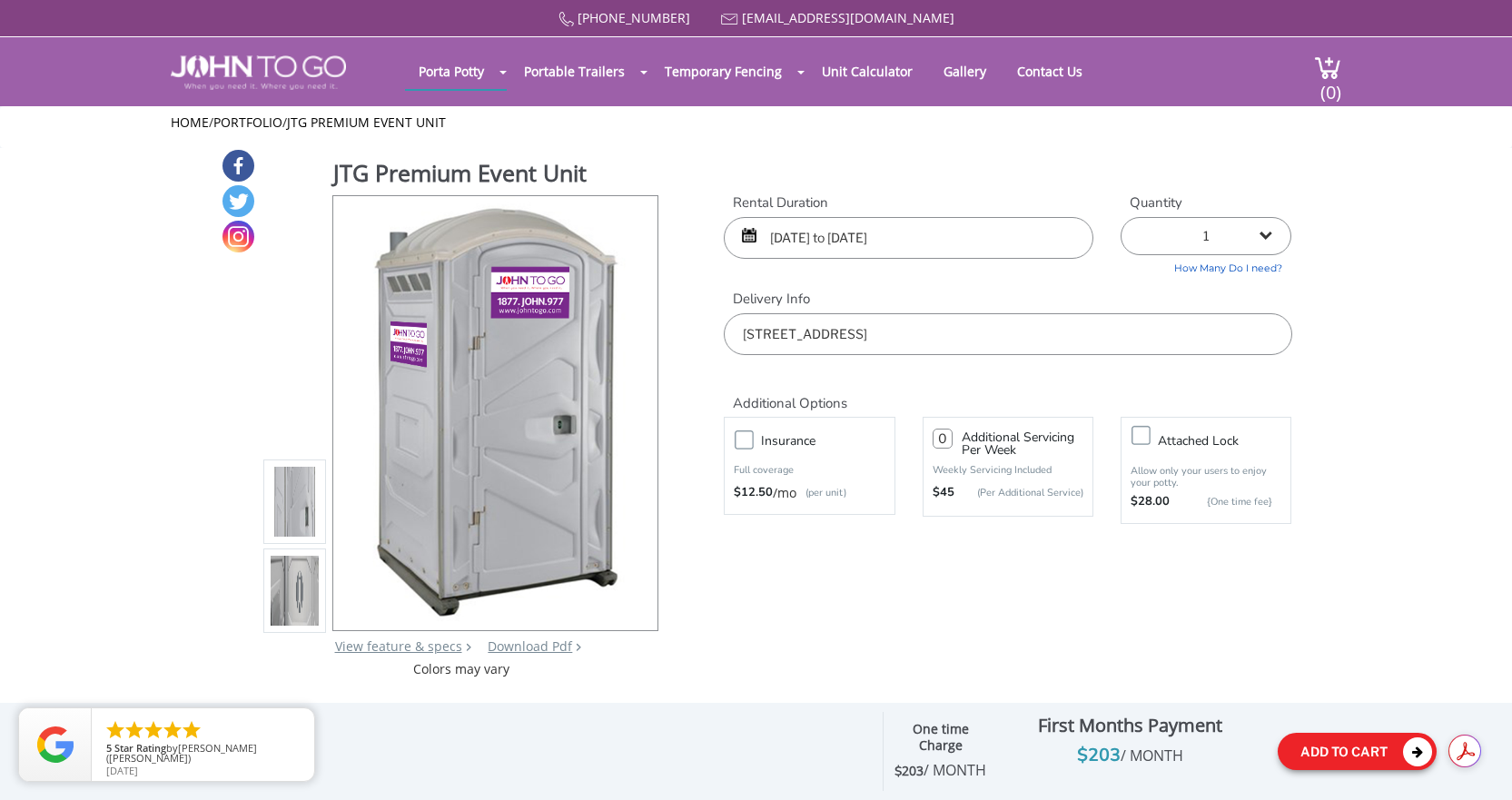
click at [1354, 762] on button "Add To Cart" at bounding box center [1357, 751] width 159 height 37
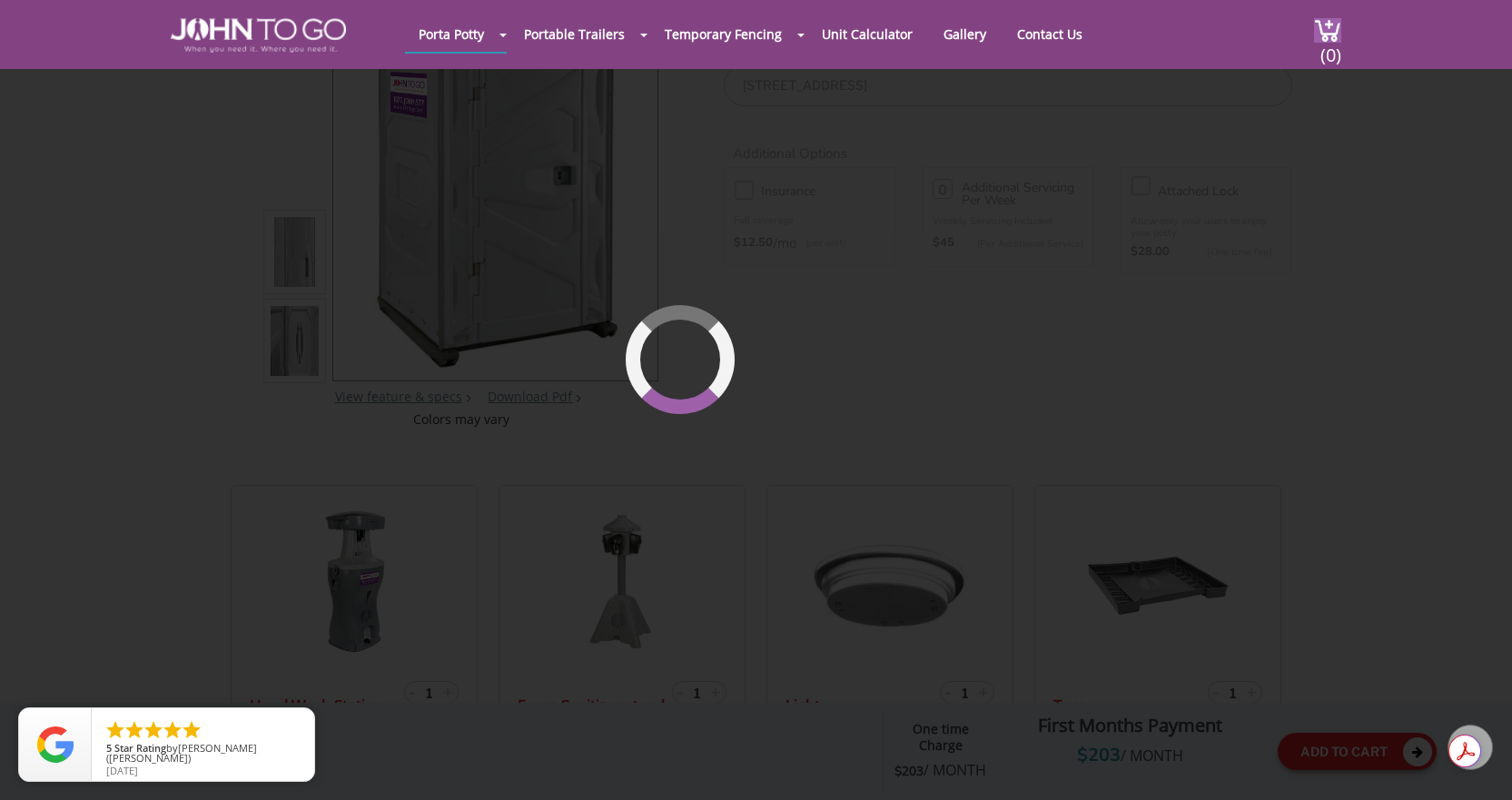
scroll to position [194, 0]
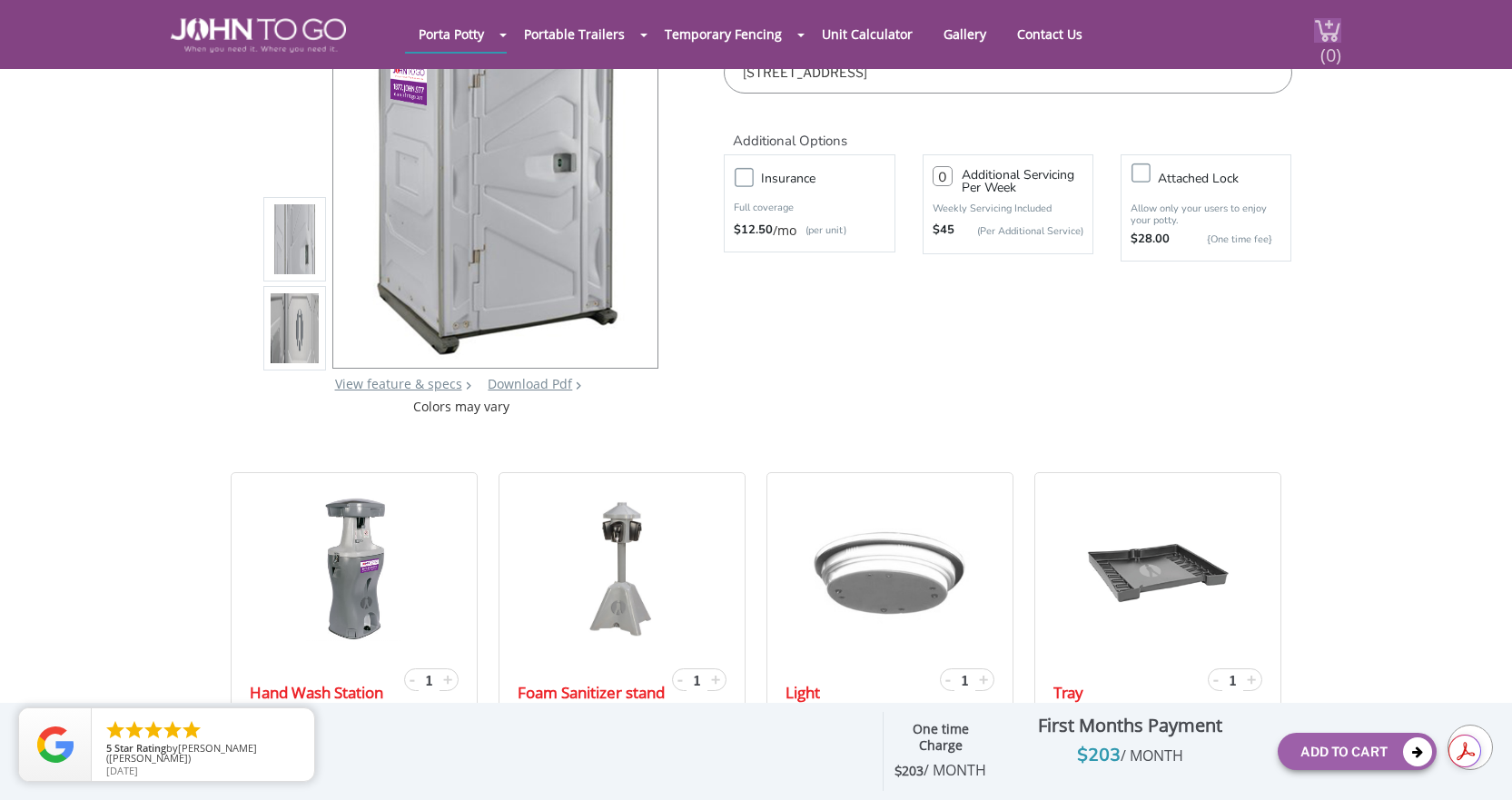
click at [1317, 35] on img at bounding box center [1328, 30] width 27 height 25
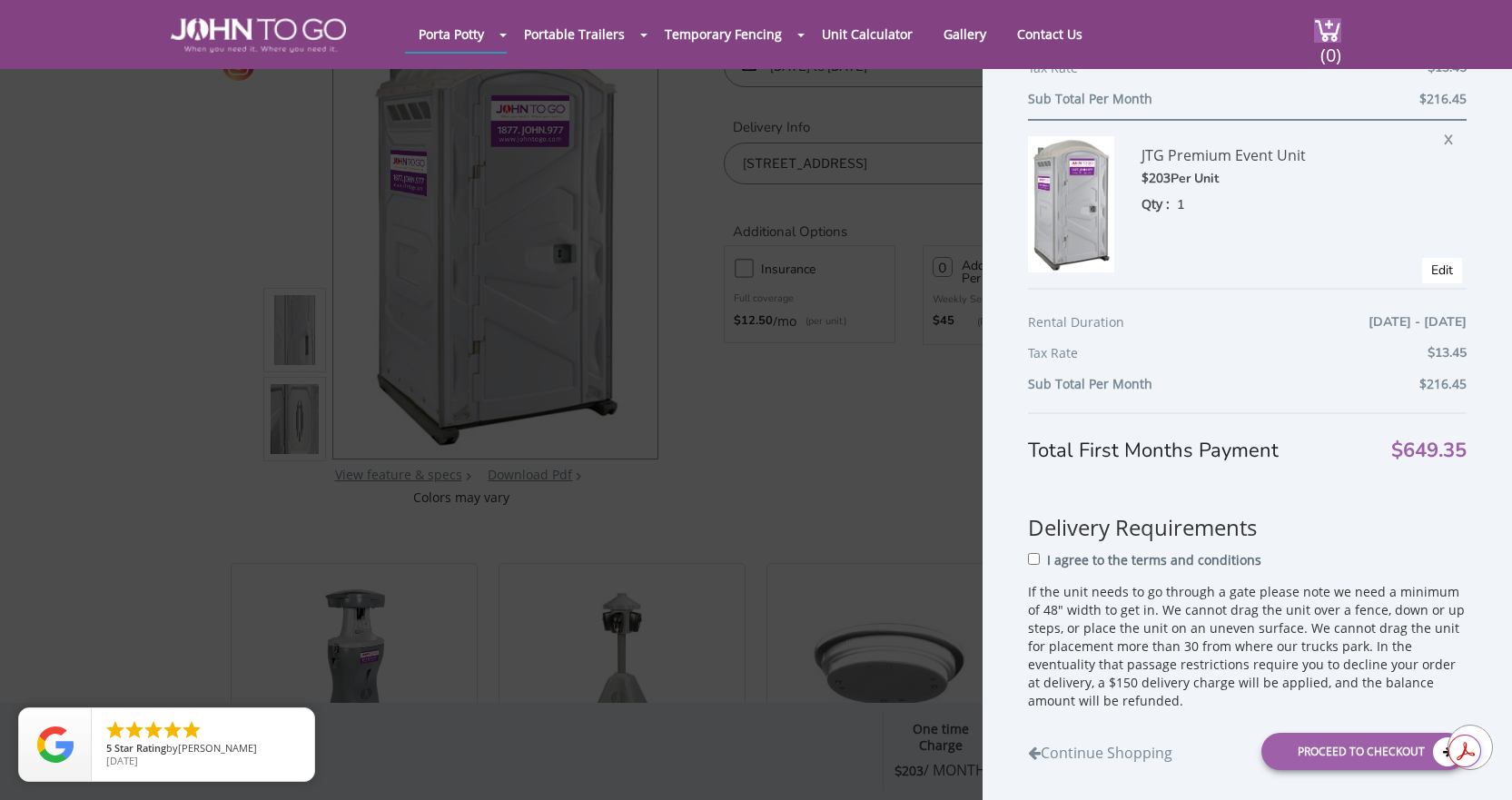
scroll to position [601, 0]
click at [1444, 131] on span "X" at bounding box center [1453, 134] width 18 height 24
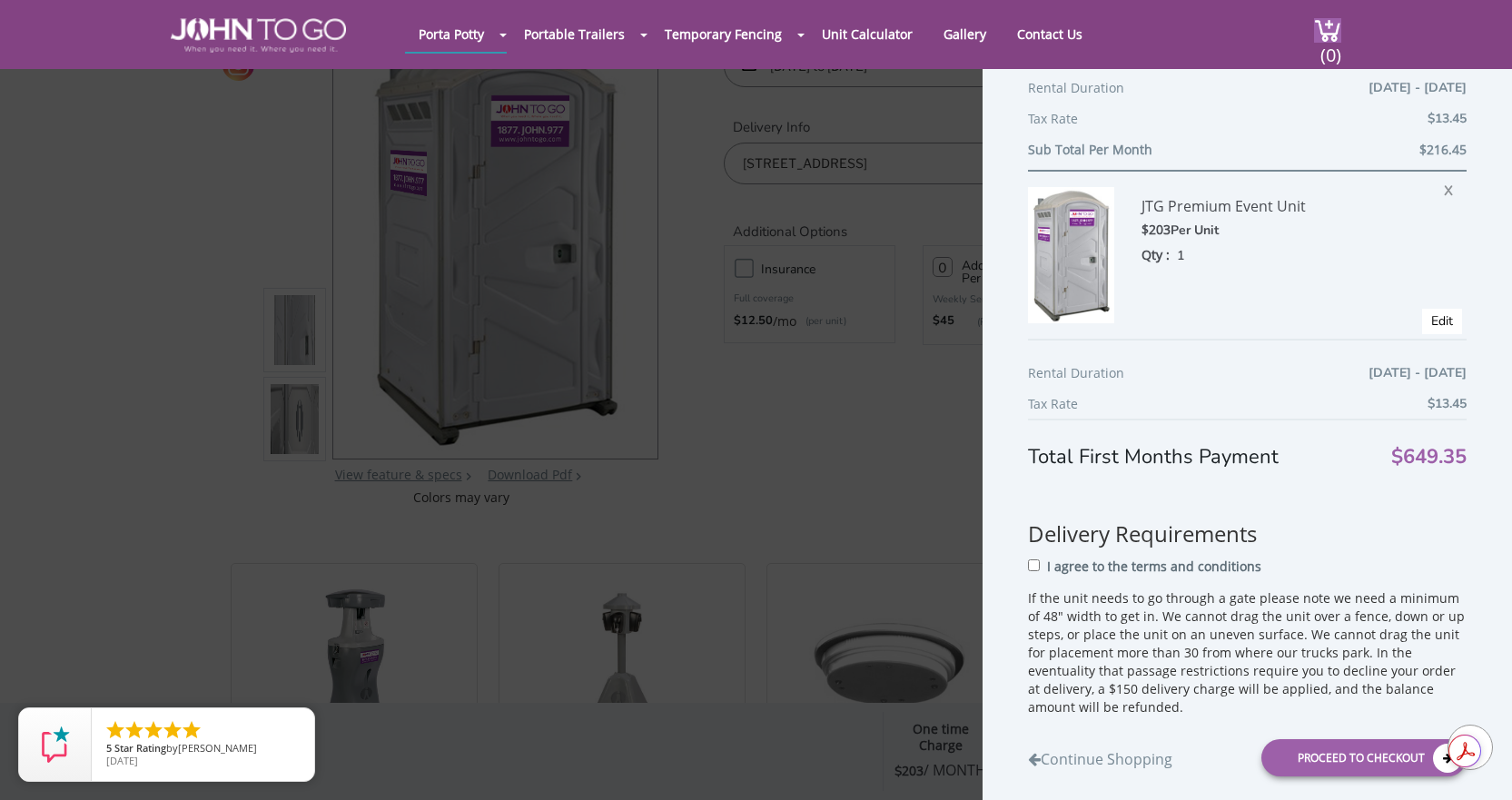
scroll to position [235, 0]
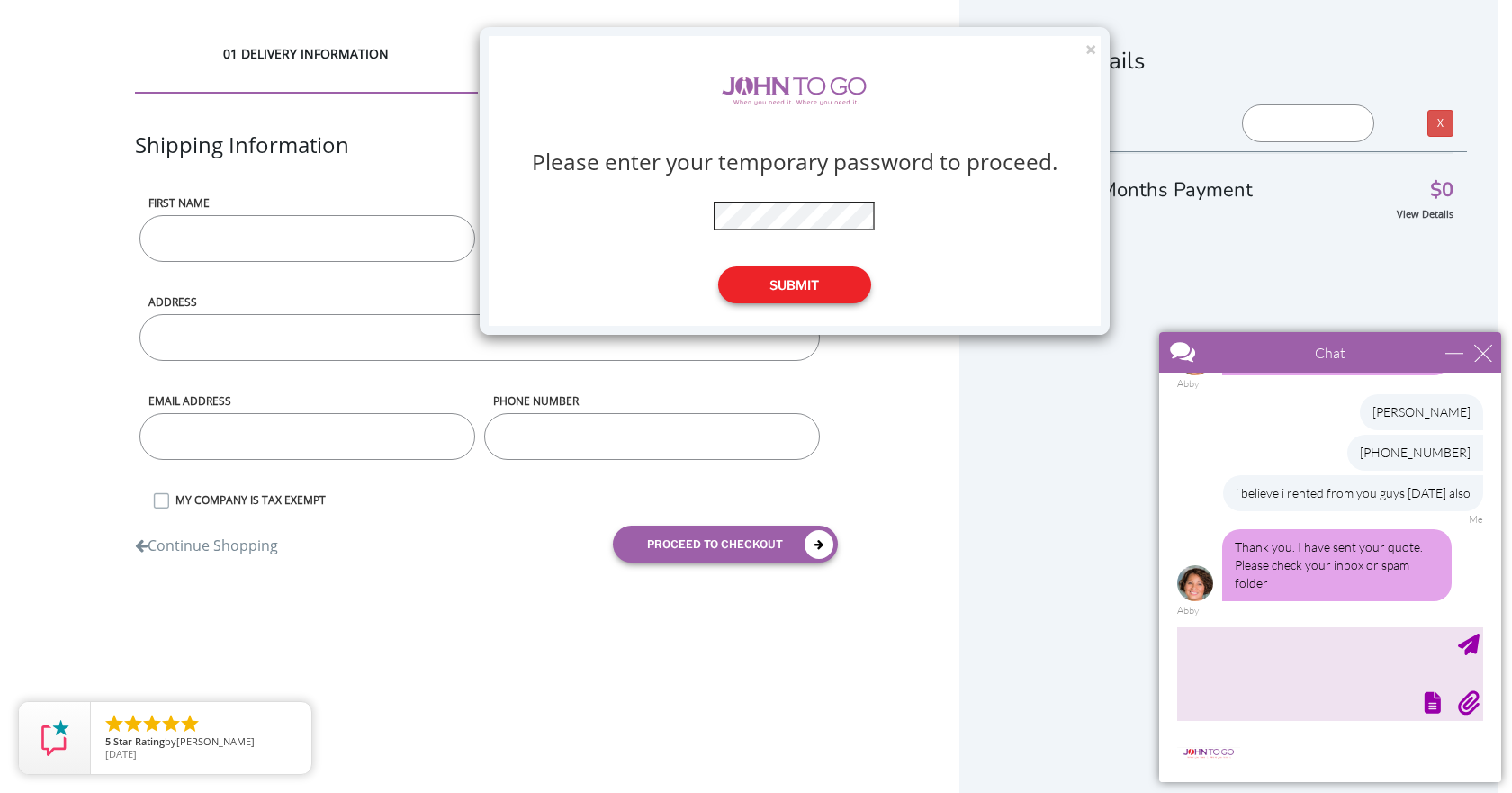
click at [789, 281] on button "Submit" at bounding box center [795, 285] width 153 height 37
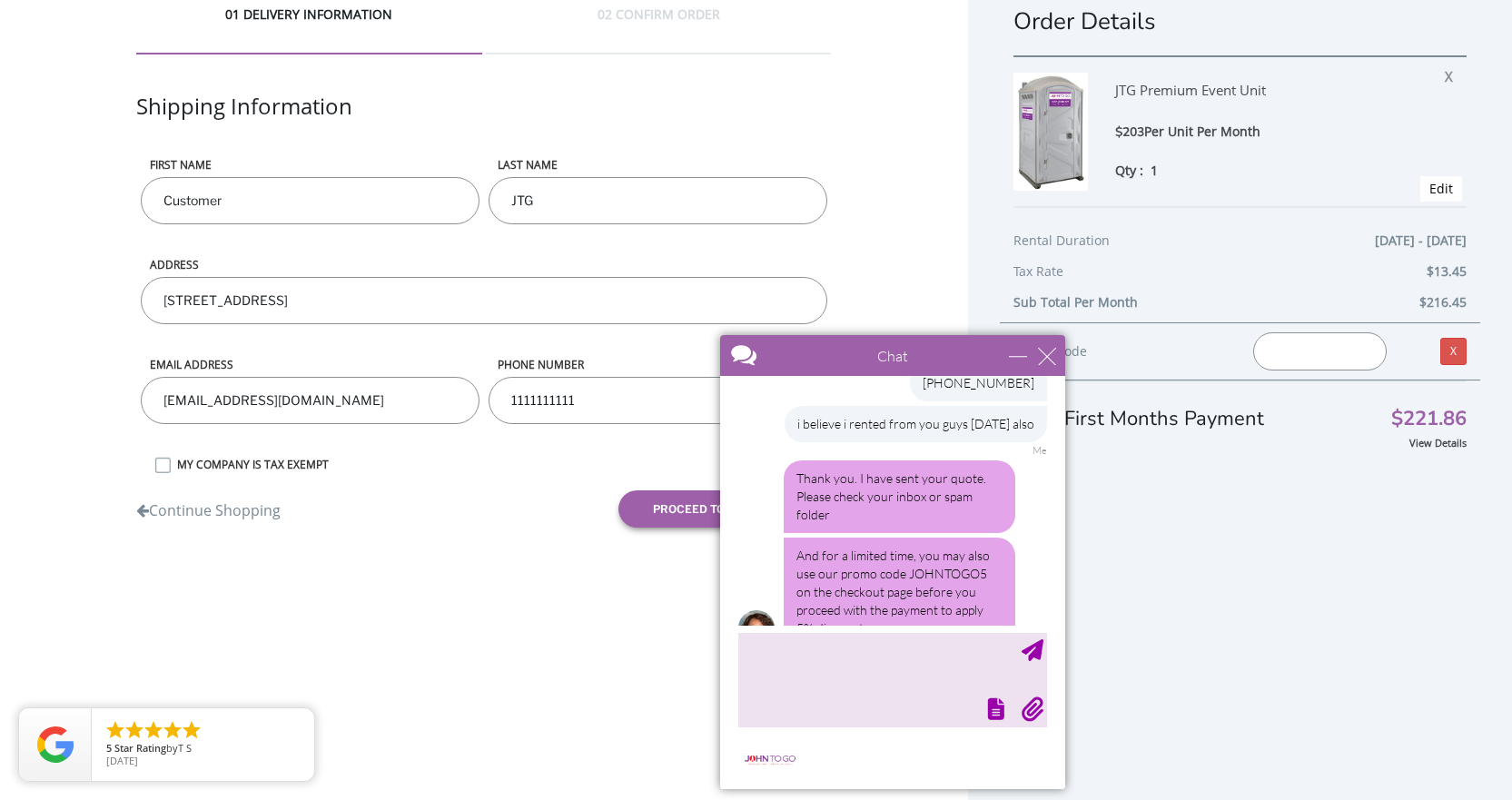
scroll to position [984, 0]
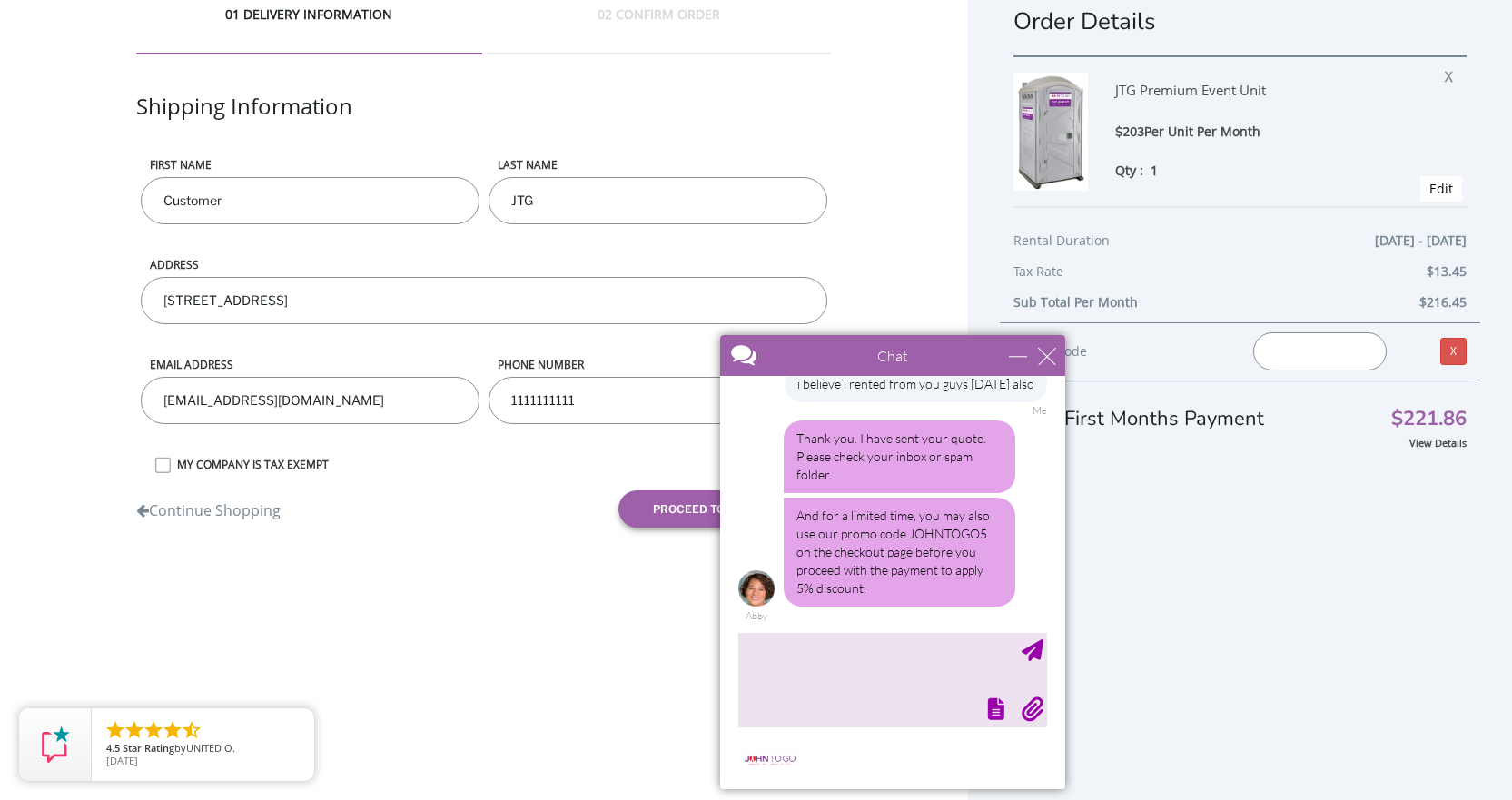
drag, startPoint x: 1993, startPoint y: 681, endPoint x: 945, endPoint y: 385, distance: 1089.0
drag, startPoint x: 905, startPoint y: 539, endPoint x: 983, endPoint y: 538, distance: 78.0
click at [983, 538] on div "And for a limited time, you may also use our promo code JOHNTOGO5 on the checko…" at bounding box center [899, 552] width 232 height 109
copy div "JOHNTOGO5"
click at [807, 676] on textarea "type your message" at bounding box center [893, 679] width 309 height 95
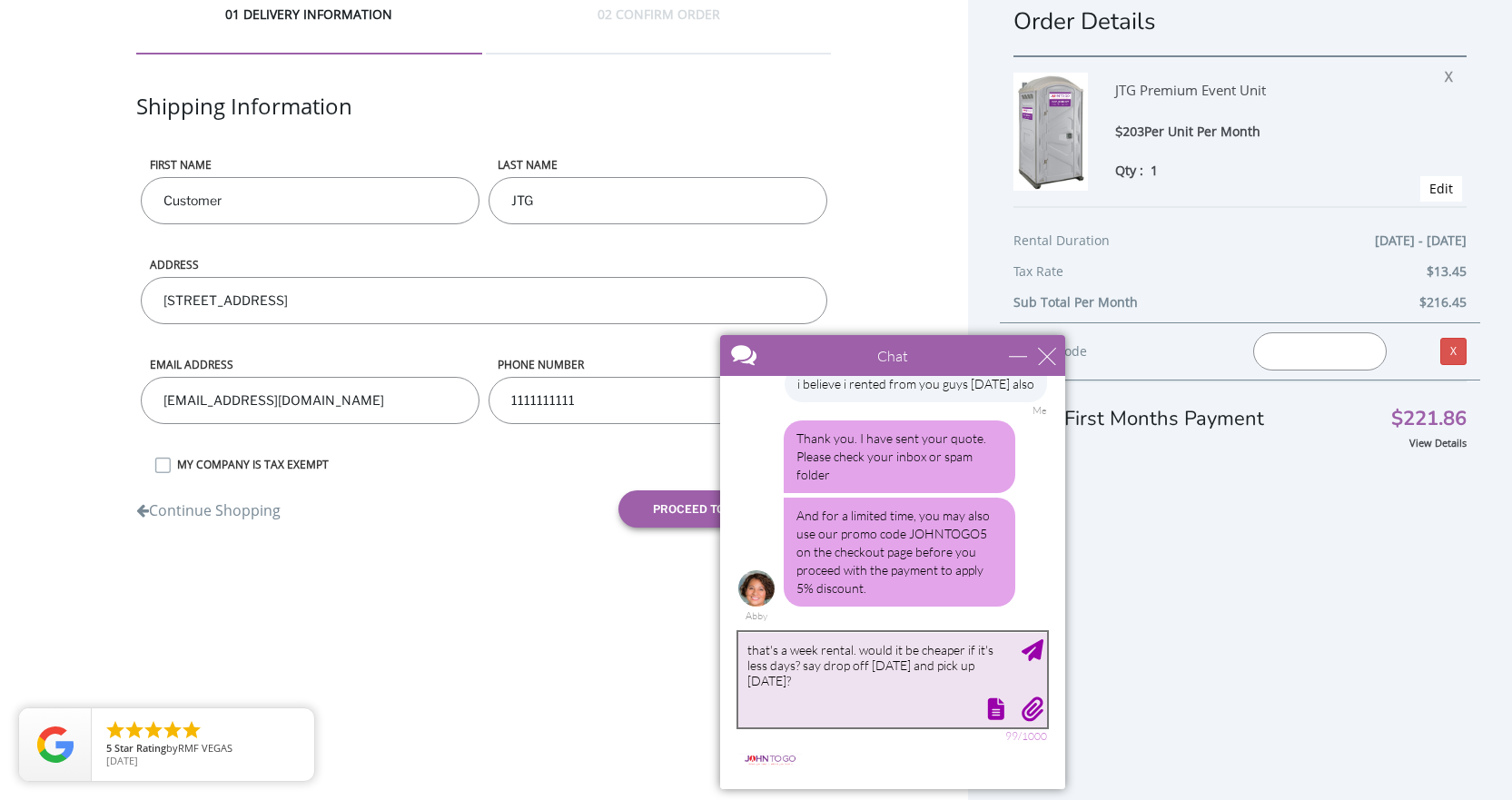
type textarea "that's a week rental. would it be cheaper if it's less days? say drop off Frida…"
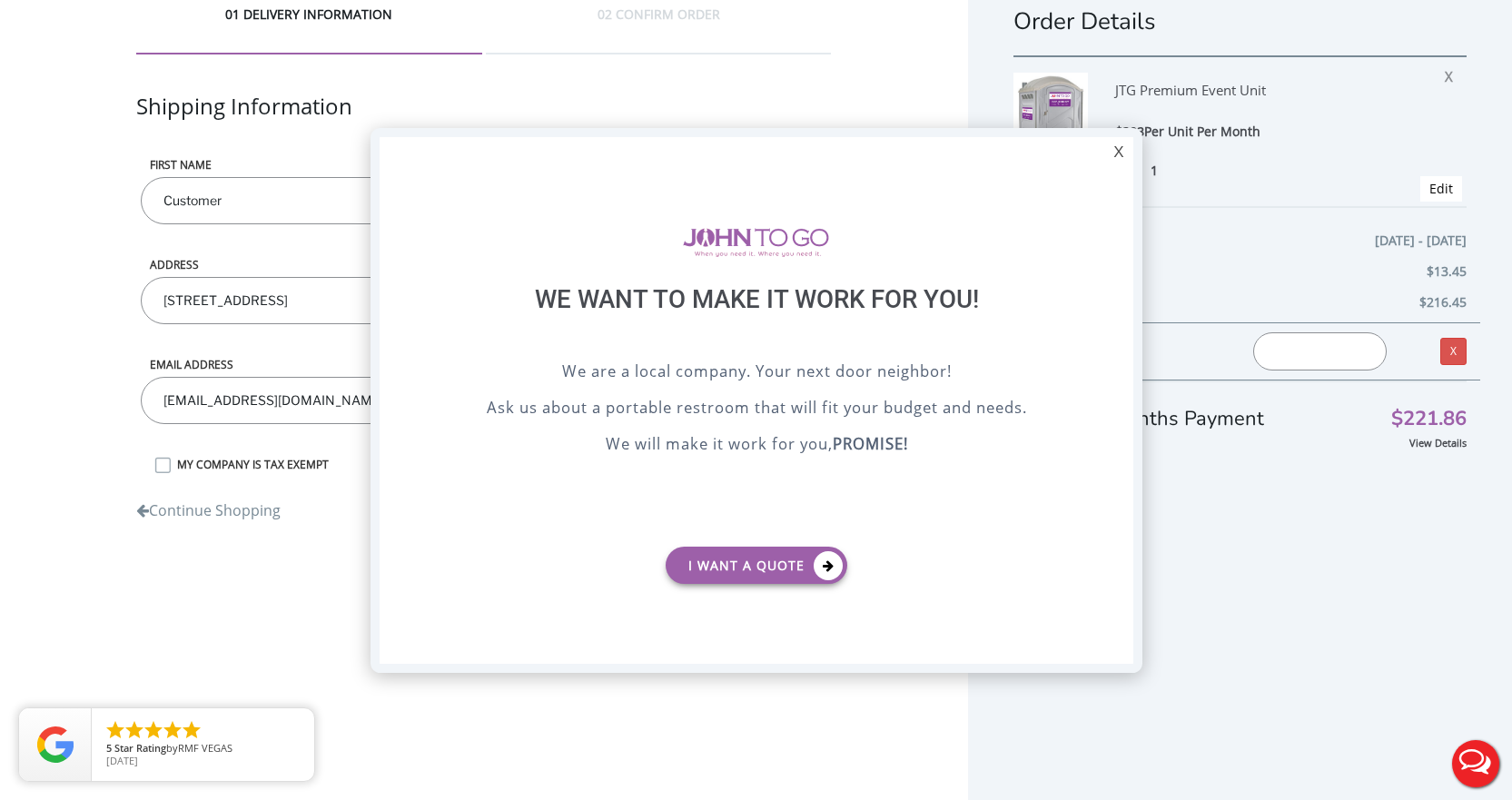
scroll to position [0, 0]
drag, startPoint x: 1121, startPoint y: 154, endPoint x: 1082, endPoint y: 72, distance: 90.8
click at [1121, 153] on div "X" at bounding box center [1118, 153] width 28 height 31
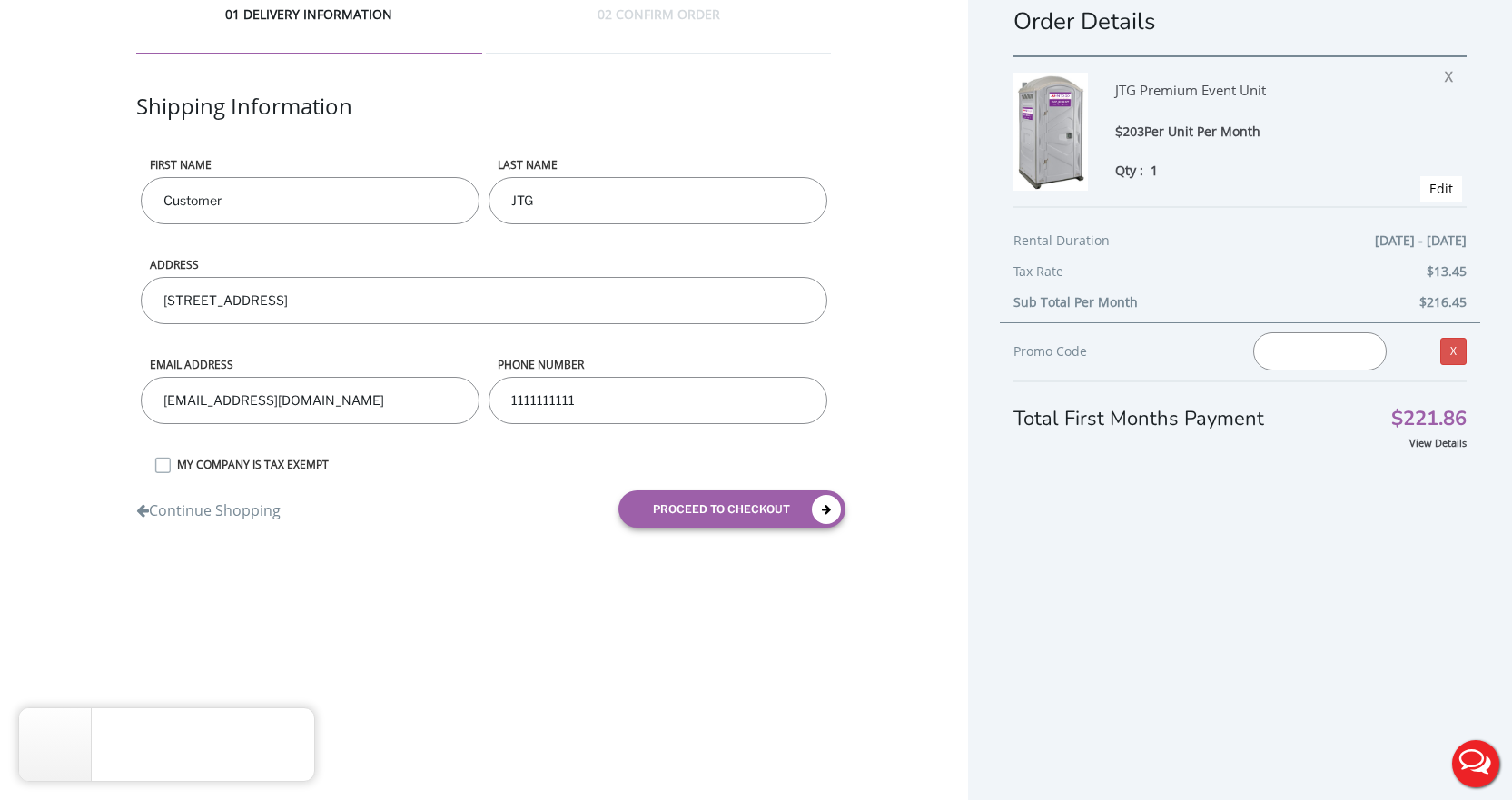
click at [1463, 758] on button "Live Chat" at bounding box center [1476, 764] width 73 height 73
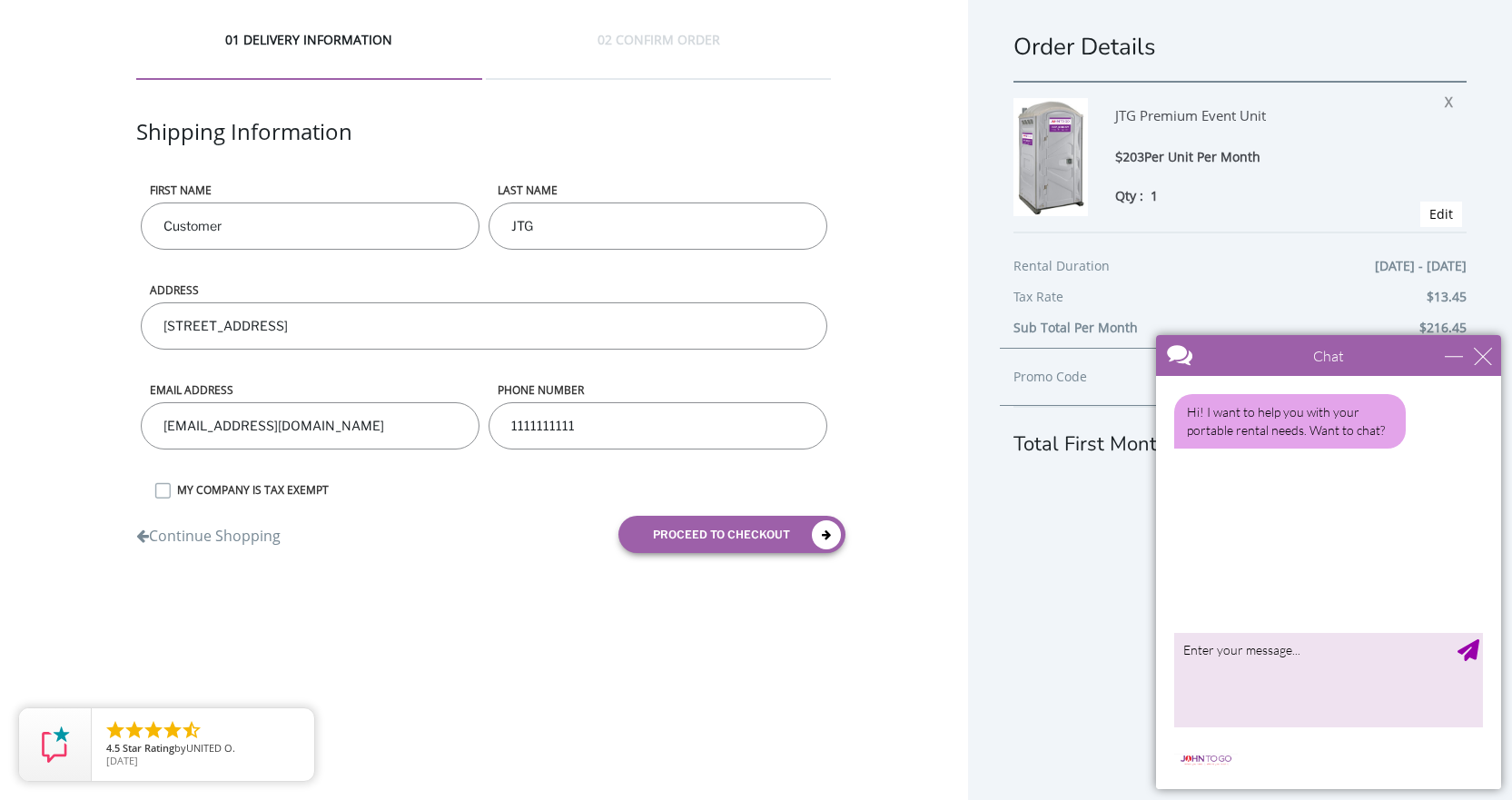
scroll to position [40, 0]
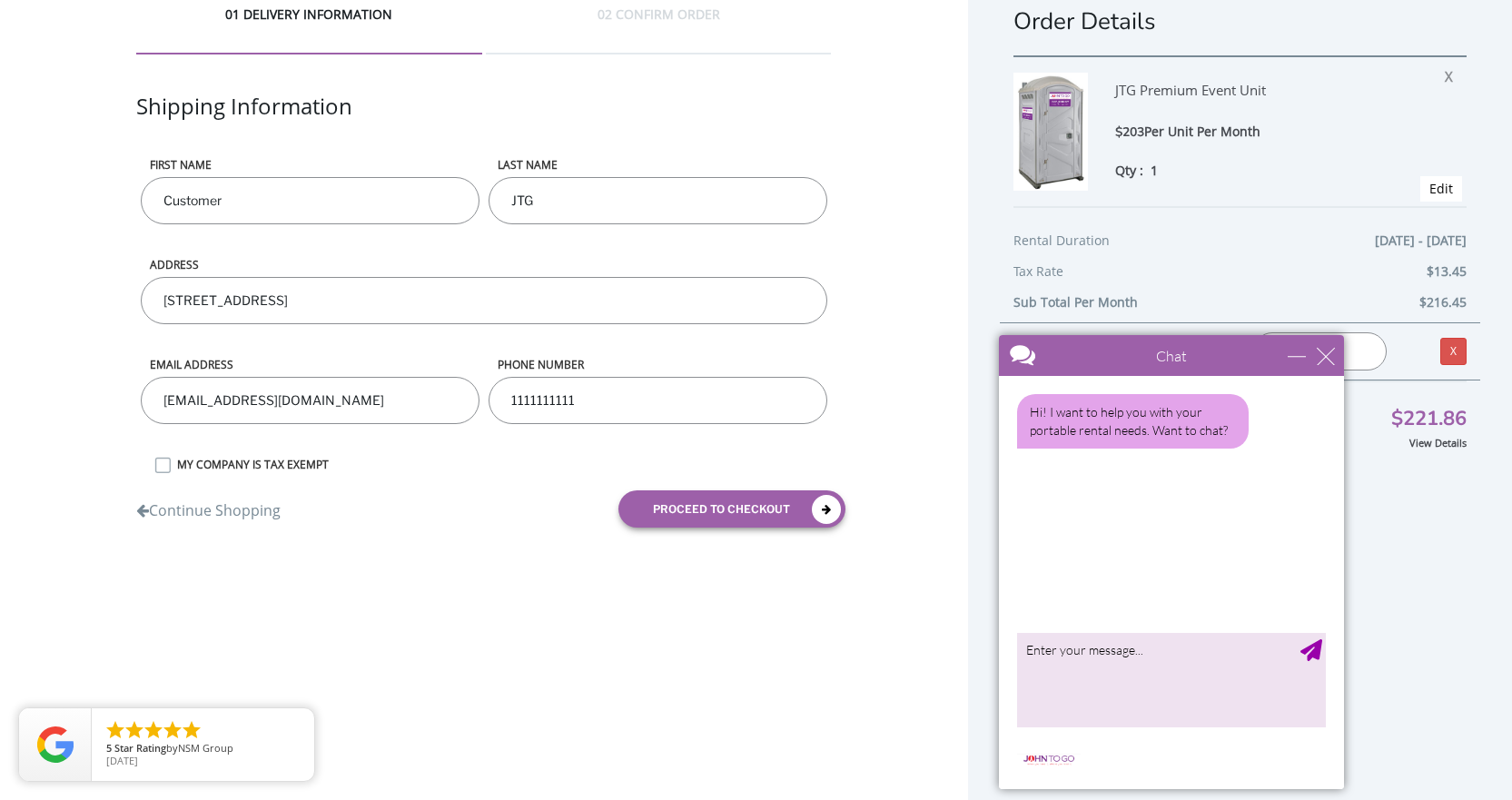
drag, startPoint x: 2288, startPoint y: 685, endPoint x: 1241, endPoint y: 537, distance: 1057.4
click at [1415, 439] on link "View Details" at bounding box center [1437, 443] width 57 height 14
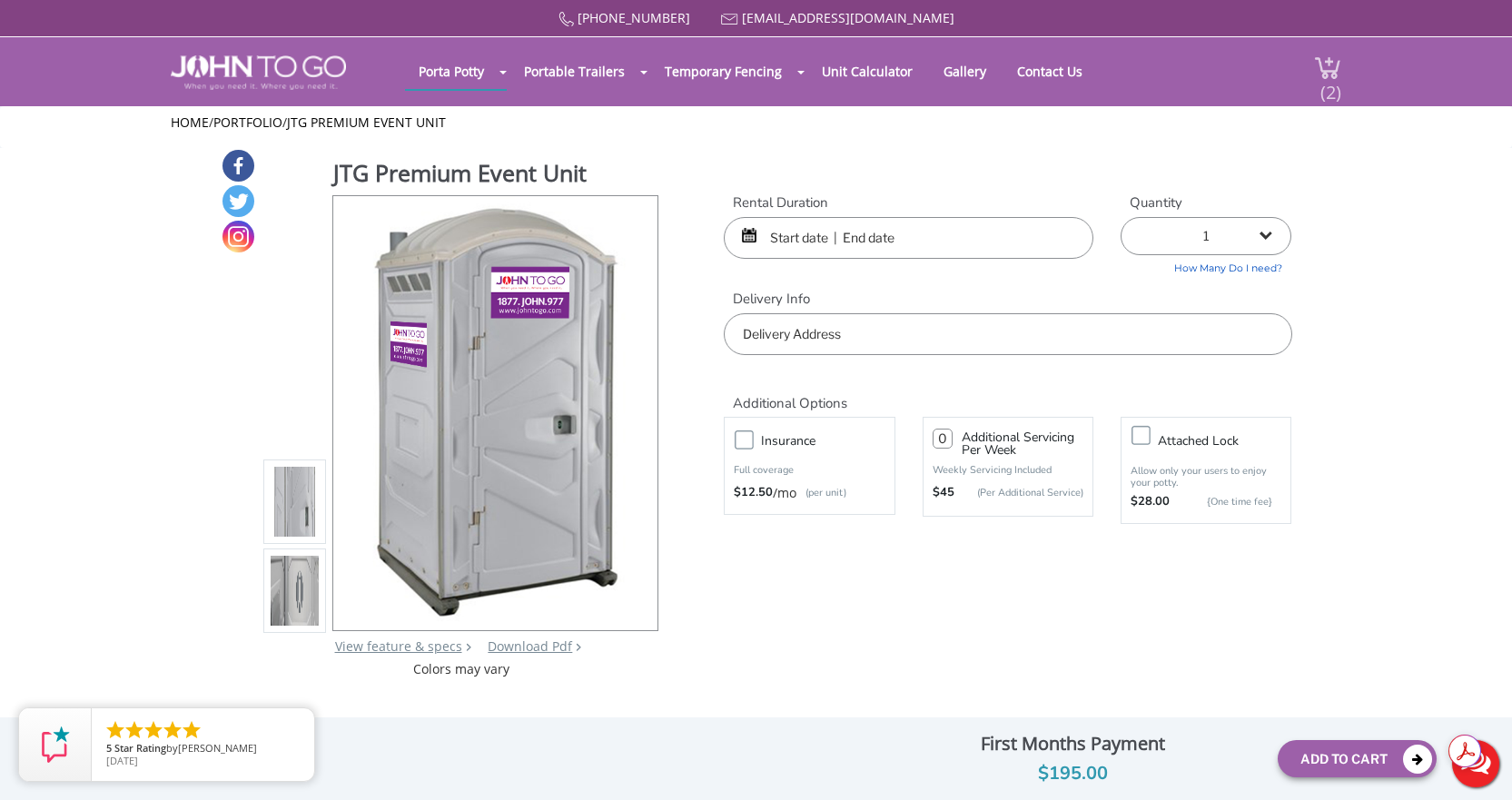
click at [1320, 86] on span "(2)" at bounding box center [1331, 85] width 22 height 39
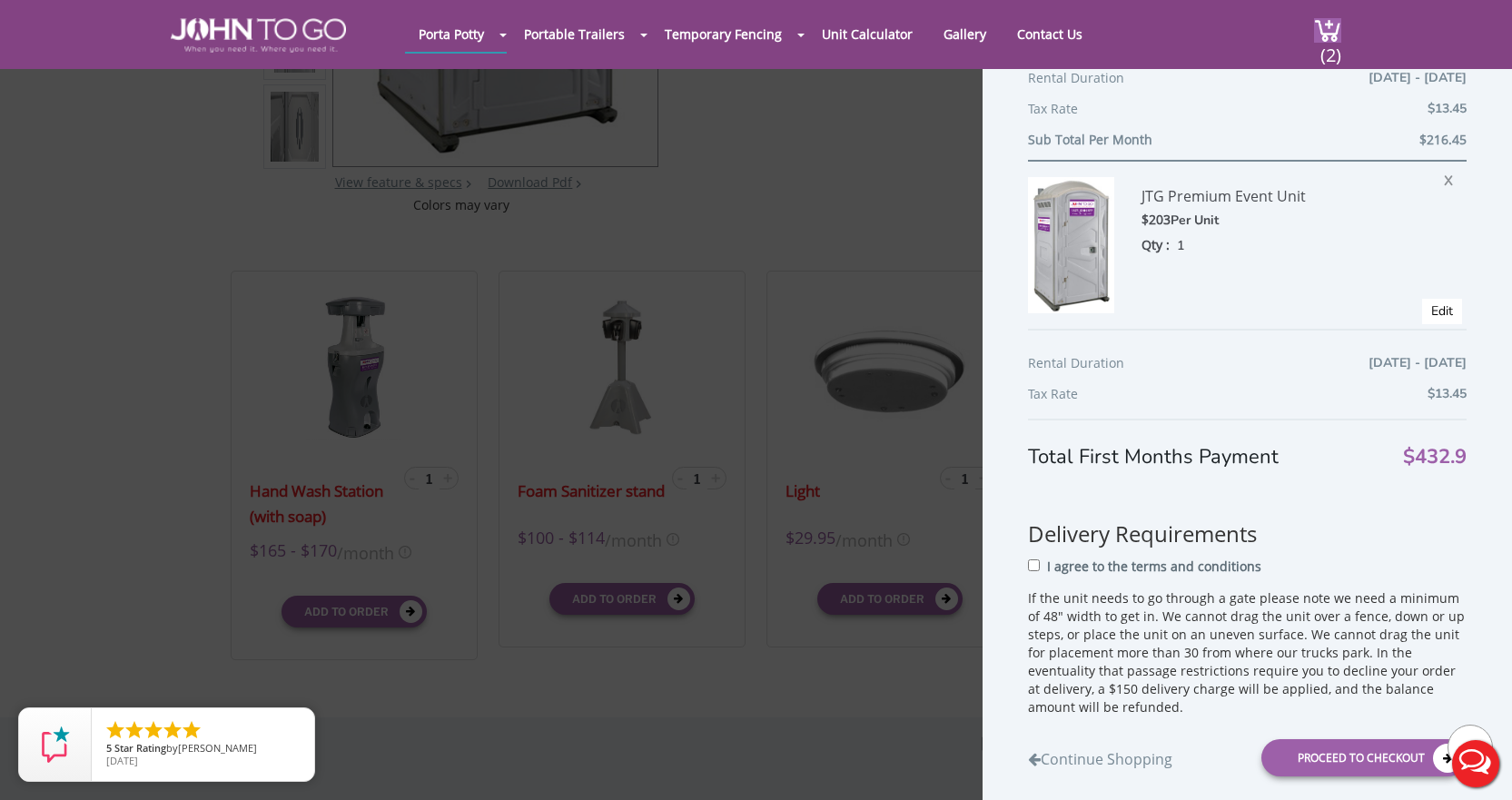
scroll to position [320, 0]
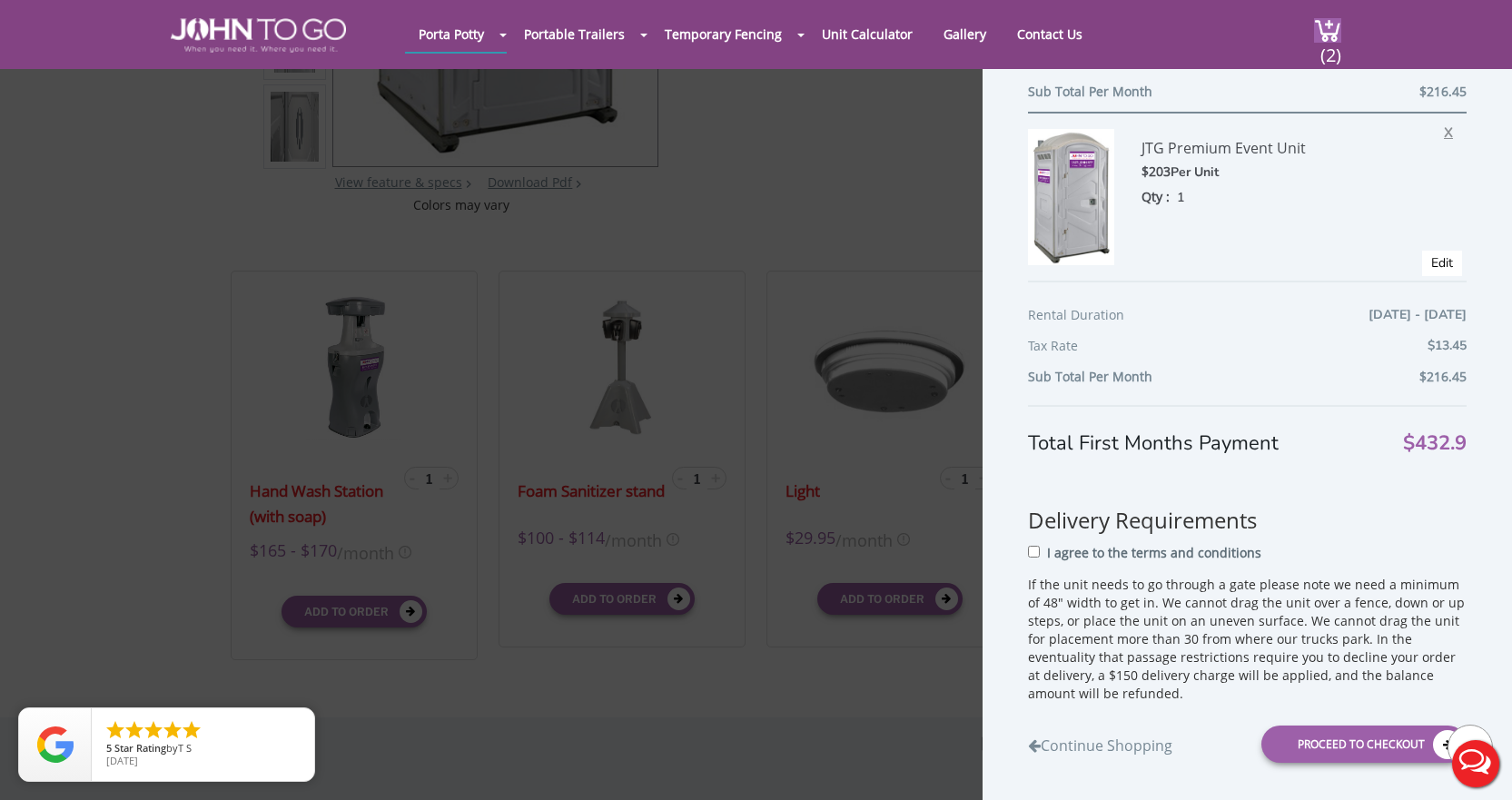
click at [1444, 135] on span "X" at bounding box center [1453, 130] width 18 height 24
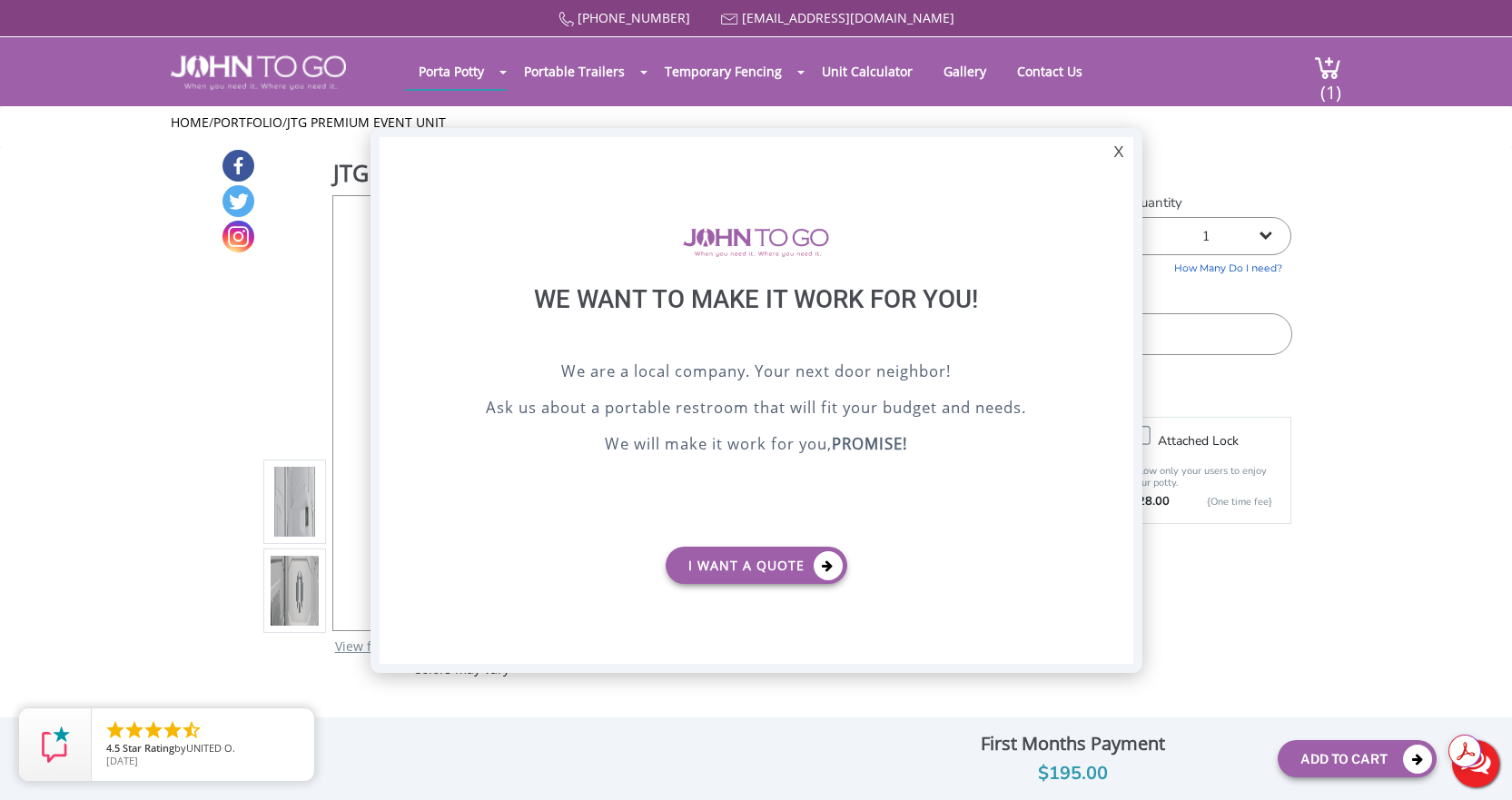
click at [1477, 780] on button "Live Chat" at bounding box center [1476, 764] width 73 height 73
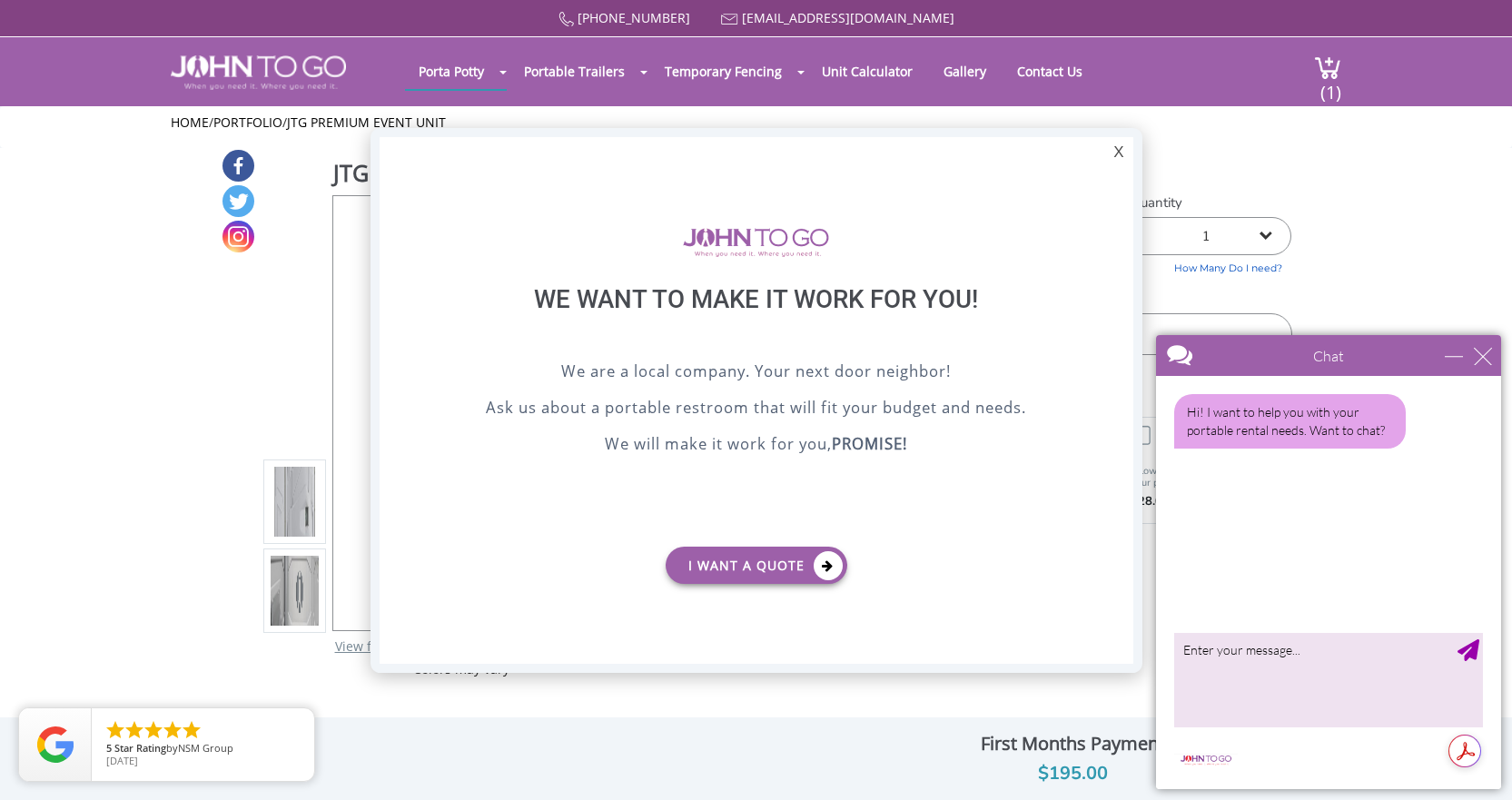
click at [1128, 154] on div "X" at bounding box center [1118, 153] width 28 height 31
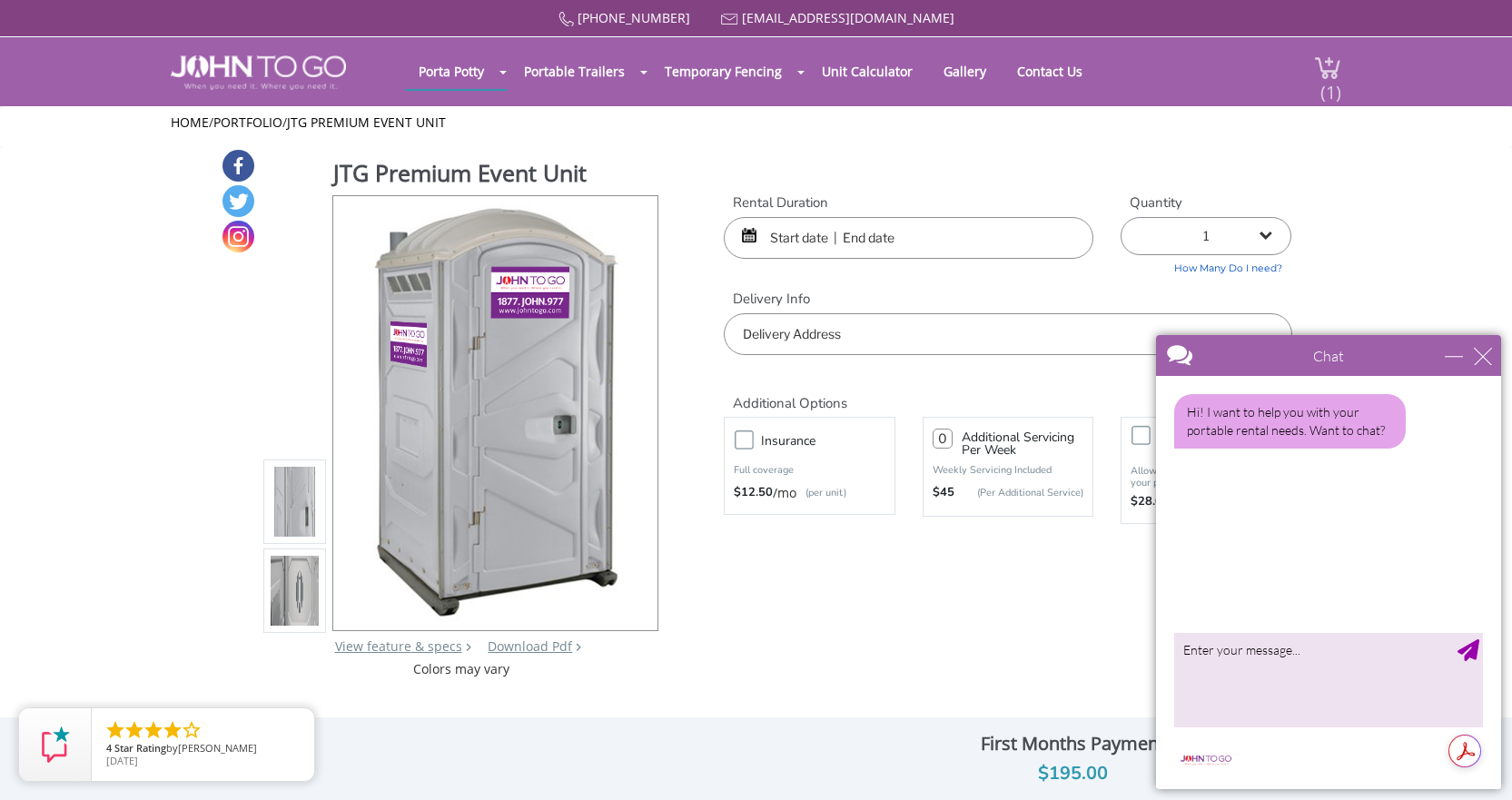
click at [1322, 71] on span "(1)" at bounding box center [1331, 85] width 22 height 39
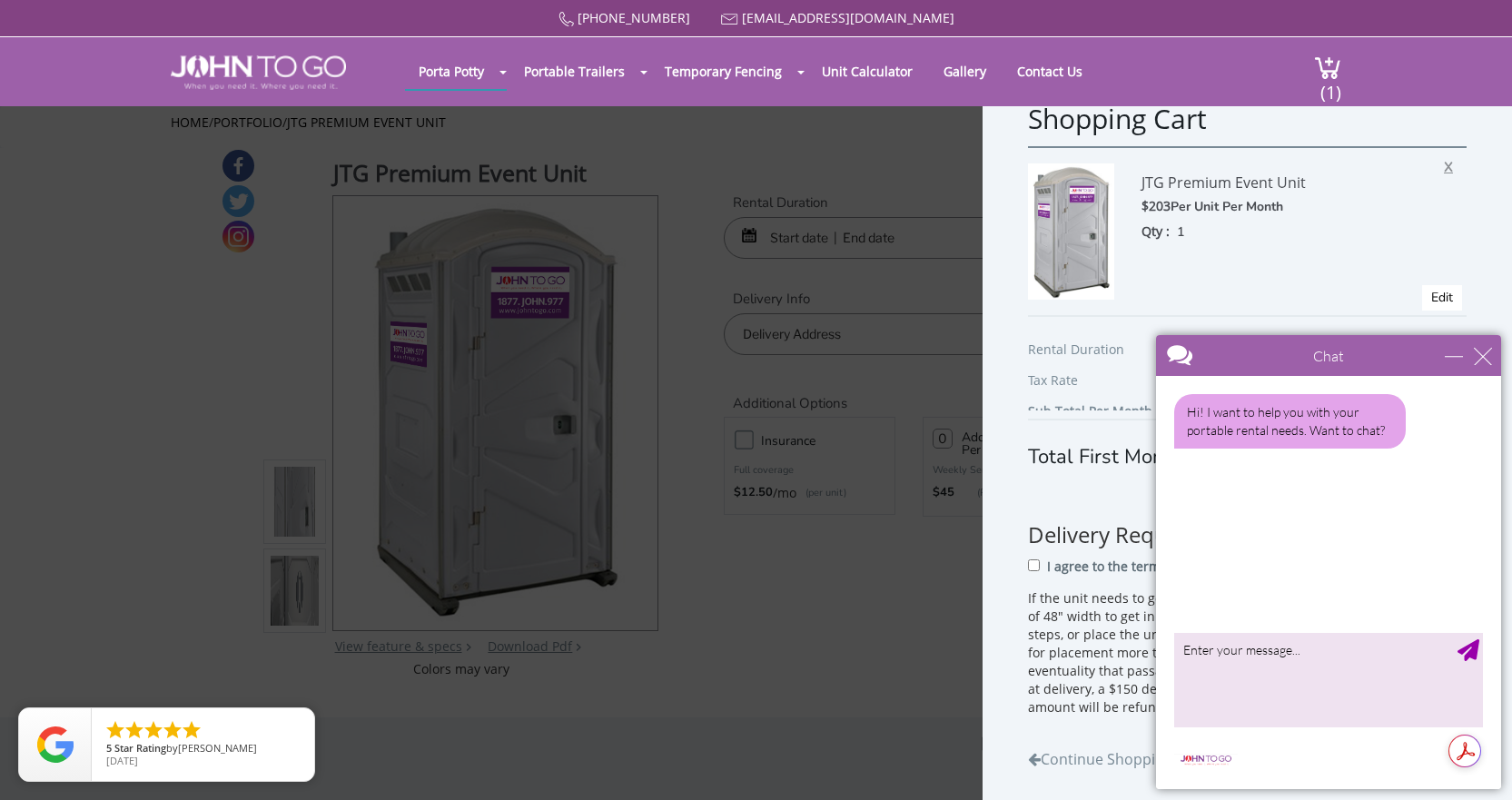
click at [1444, 169] on span "X" at bounding box center [1453, 165] width 18 height 24
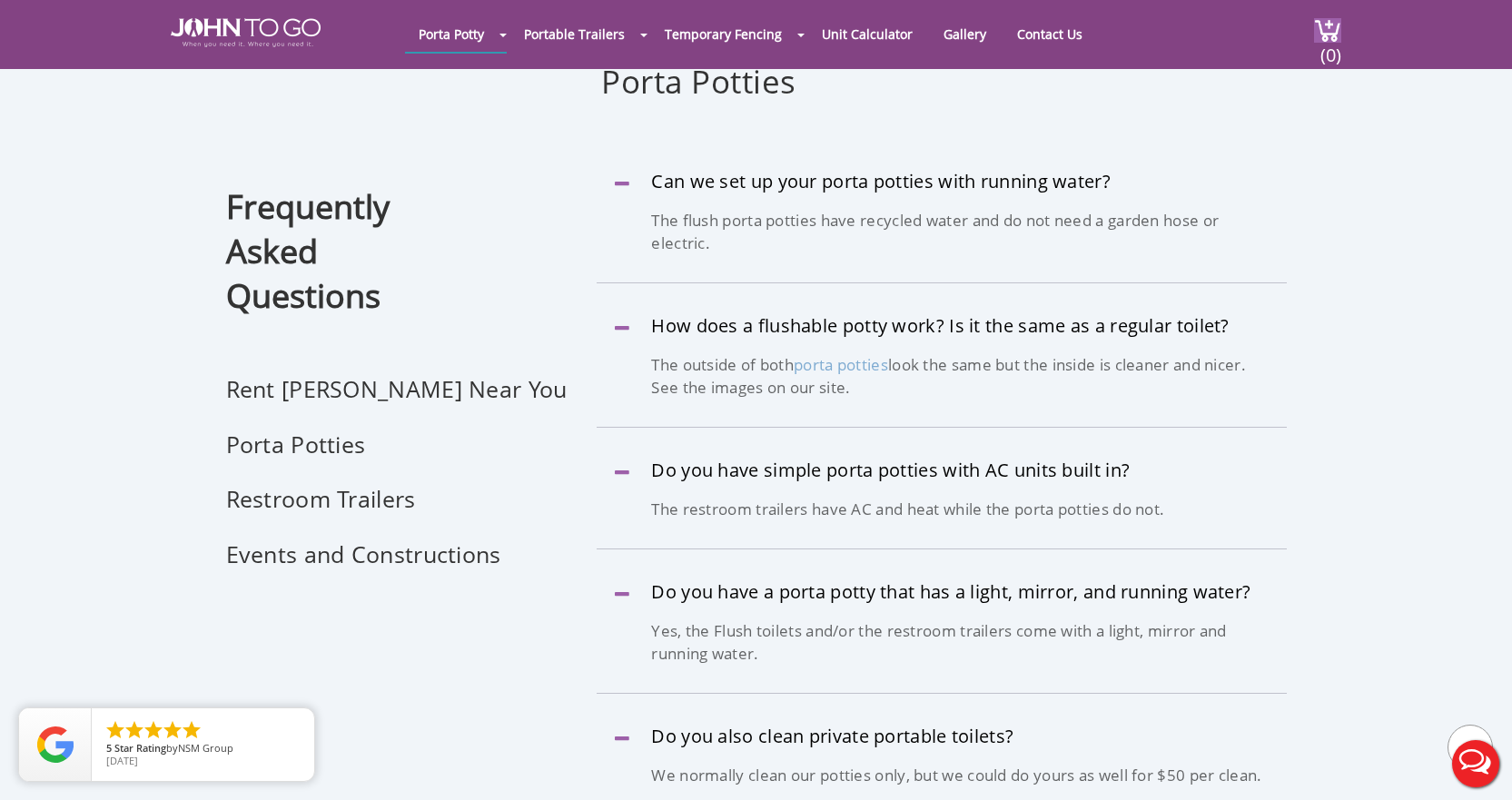
scroll to position [1272, 0]
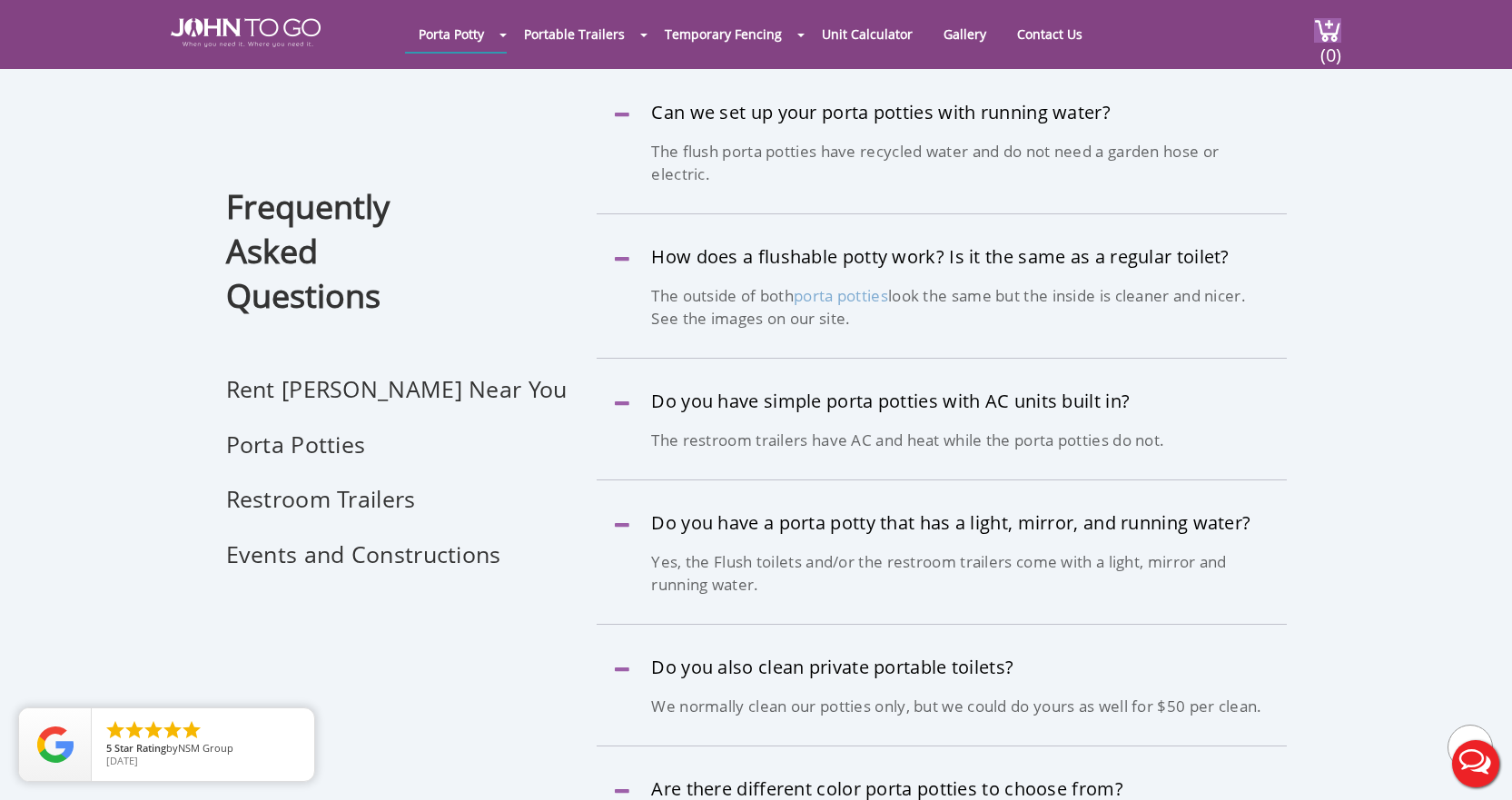
click at [1470, 733] on button "Live Chat" at bounding box center [1476, 764] width 73 height 73
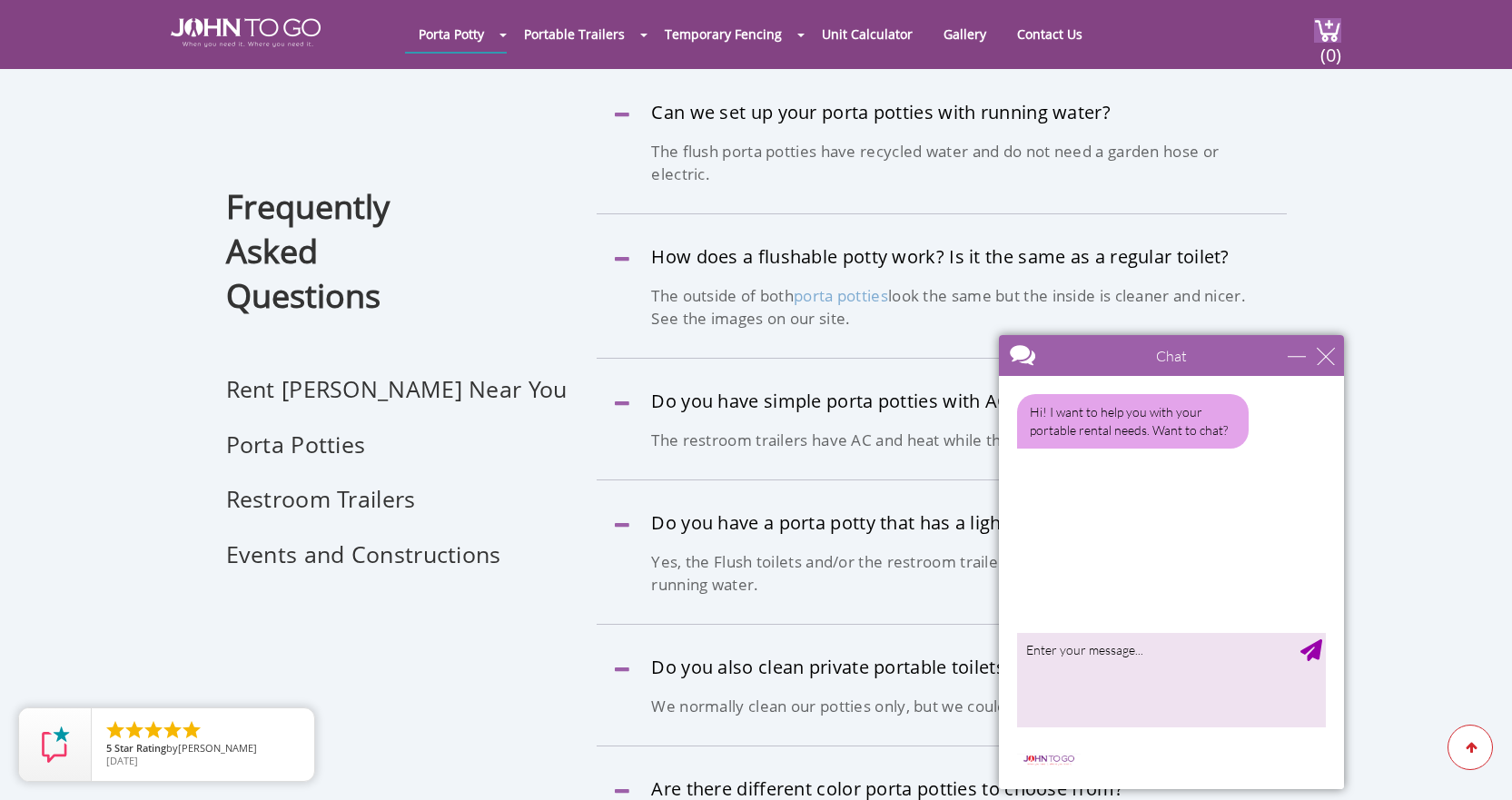
click at [1471, 743] on icon at bounding box center [1471, 747] width 13 height 11
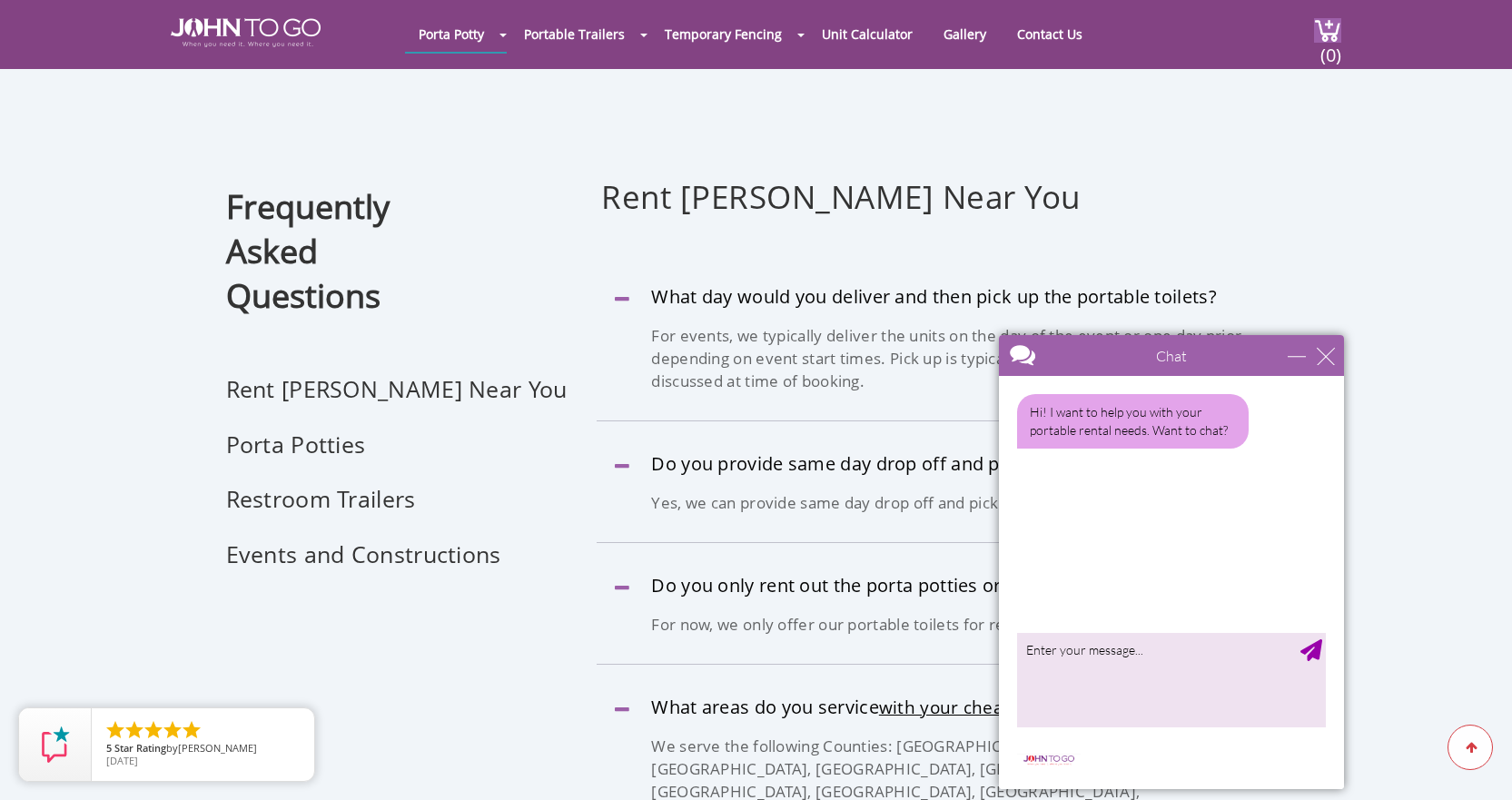
scroll to position [0, 0]
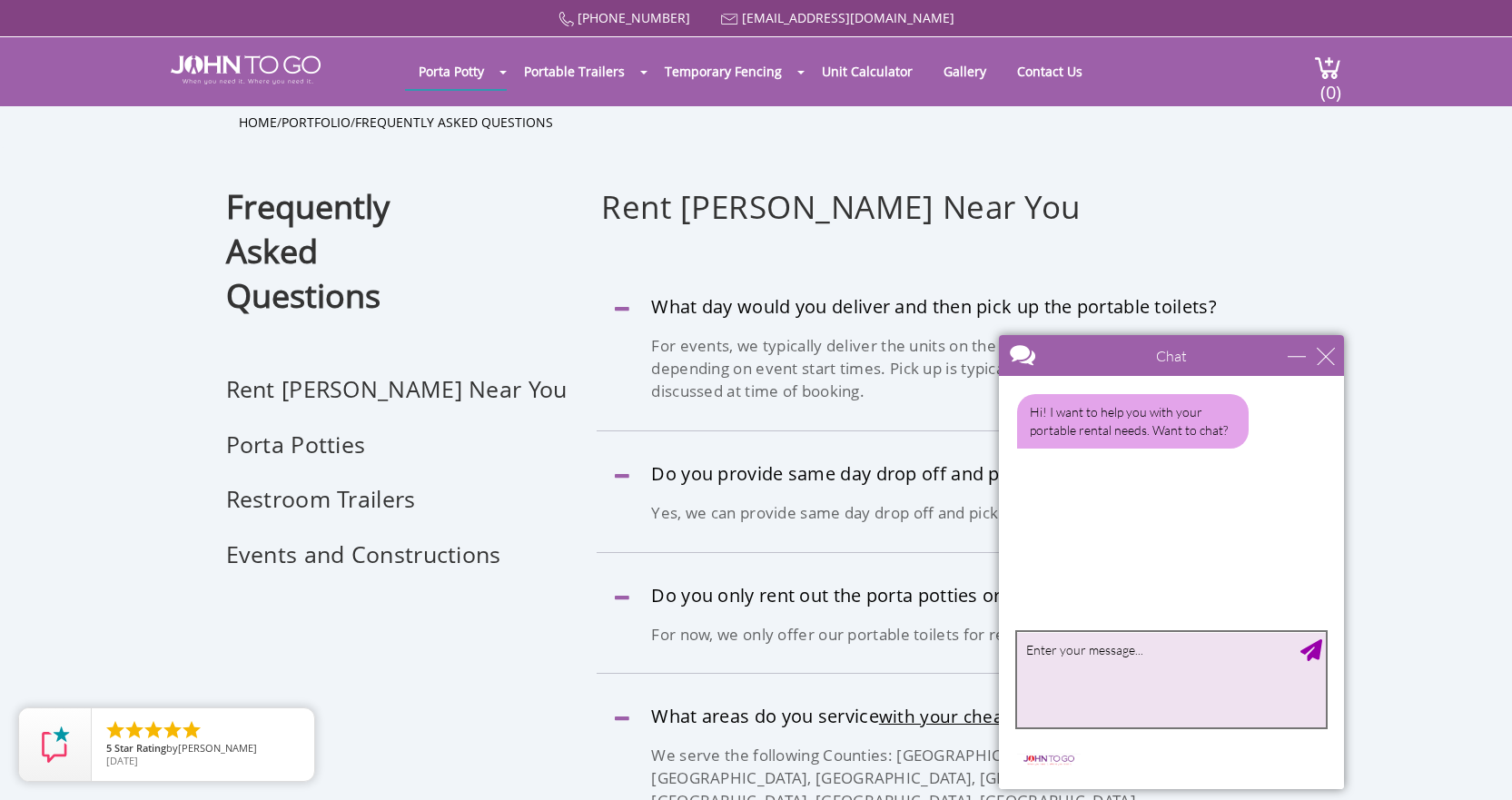
click at [1112, 668] on textarea "type your message" at bounding box center [1172, 679] width 309 height 95
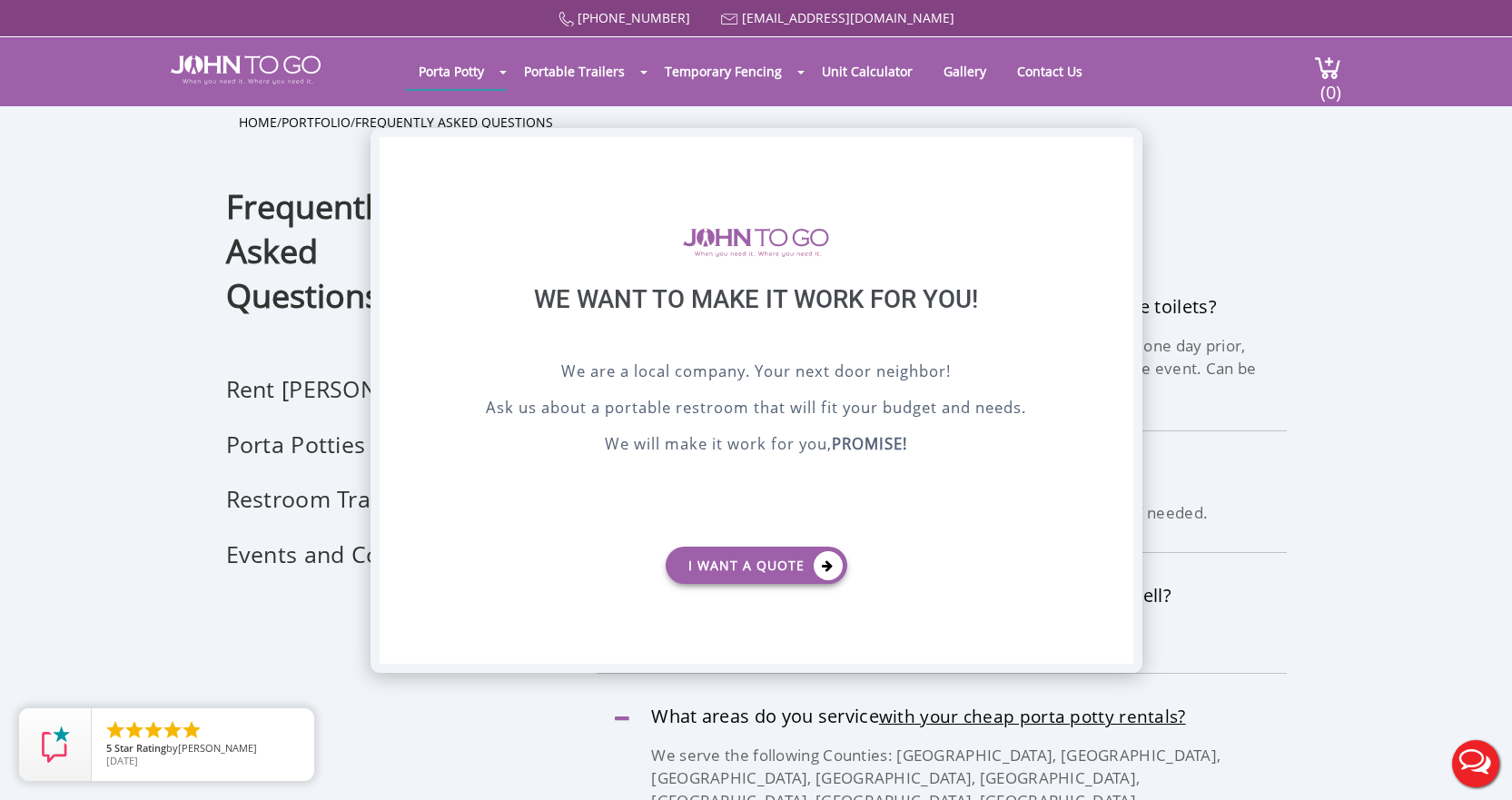
click at [1119, 160] on div "X" at bounding box center [1118, 153] width 28 height 31
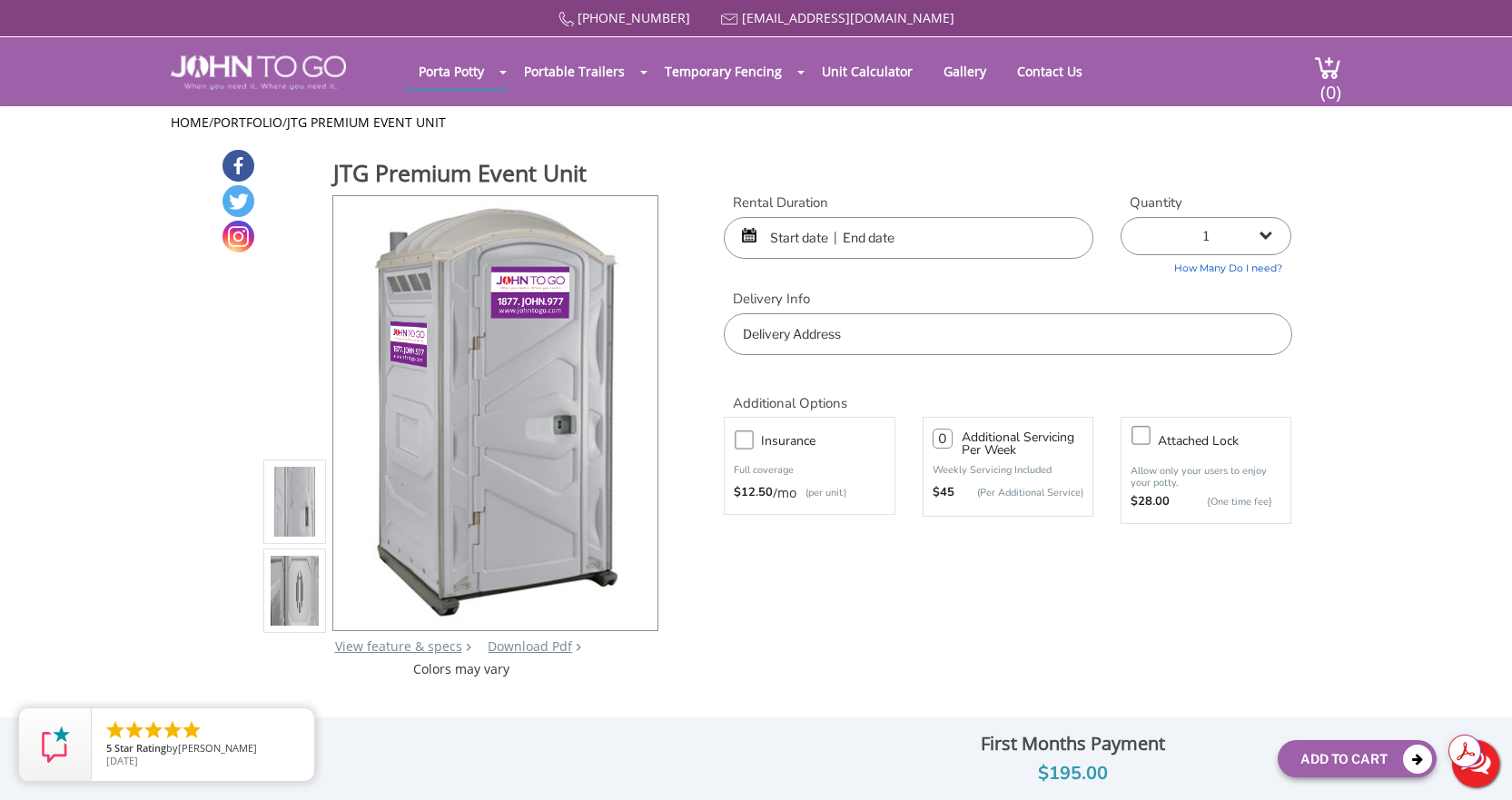
click at [1485, 777] on button "Live Chat" at bounding box center [1476, 764] width 73 height 73
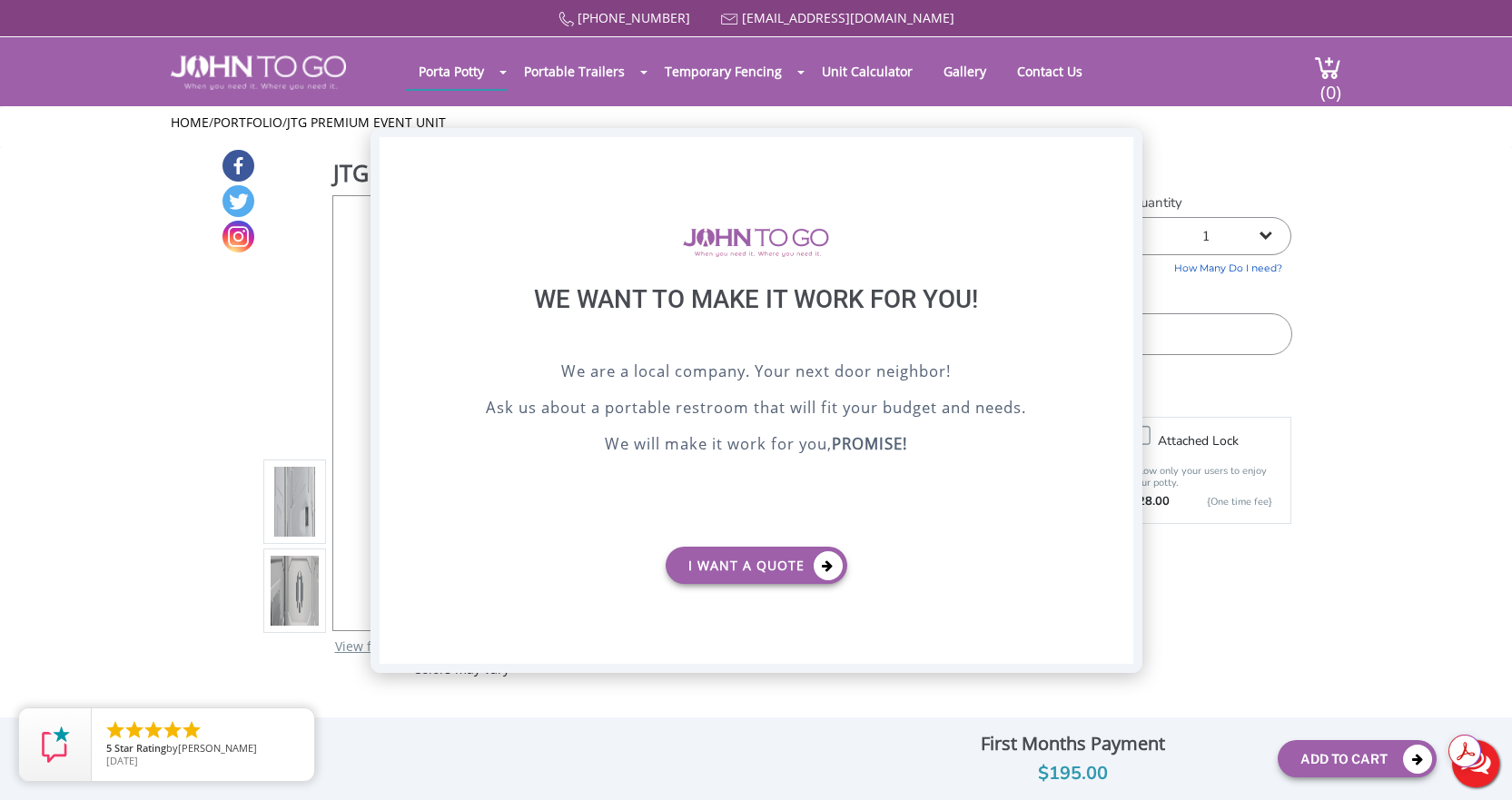
click at [1116, 153] on div "X" at bounding box center [1118, 153] width 28 height 31
